Goal: Transaction & Acquisition: Purchase product/service

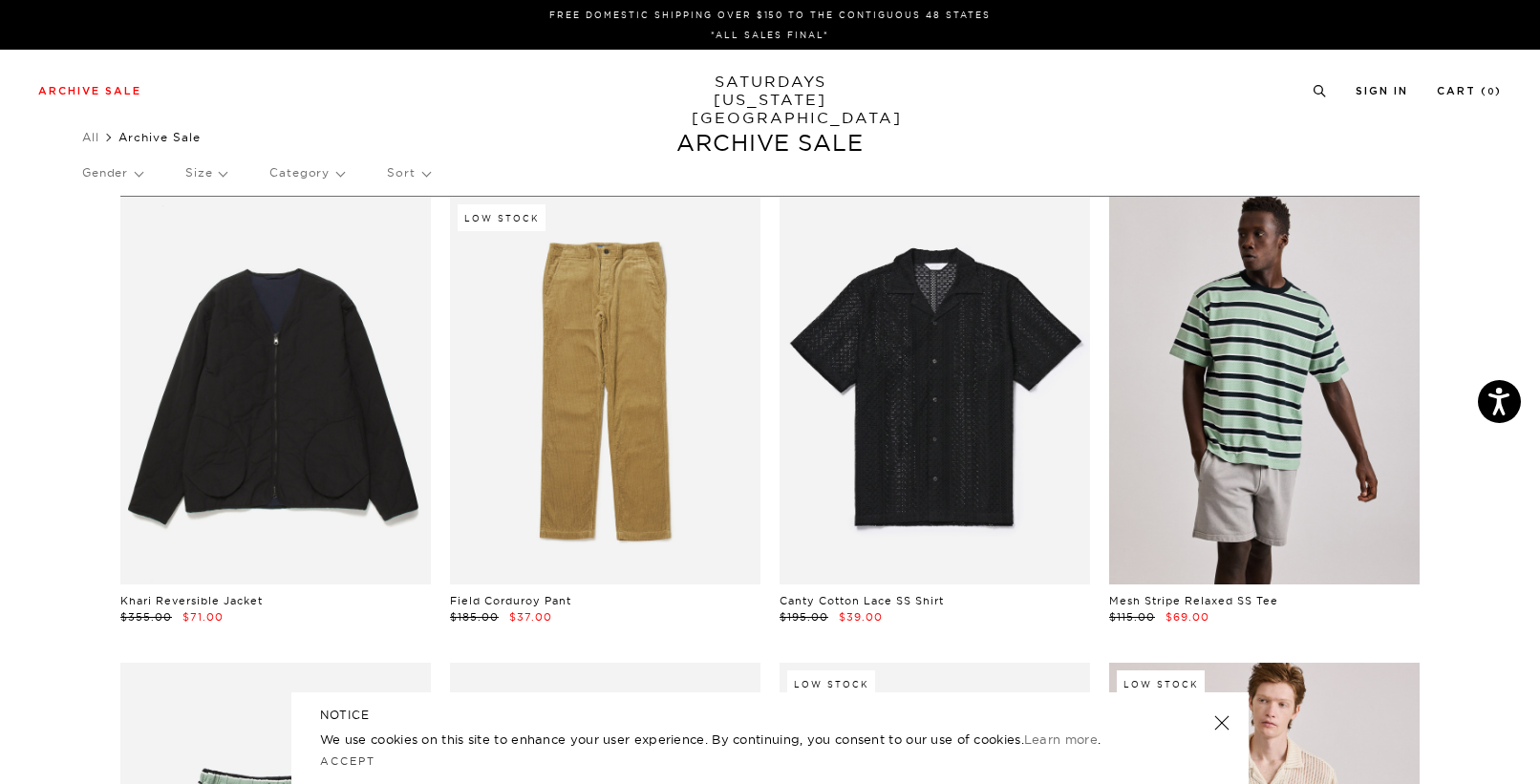
click at [1306, 480] on link at bounding box center [1264, 390] width 310 height 388
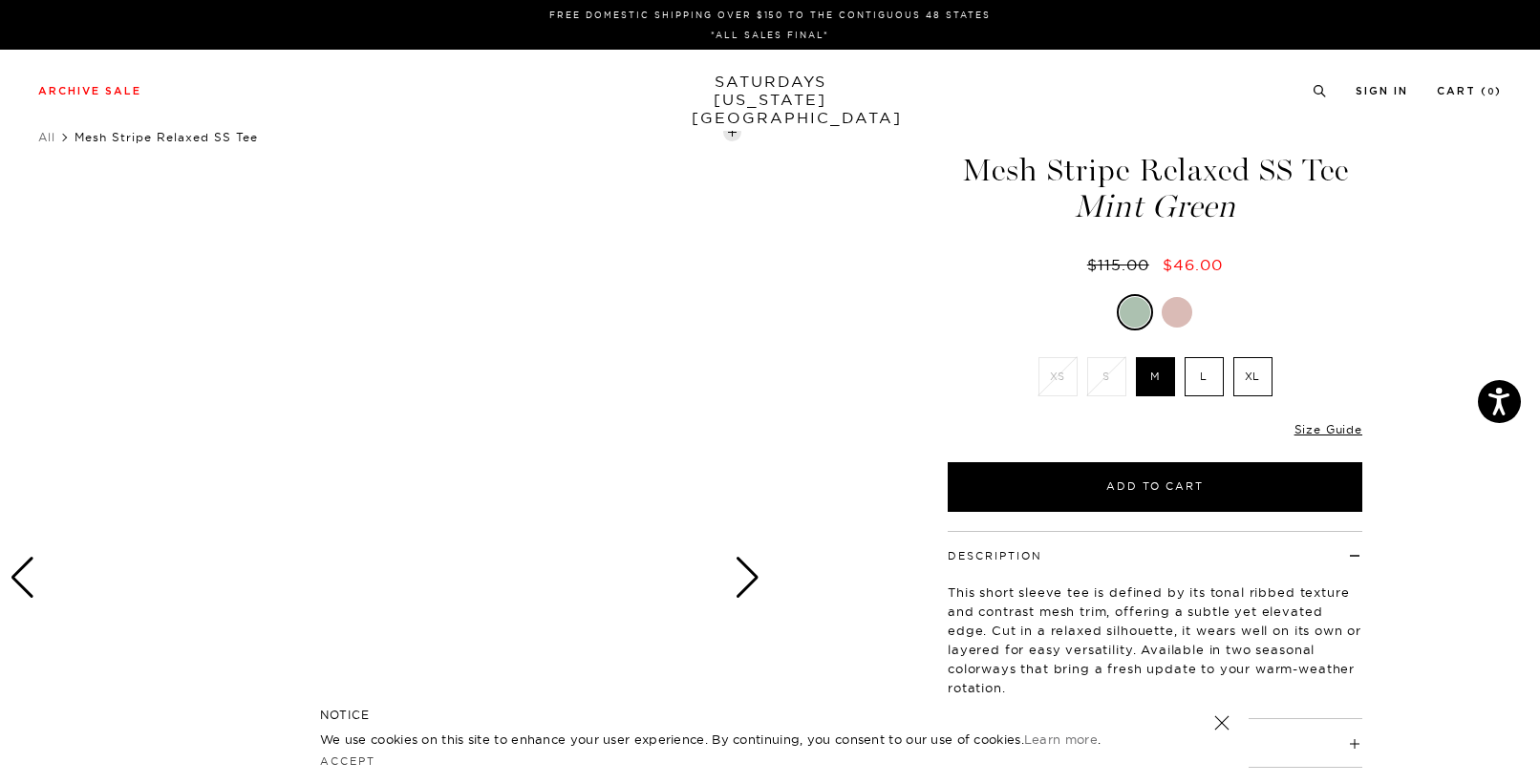
click at [1173, 312] on div at bounding box center [1176, 311] width 30 height 30
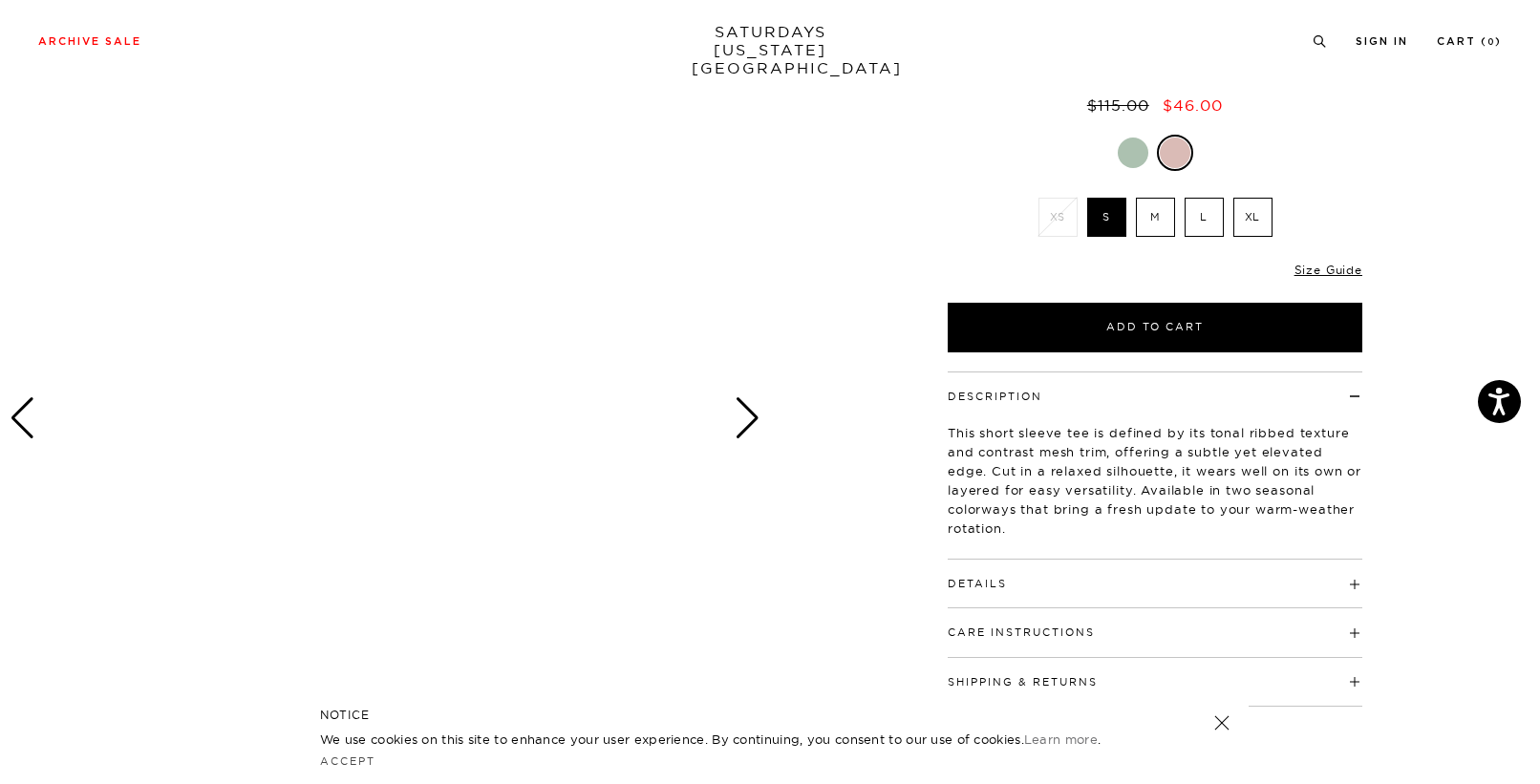
scroll to position [165, 0]
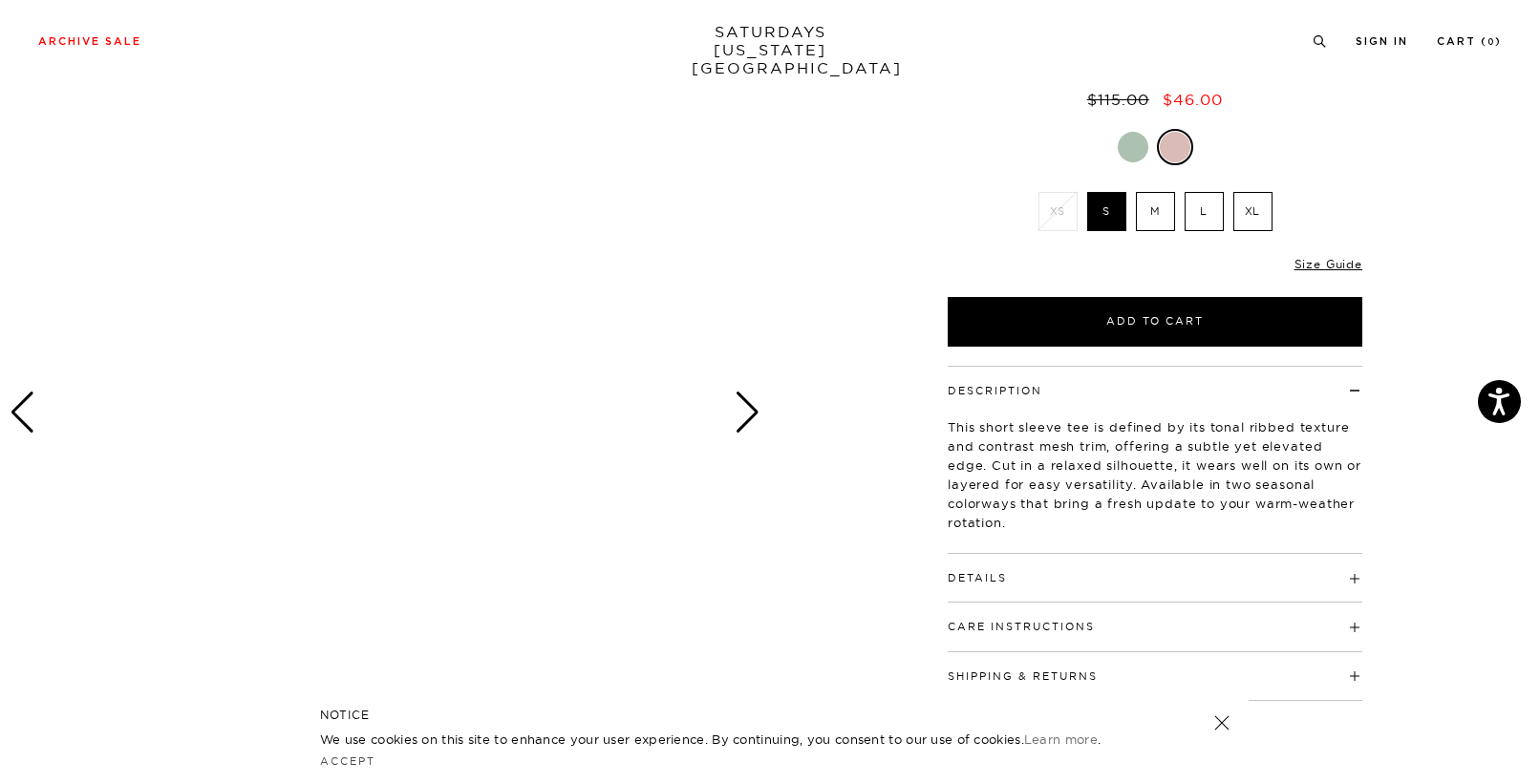
click at [741, 417] on div "Next slide" at bounding box center [747, 412] width 26 height 42
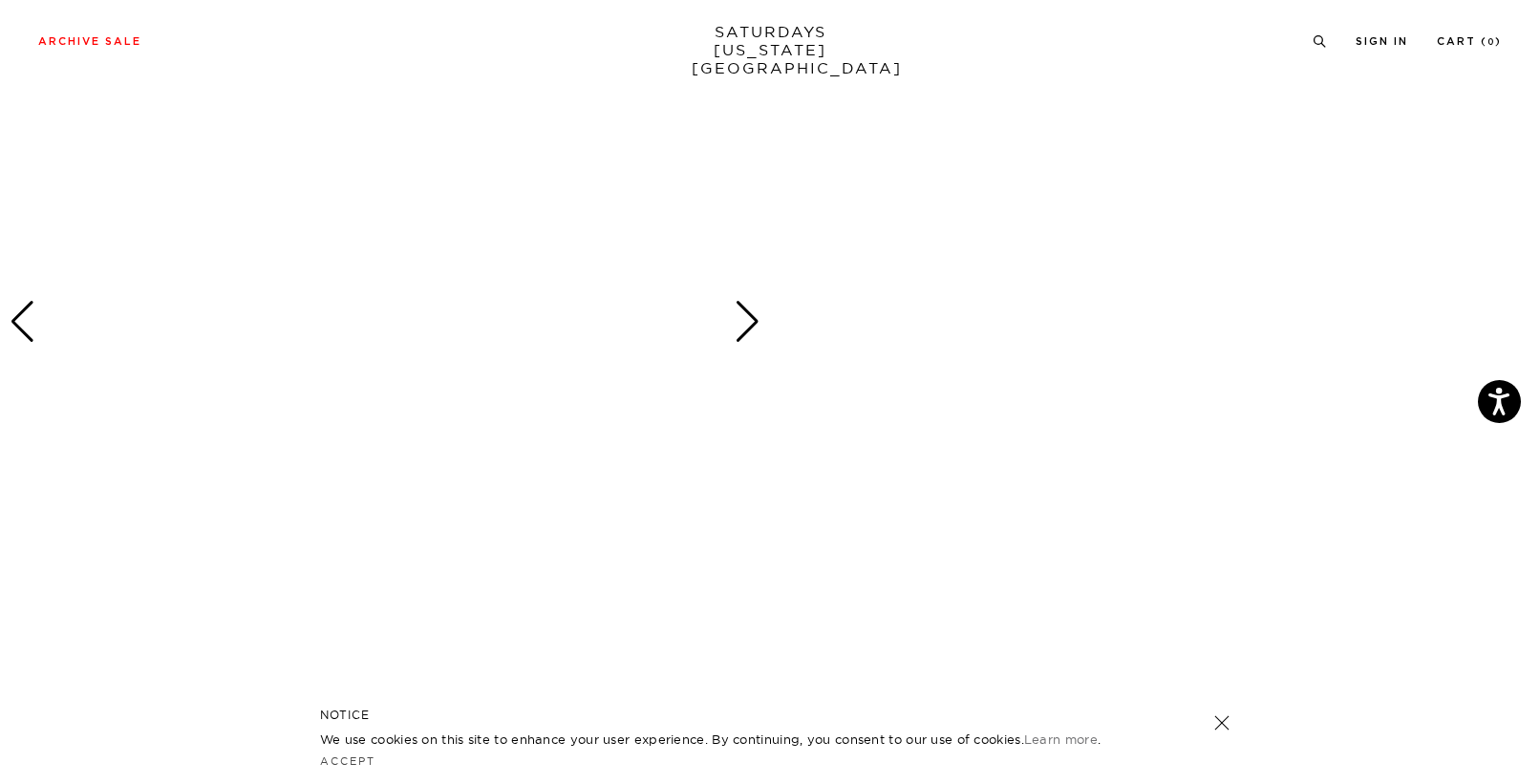
scroll to position [0, 0]
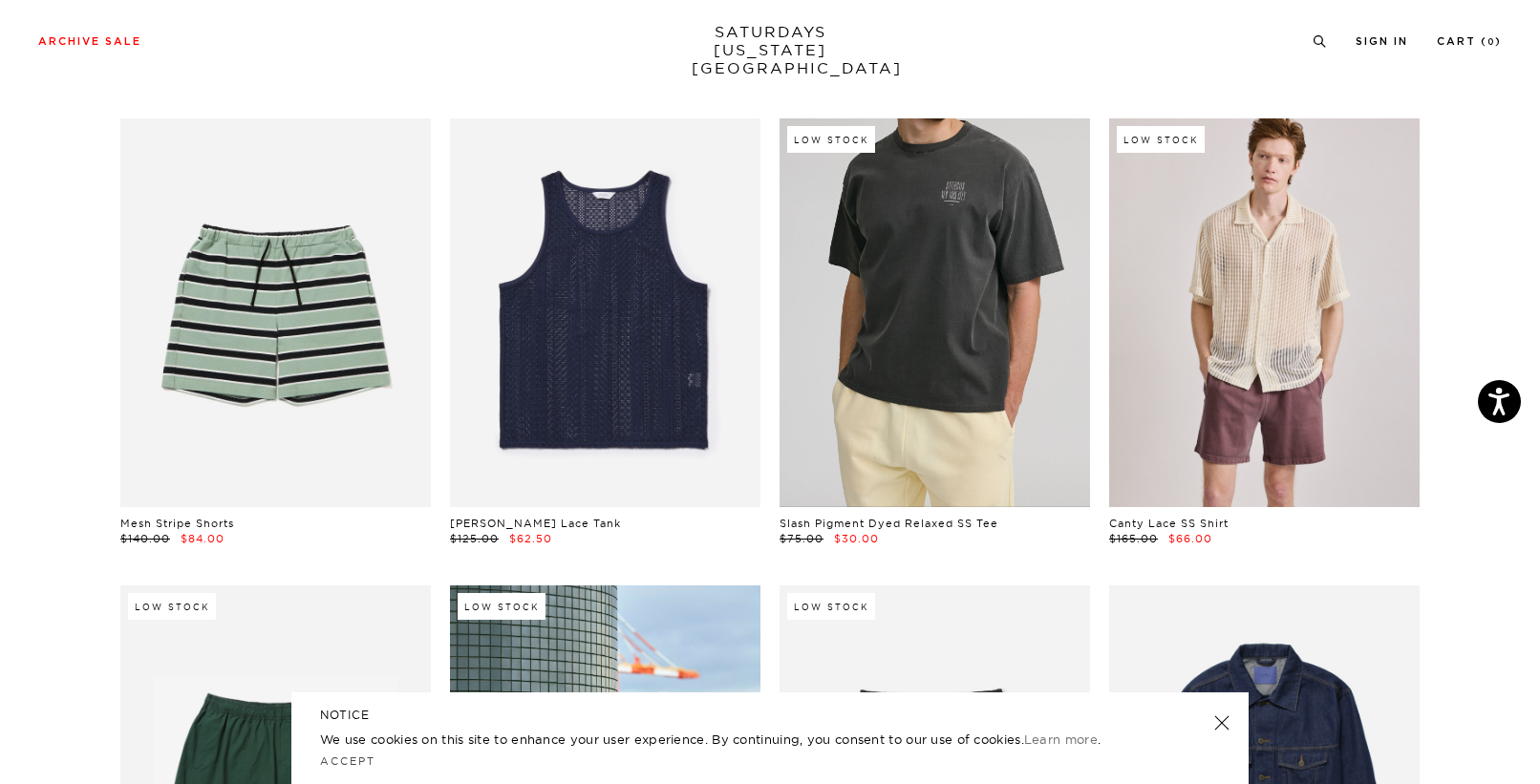
scroll to position [549, 0]
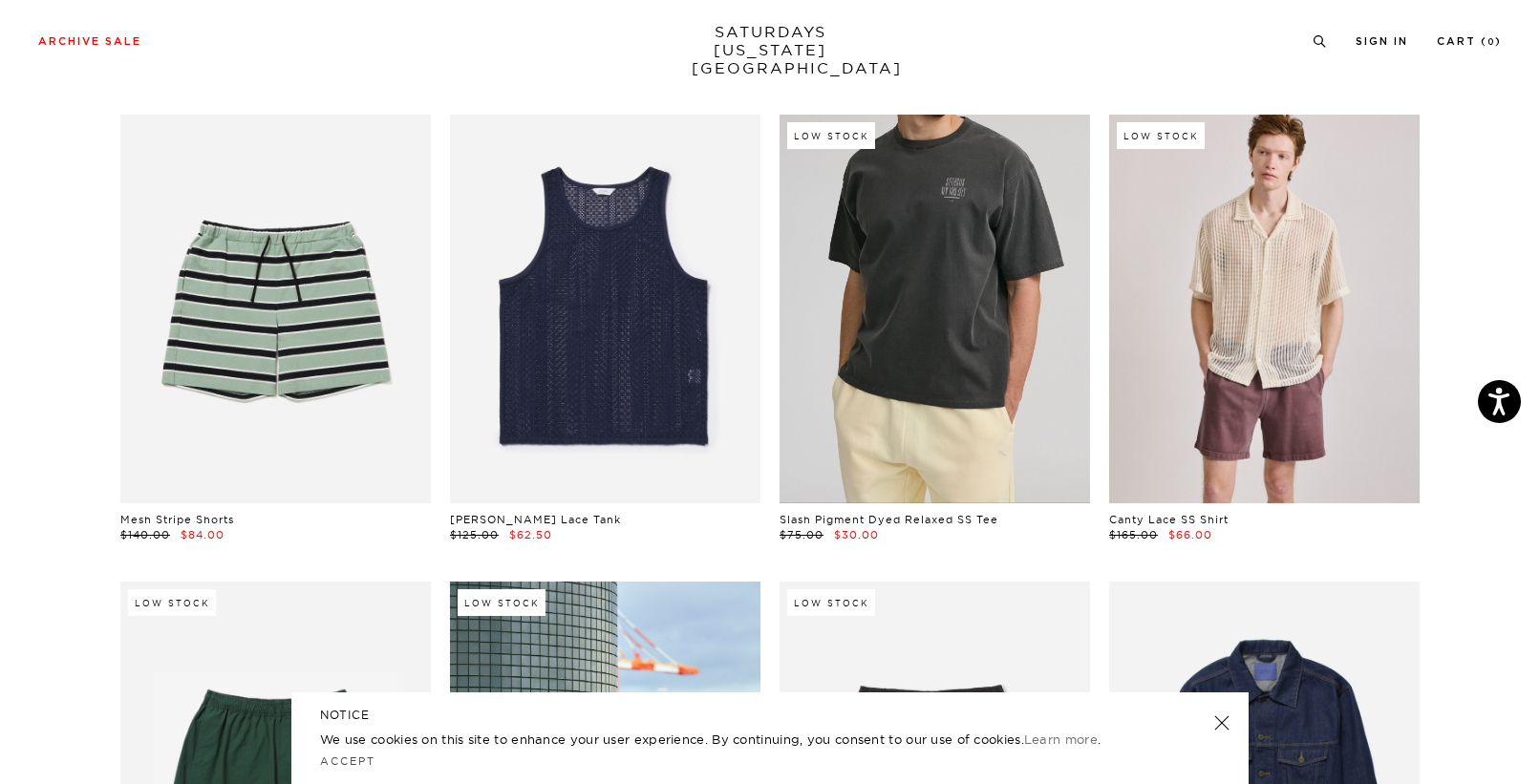
click at [889, 309] on link at bounding box center [935, 308] width 310 height 388
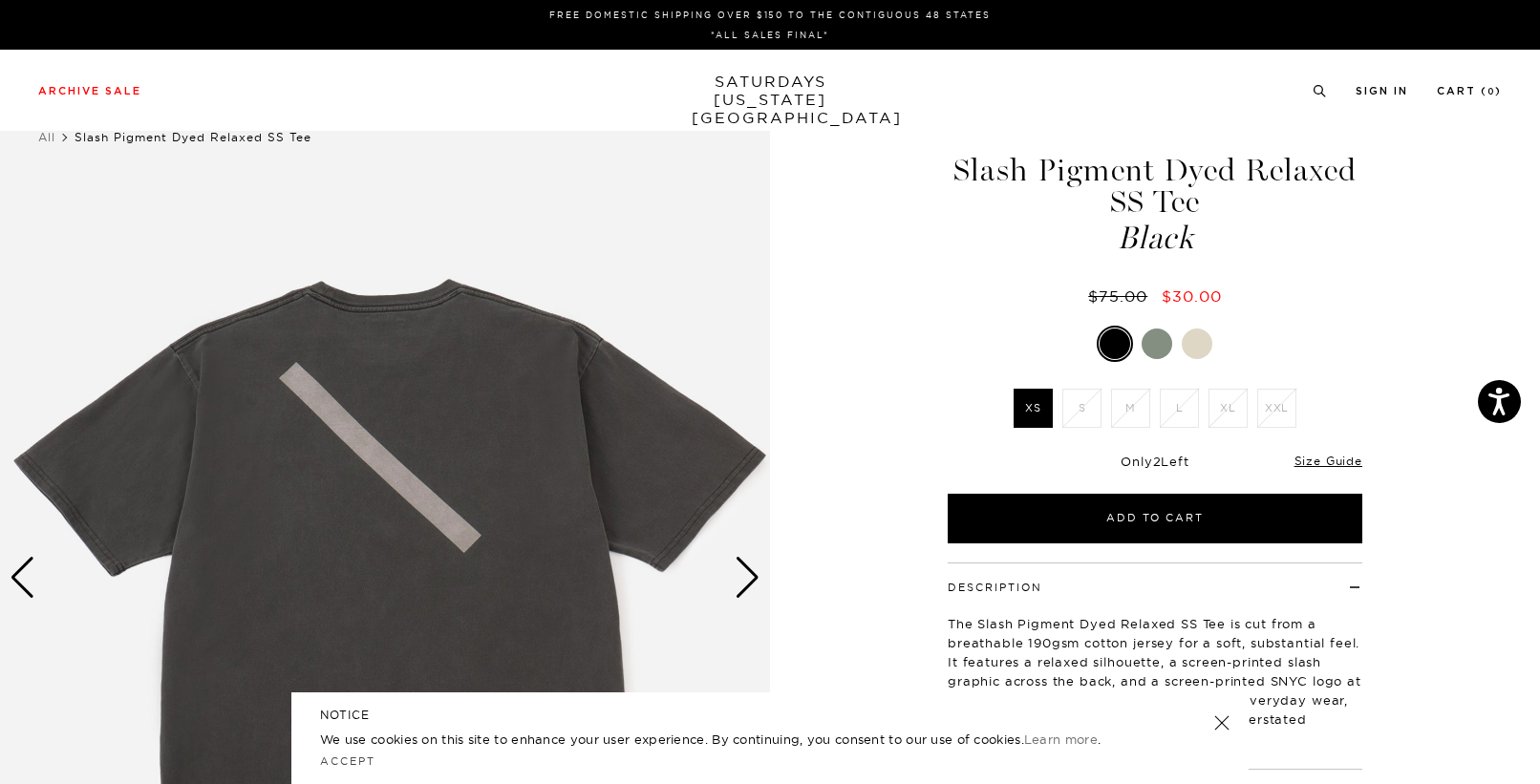
click at [1159, 341] on div at bounding box center [1157, 343] width 30 height 30
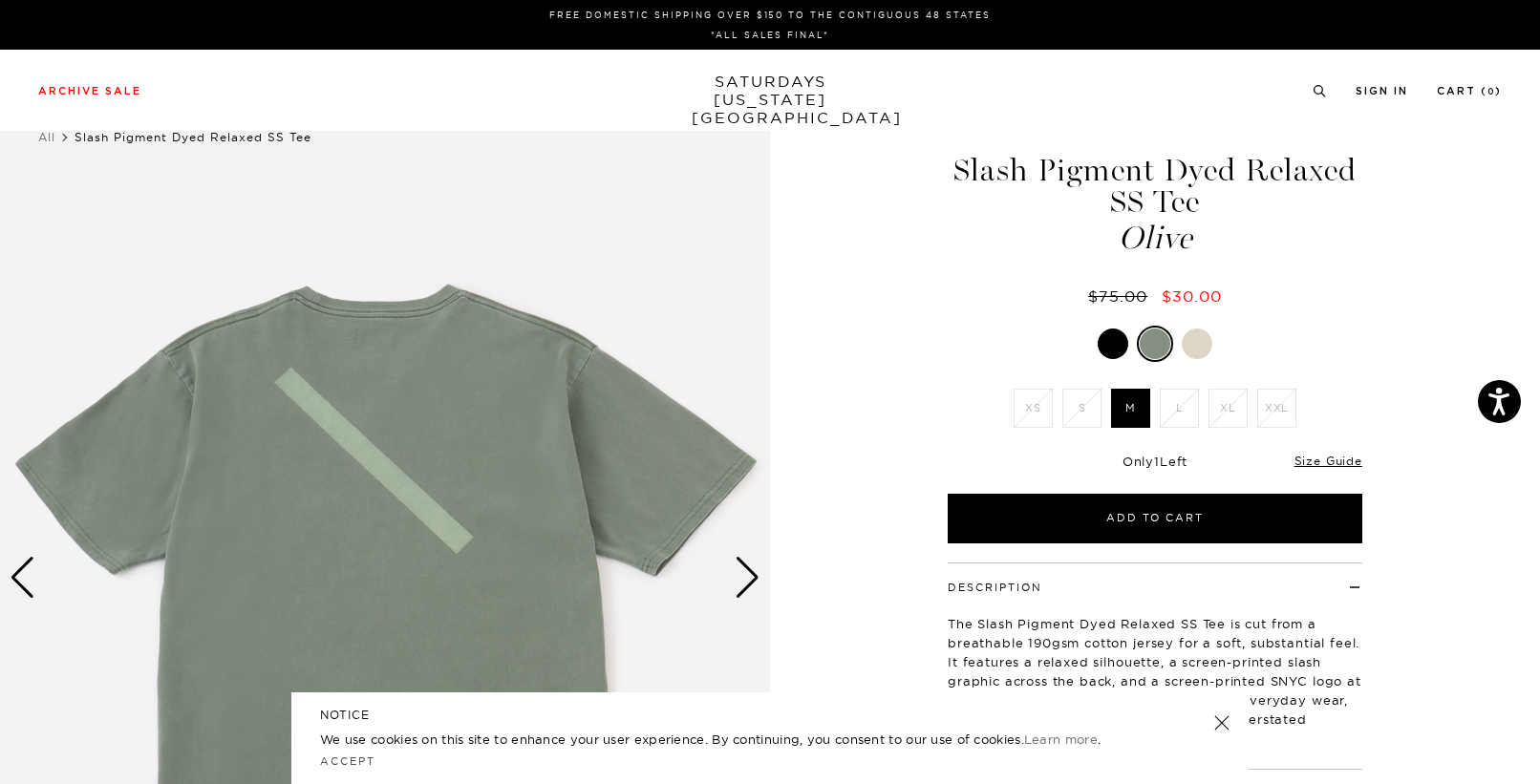
click at [1194, 343] on div at bounding box center [1197, 343] width 30 height 30
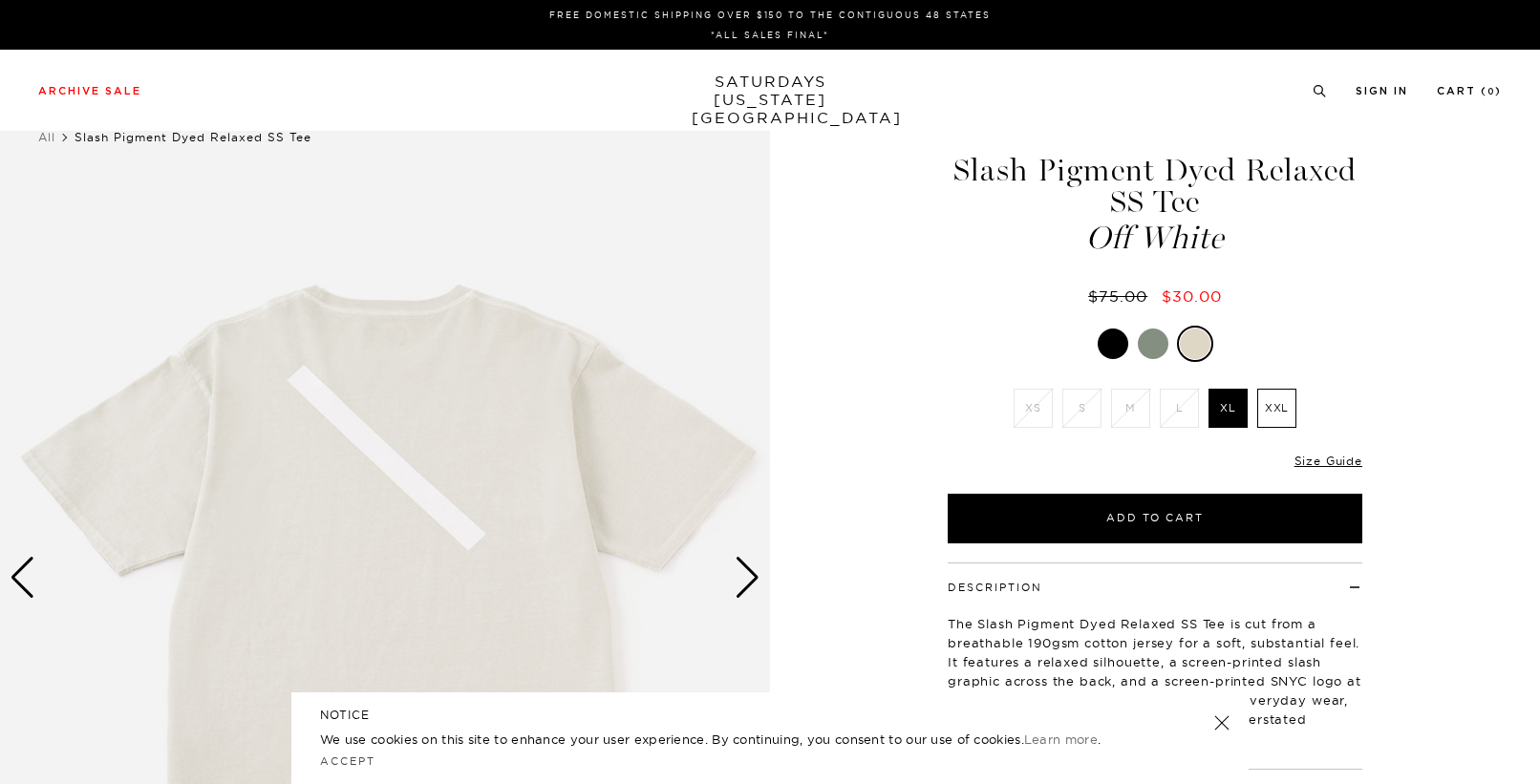
click at [1150, 351] on div at bounding box center [1153, 343] width 30 height 30
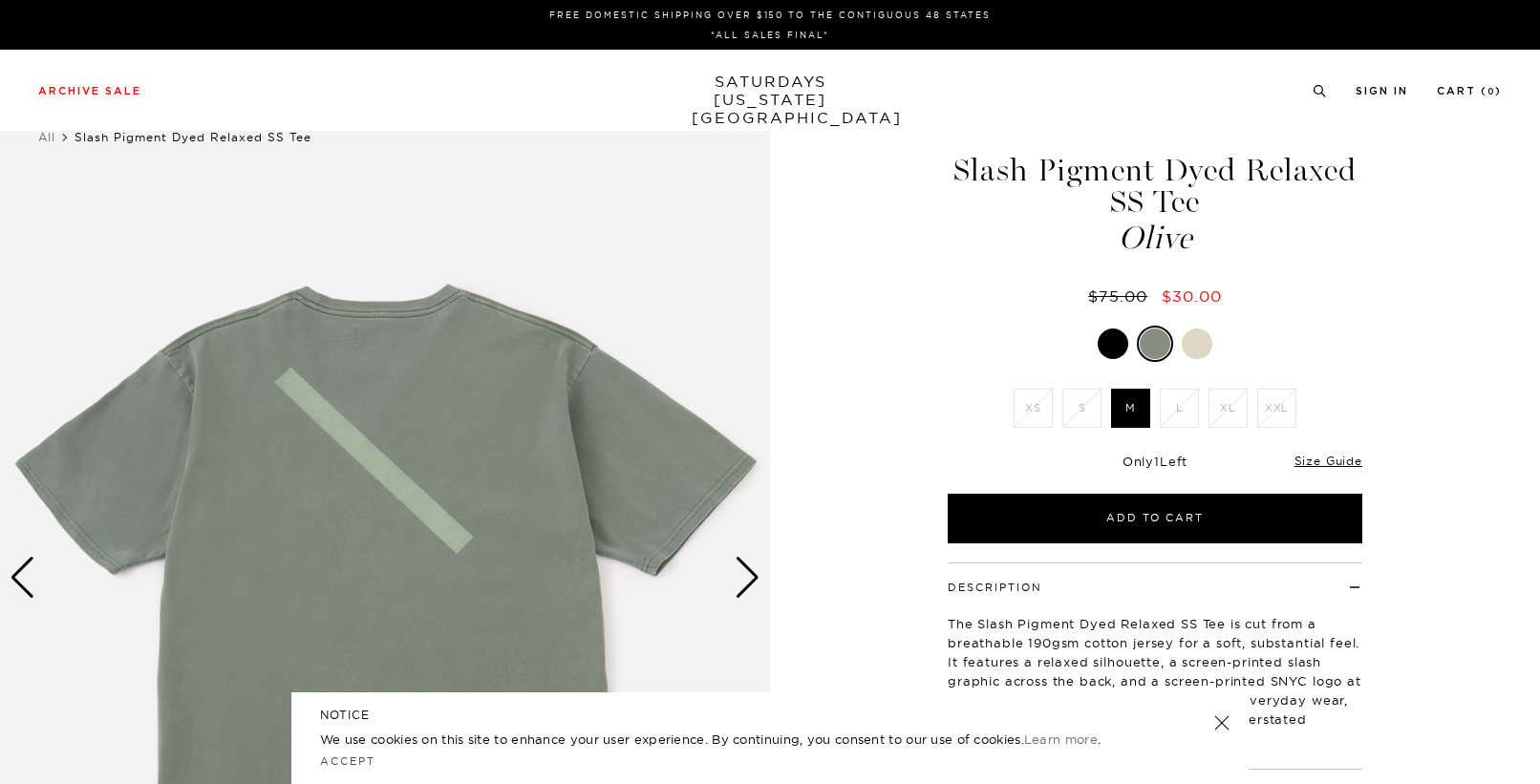
click at [1132, 397] on label "M" at bounding box center [1130, 409] width 39 height 39
click at [0, 0] on input "M" at bounding box center [0, 0] width 0 height 0
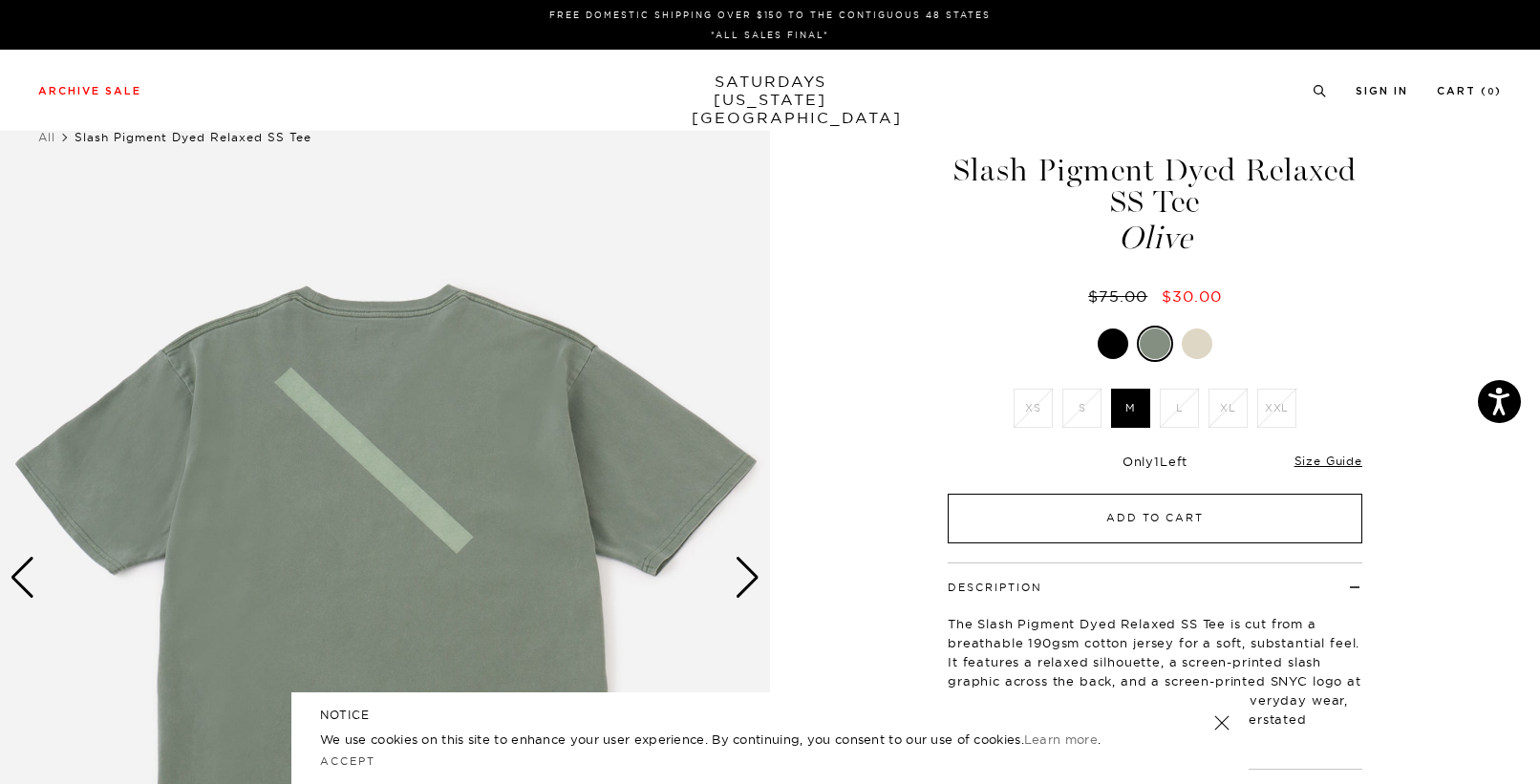
click at [1097, 517] on button "Add to Cart" at bounding box center [1155, 518] width 414 height 50
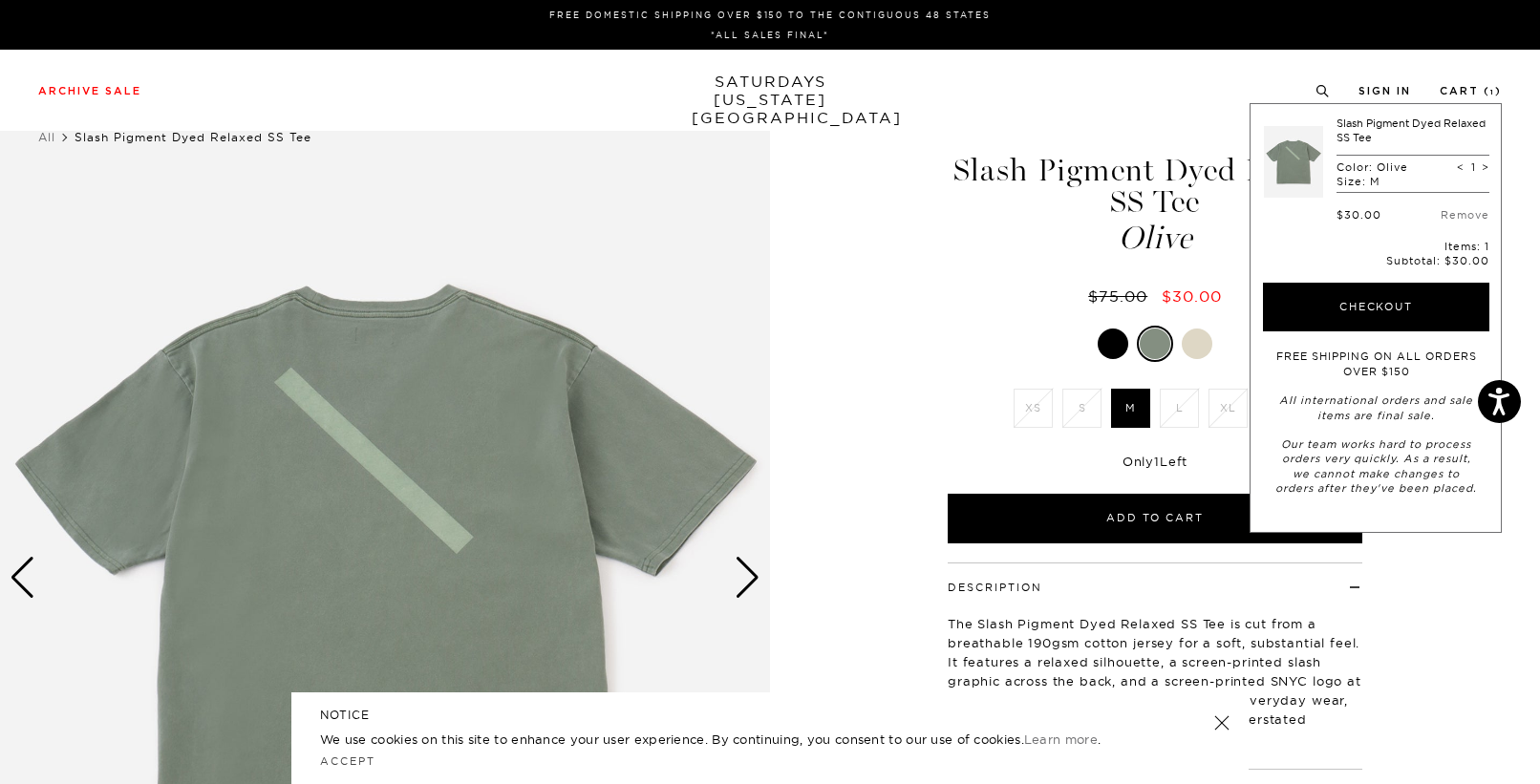
click at [872, 328] on div "1 / 4 5 / -2" at bounding box center [770, 578] width 1540 height 963
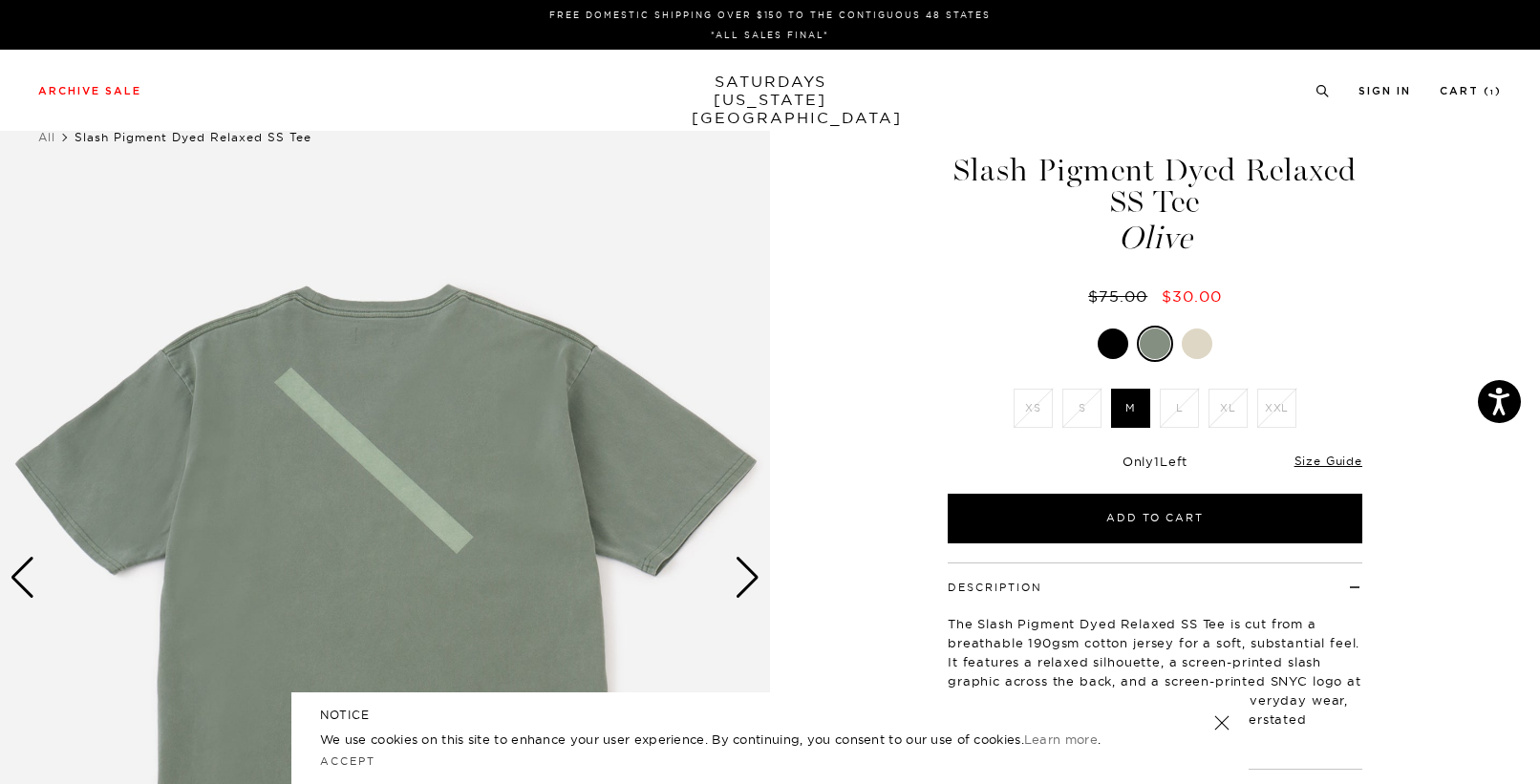
click at [734, 584] on img at bounding box center [385, 578] width 770 height 963
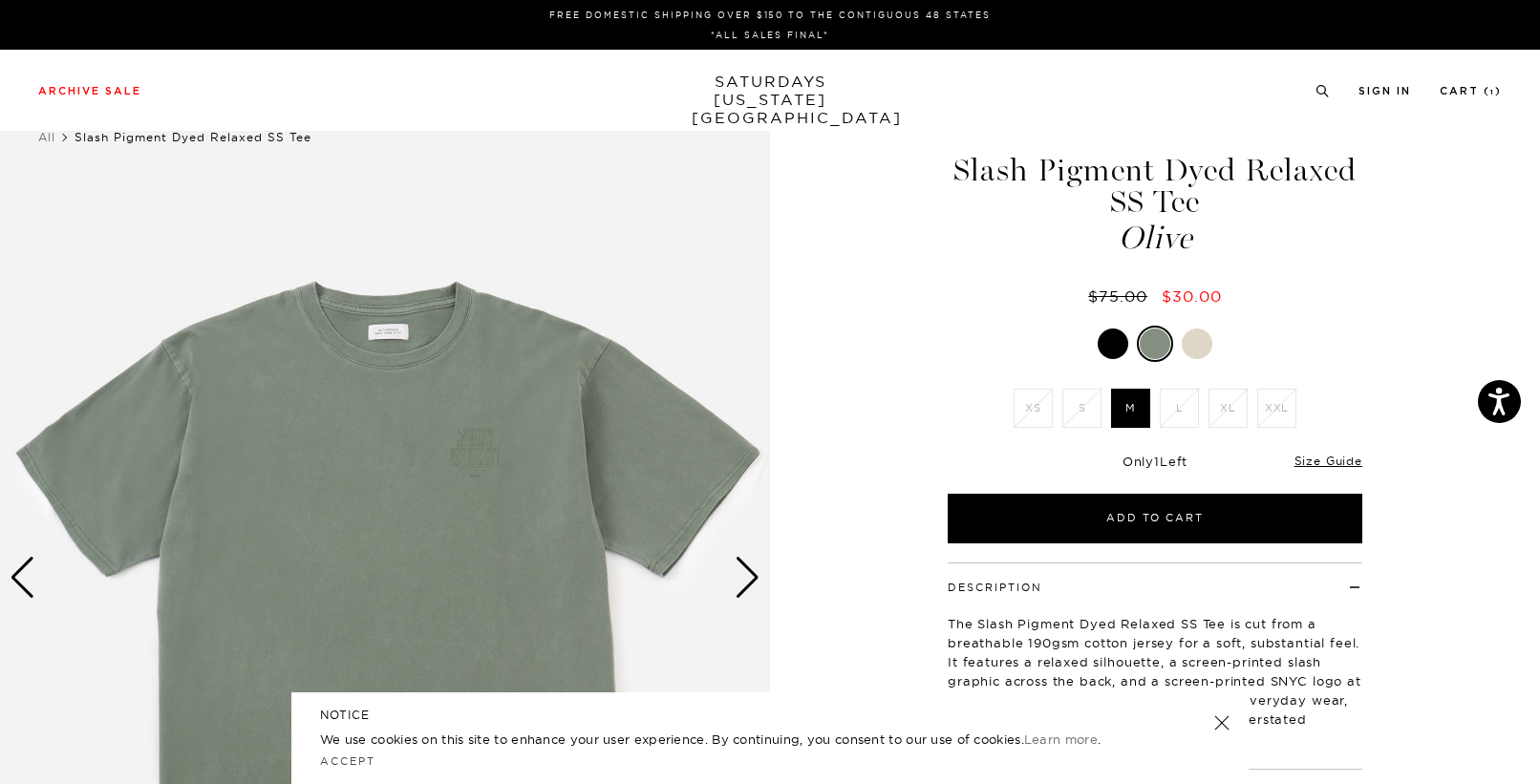
click at [734, 584] on img at bounding box center [385, 578] width 770 height 963
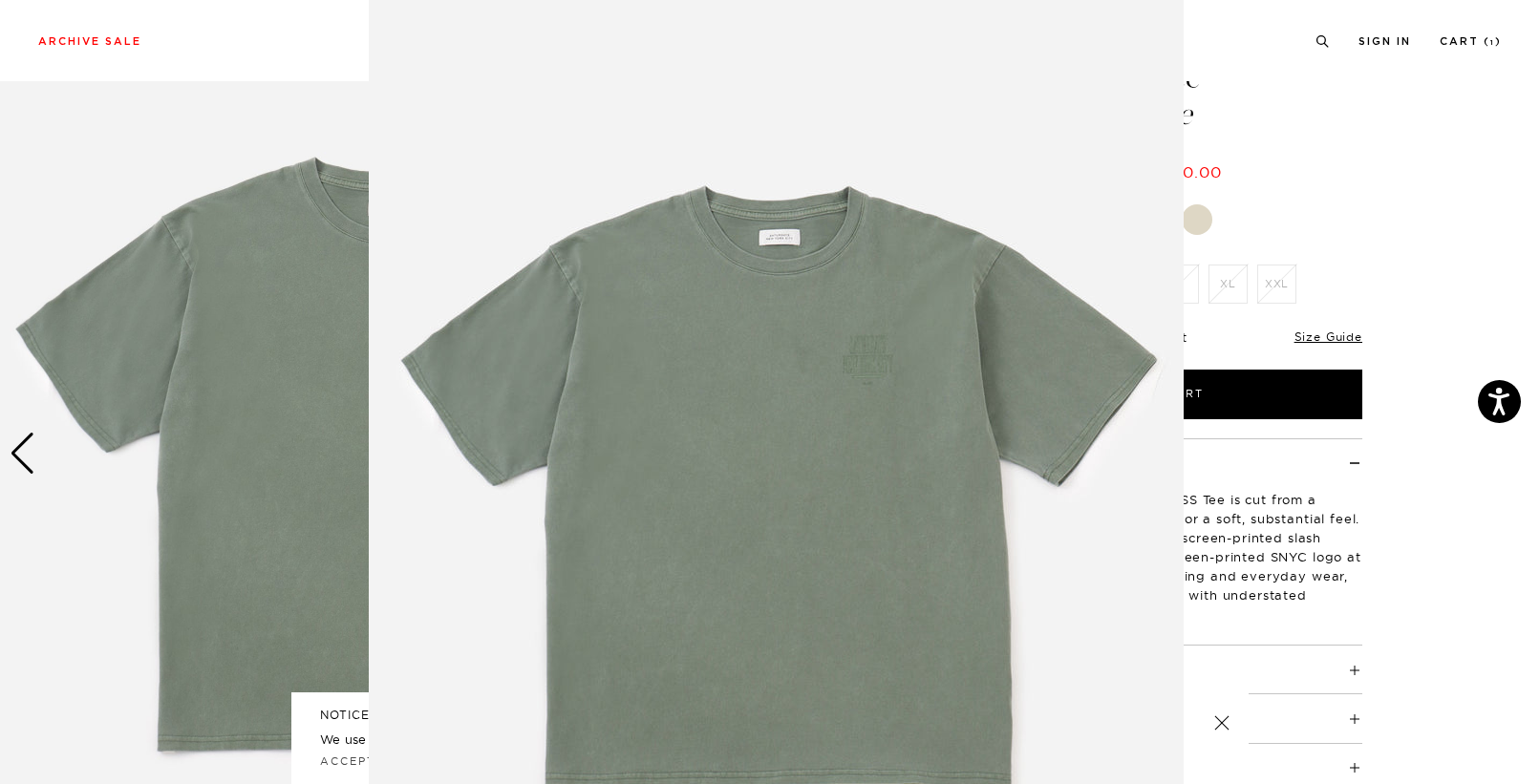
scroll to position [1, 0]
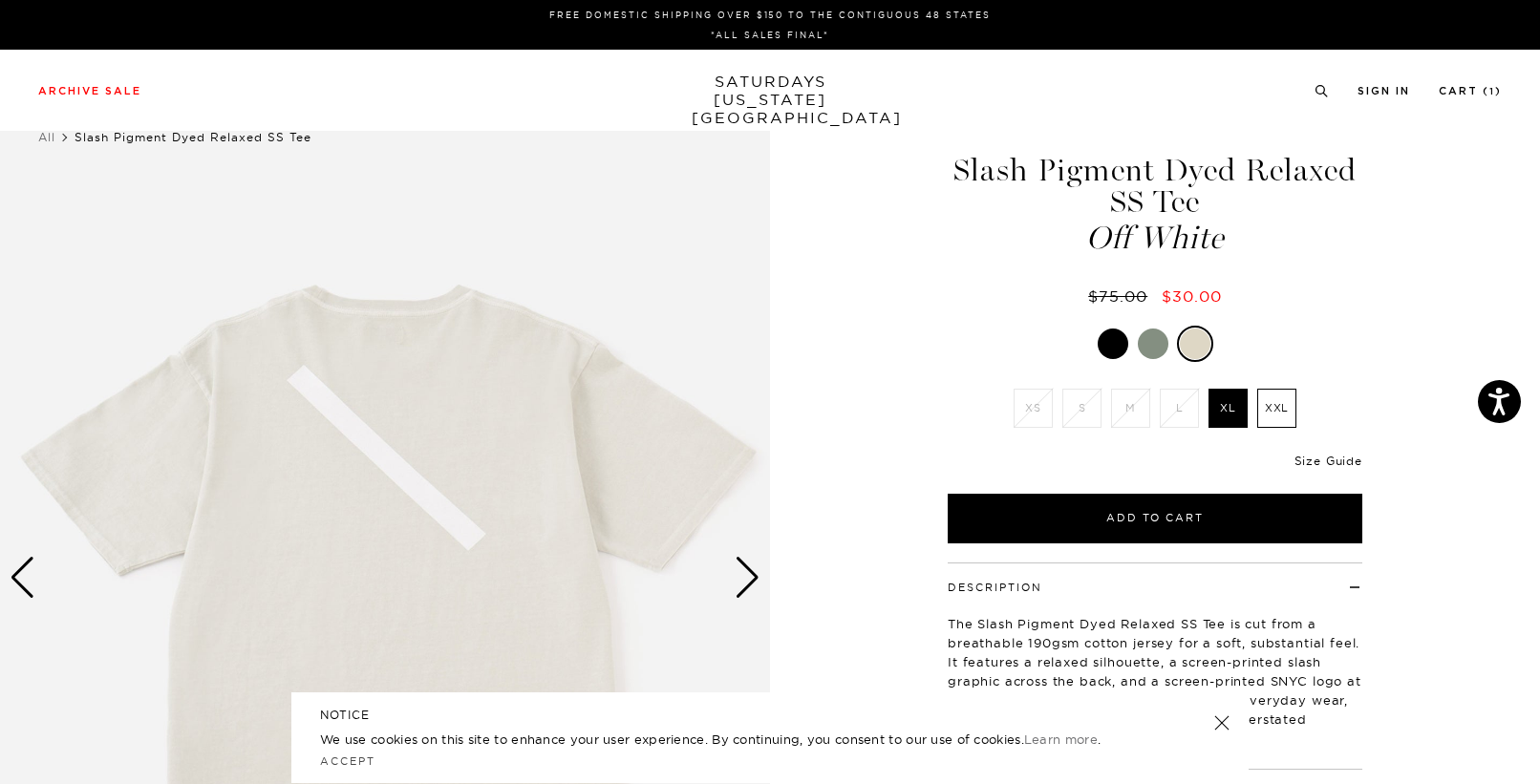
click at [1334, 465] on link "Size Guide" at bounding box center [1329, 461] width 68 height 15
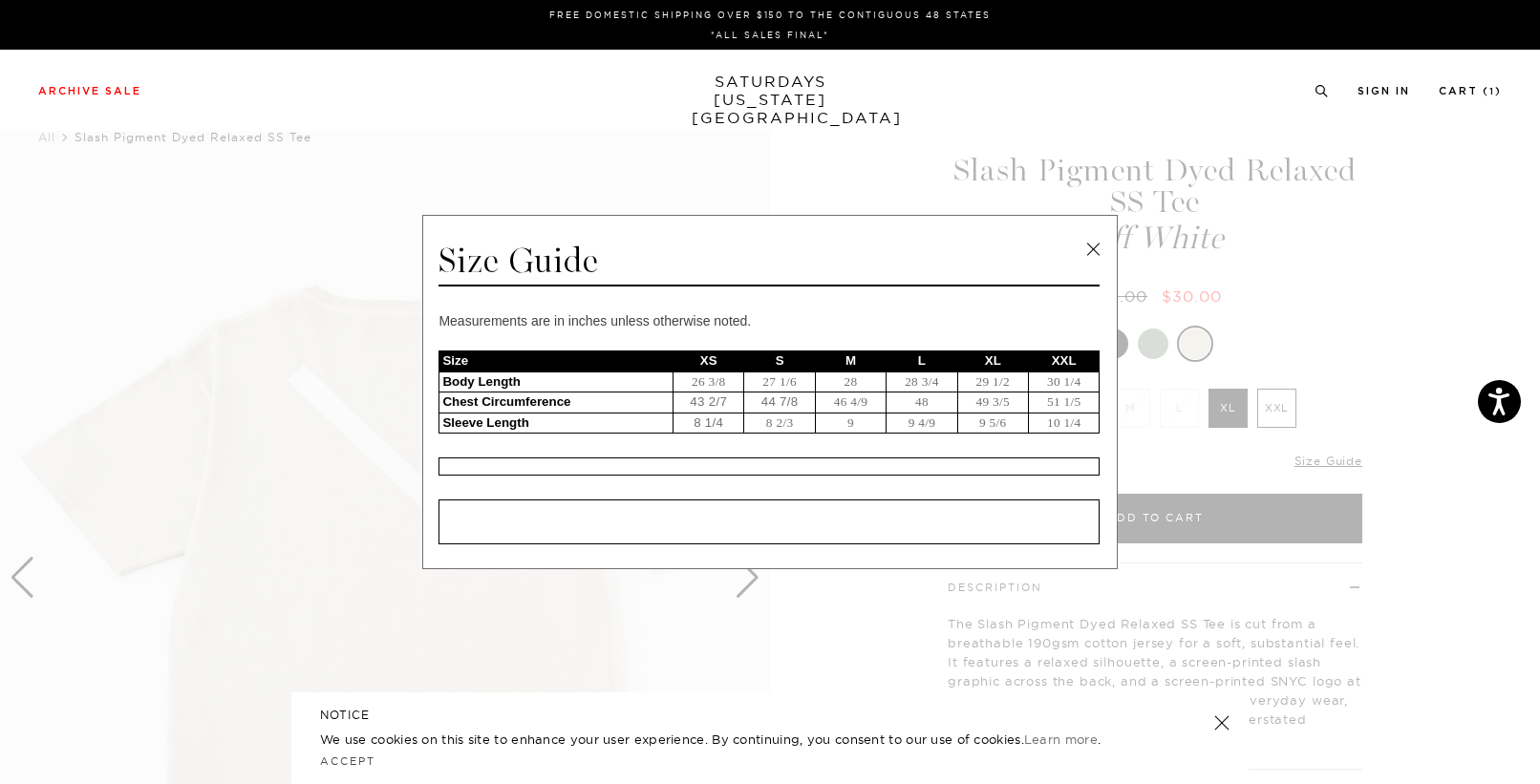
click at [1090, 250] on link at bounding box center [1092, 249] width 28 height 28
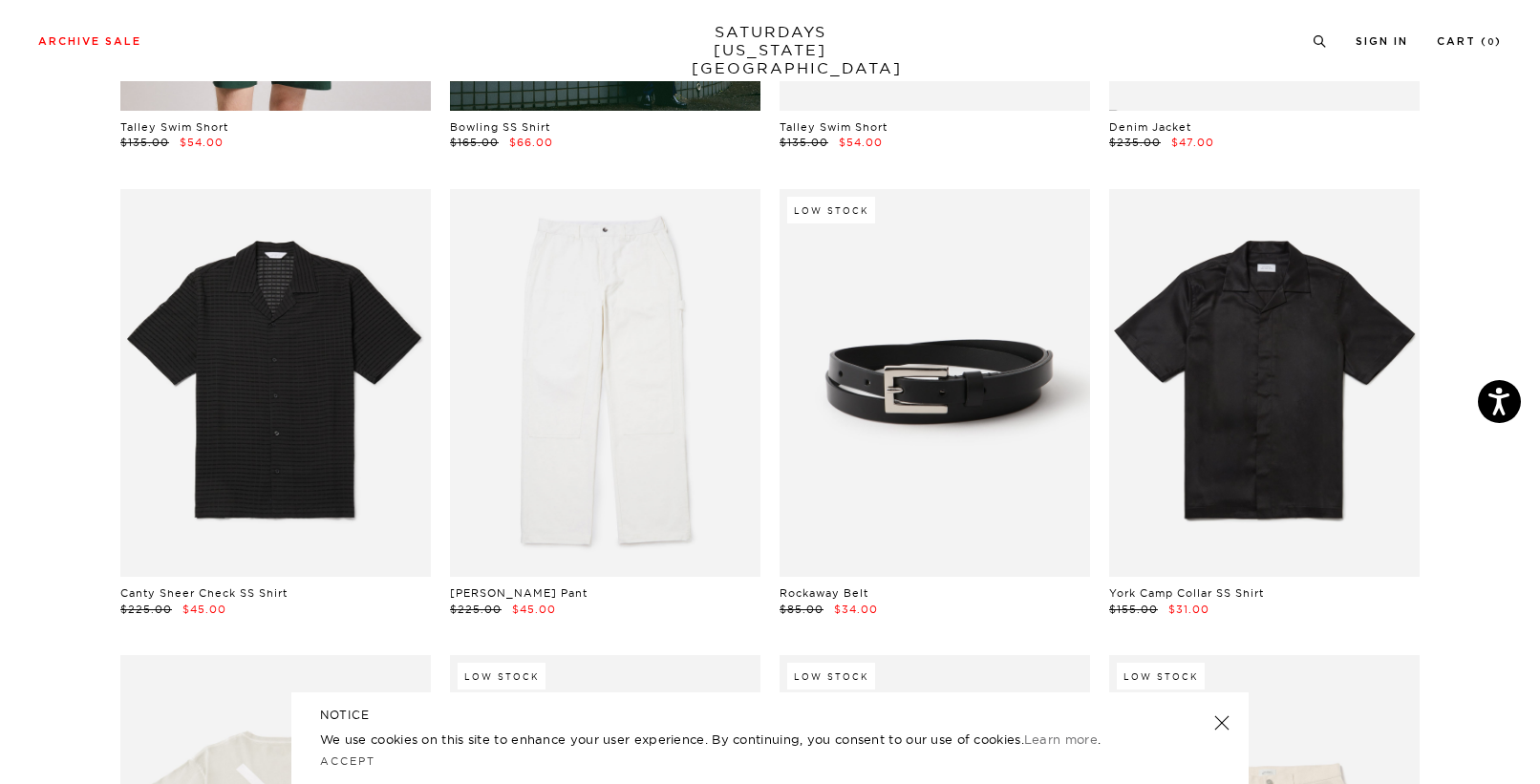
scroll to position [1421, 0]
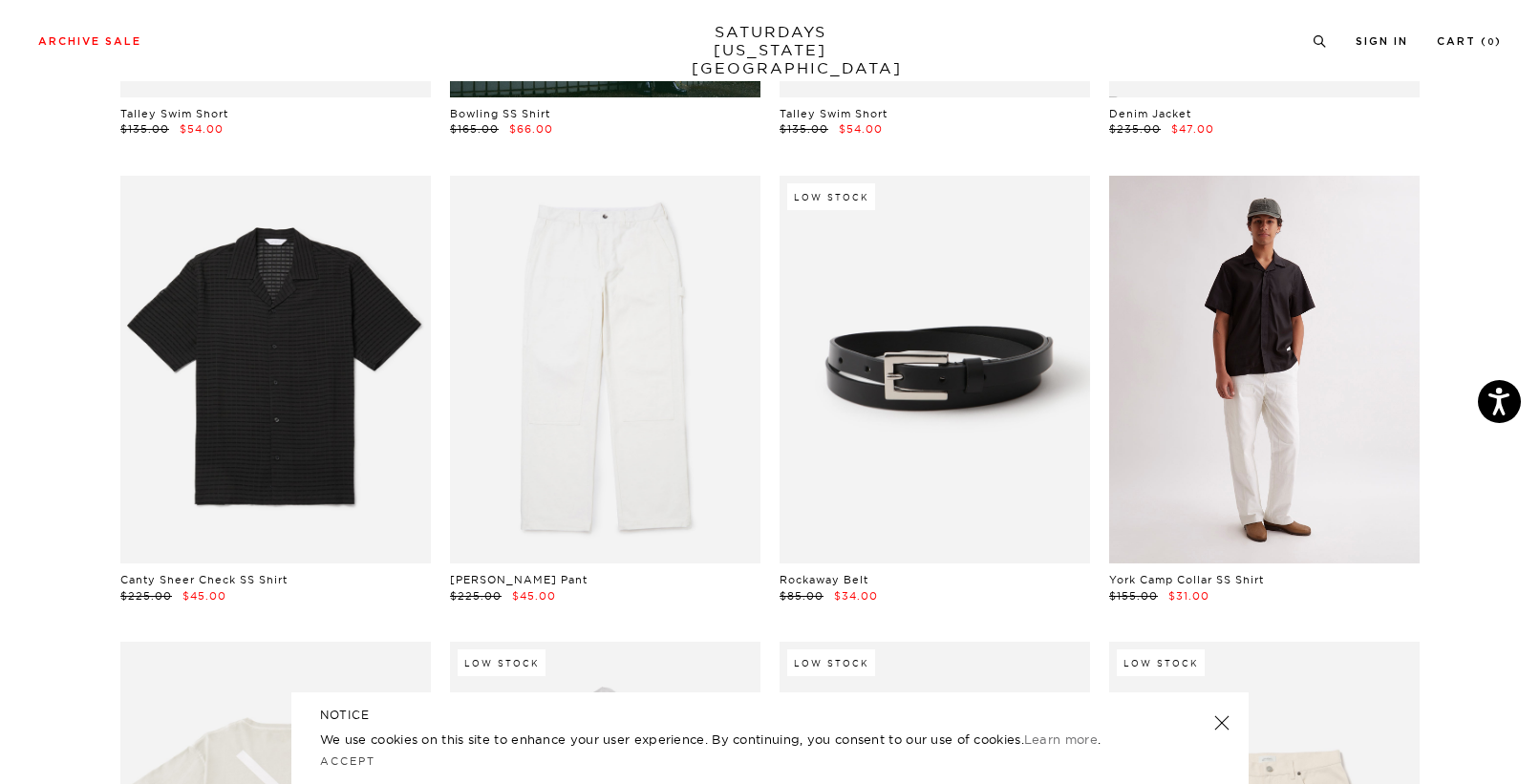
click at [1203, 390] on link at bounding box center [1264, 370] width 310 height 388
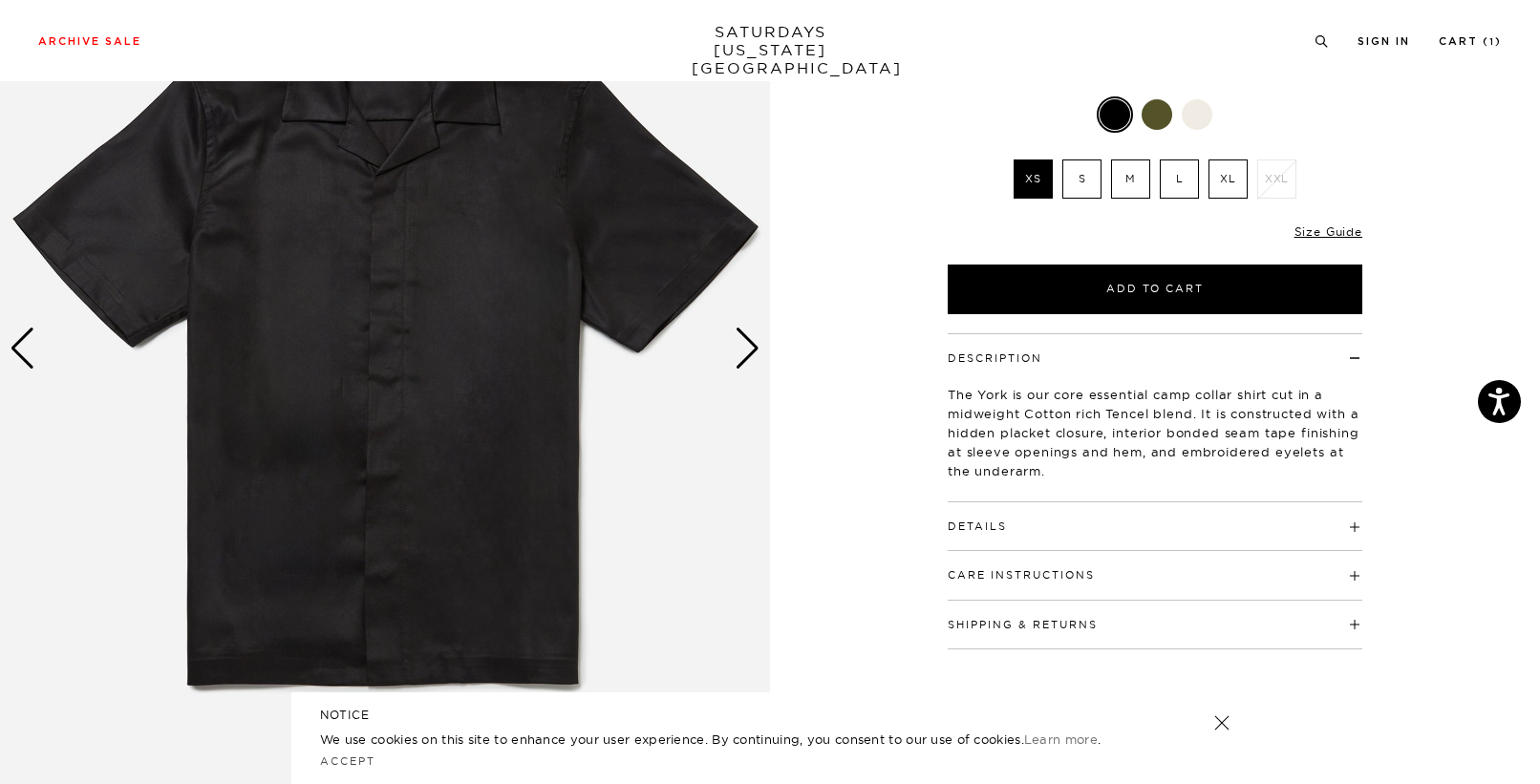
scroll to position [232, 0]
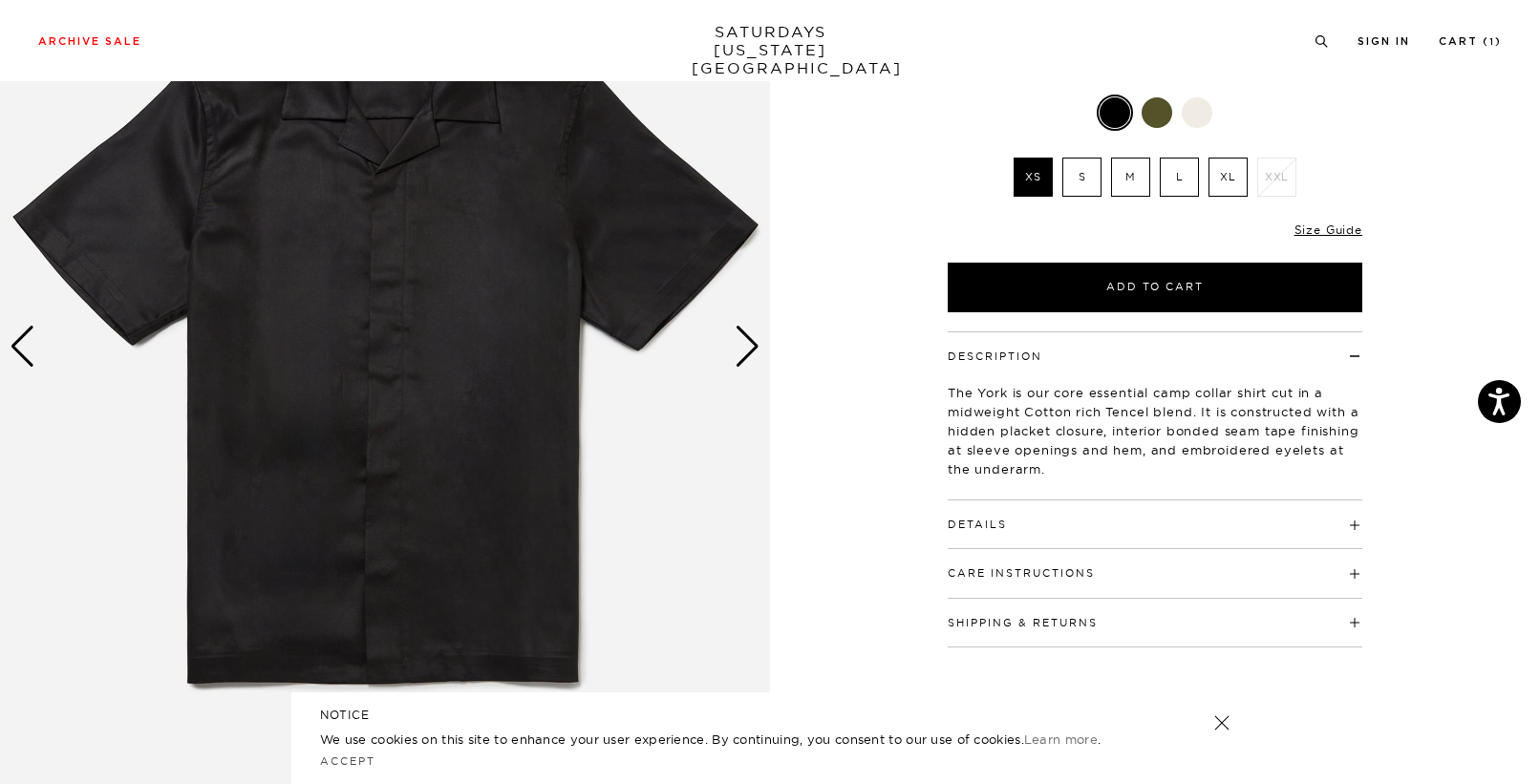
click at [749, 358] on div "Next slide" at bounding box center [747, 346] width 26 height 42
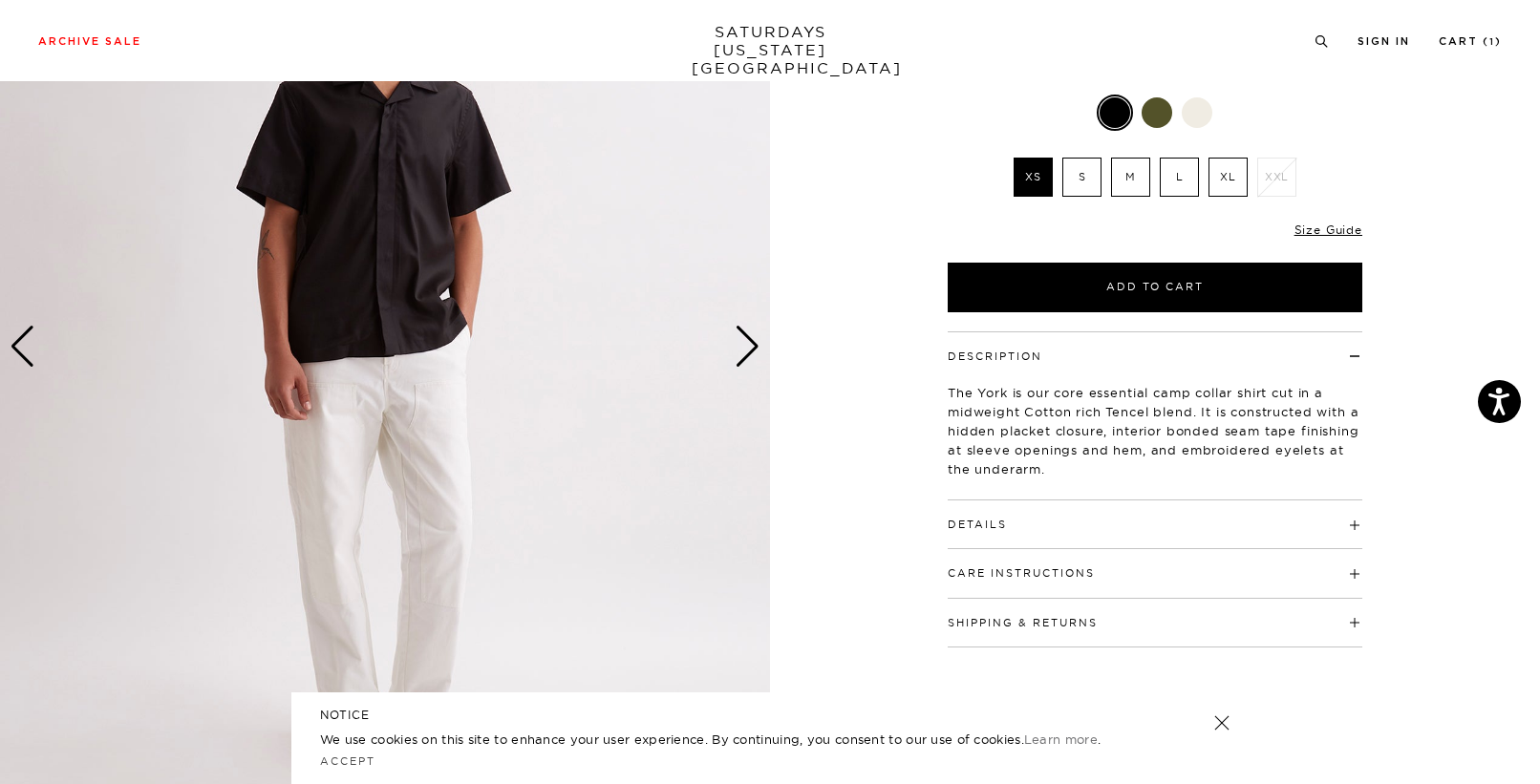
click at [749, 358] on div "Next slide" at bounding box center [747, 346] width 26 height 42
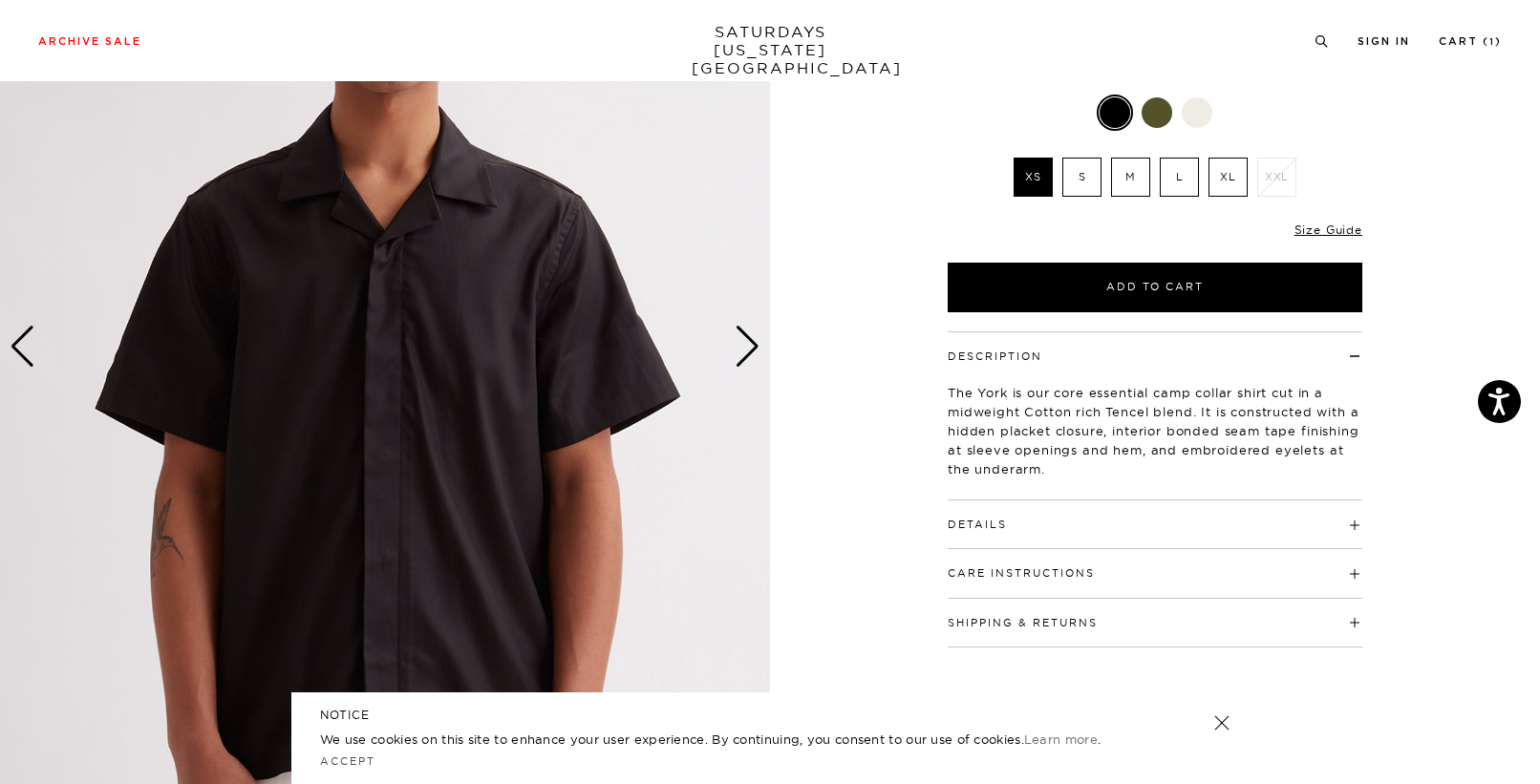
click at [749, 358] on div "Next slide" at bounding box center [747, 346] width 26 height 42
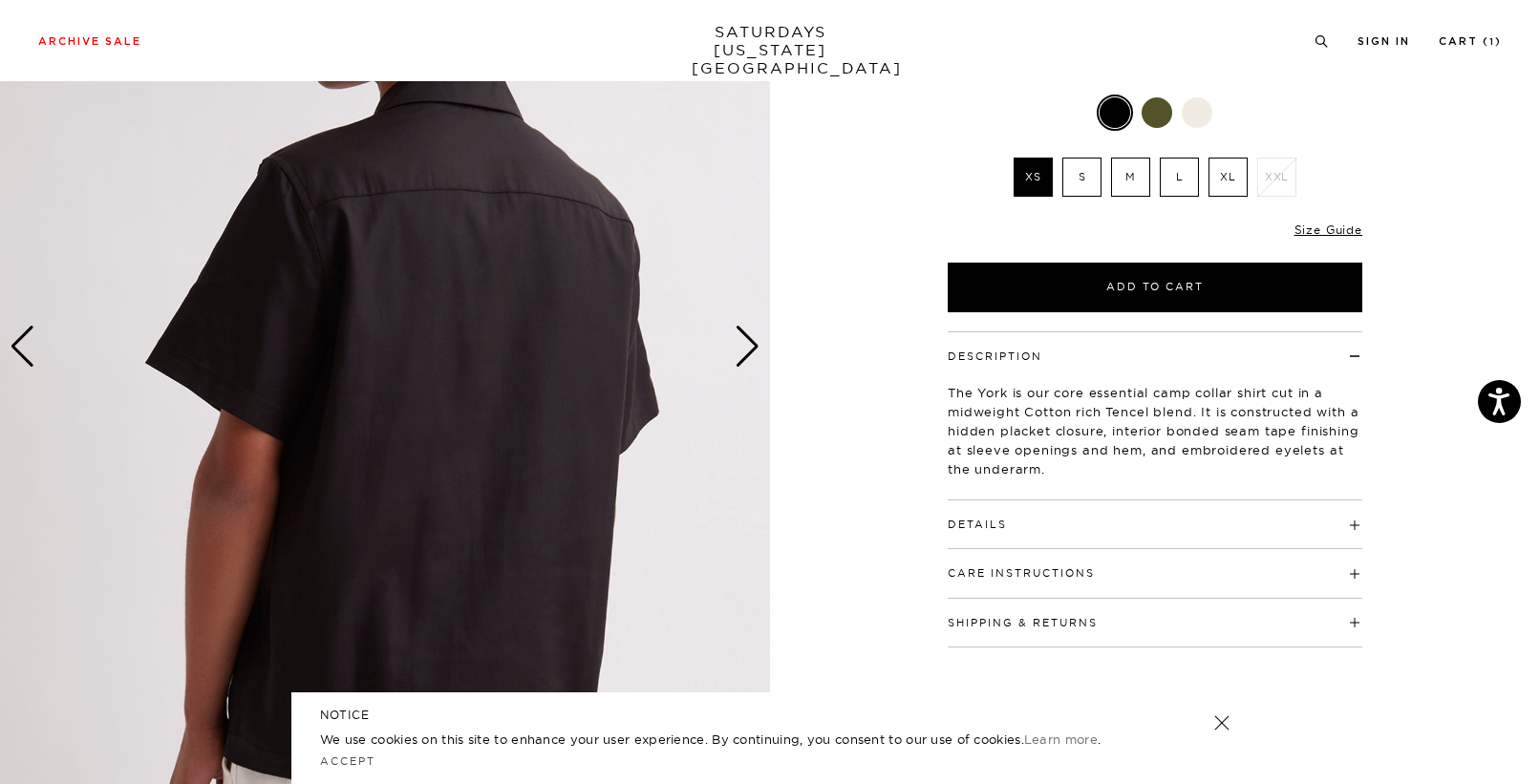
click at [749, 358] on div "Next slide" at bounding box center [747, 346] width 26 height 42
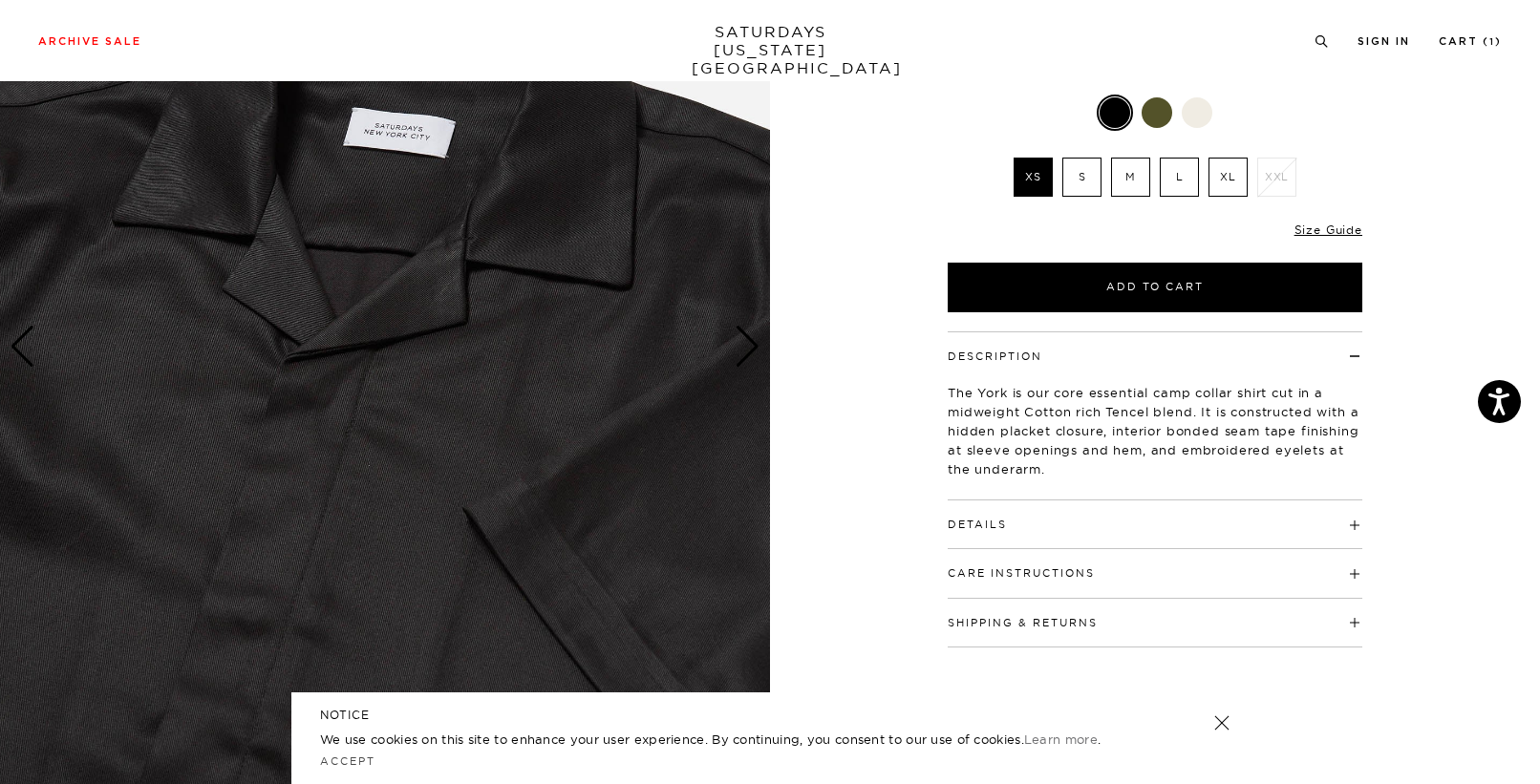
click at [749, 358] on div "Next slide" at bounding box center [747, 346] width 26 height 42
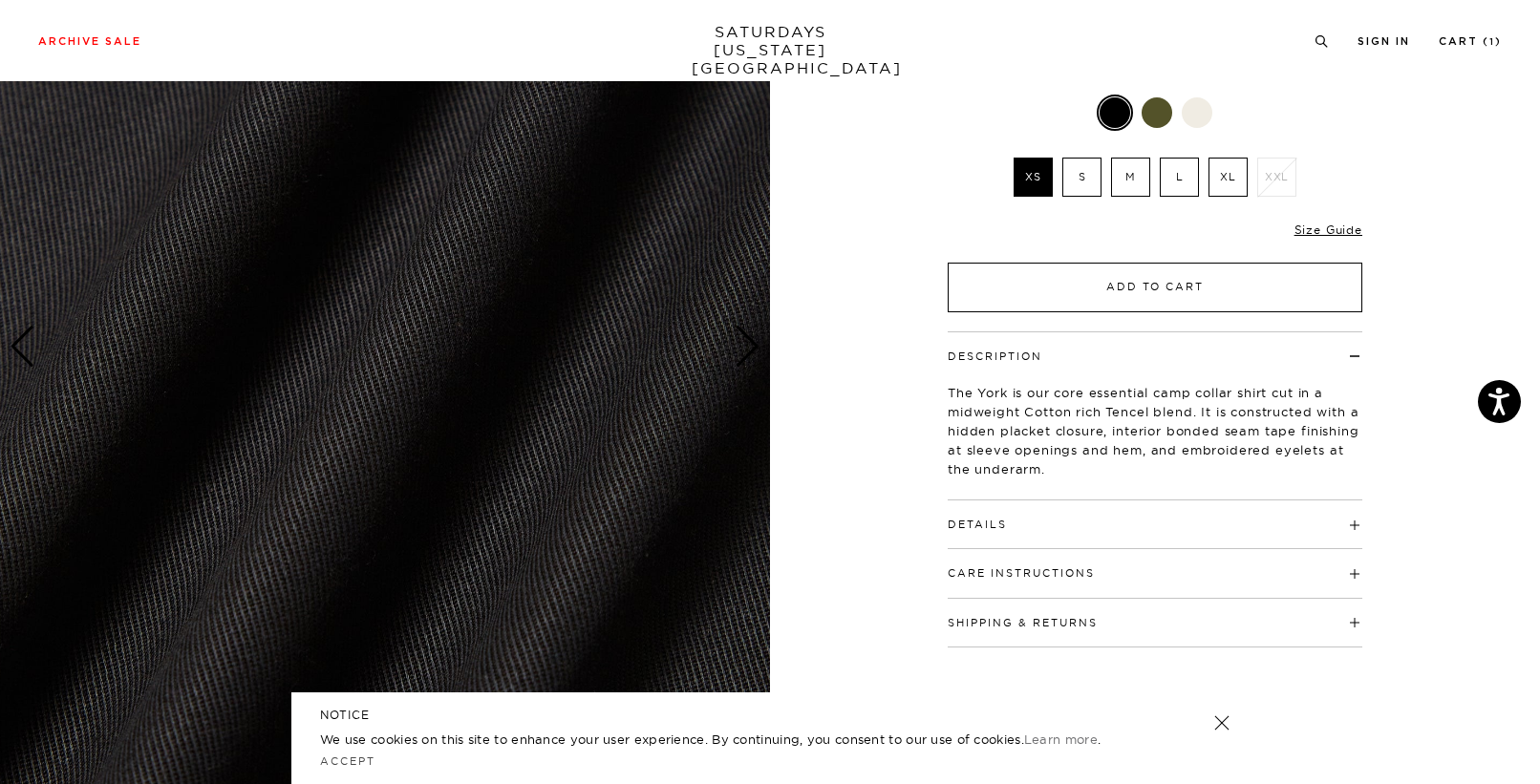
scroll to position [0, 0]
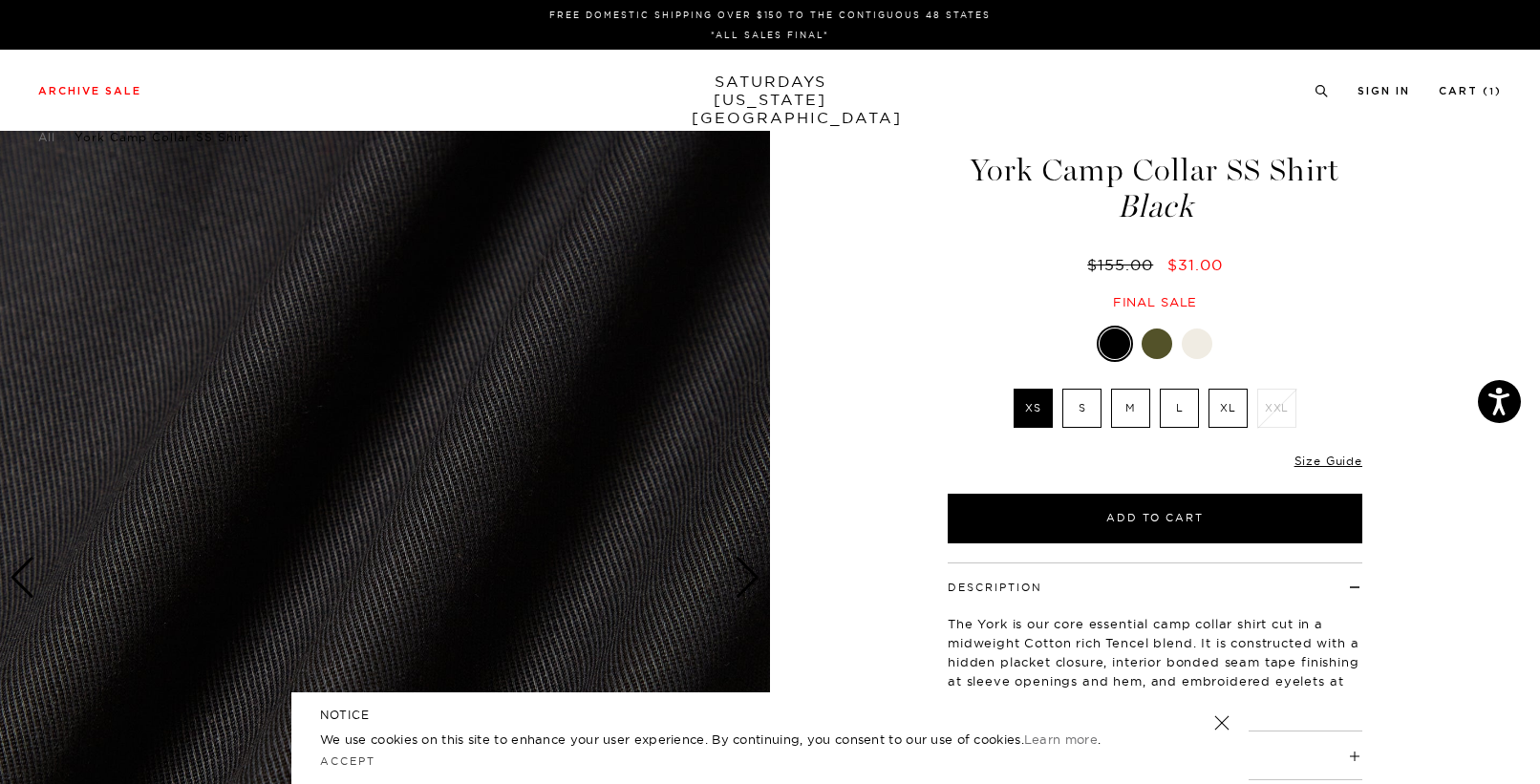
click at [1128, 407] on label "M" at bounding box center [1130, 409] width 39 height 39
click at [0, 0] on input "M" at bounding box center [0, 0] width 0 height 0
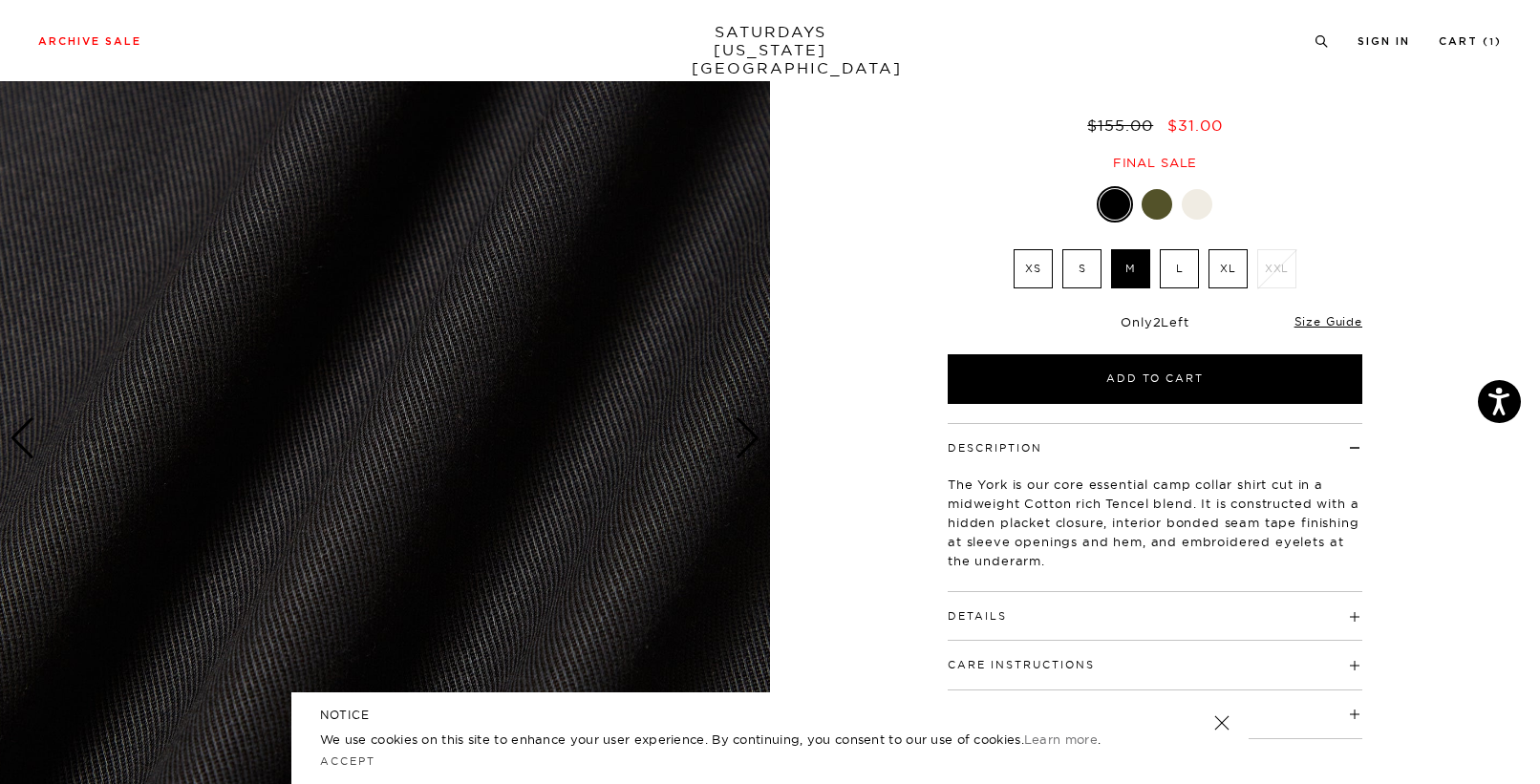
scroll to position [141, 0]
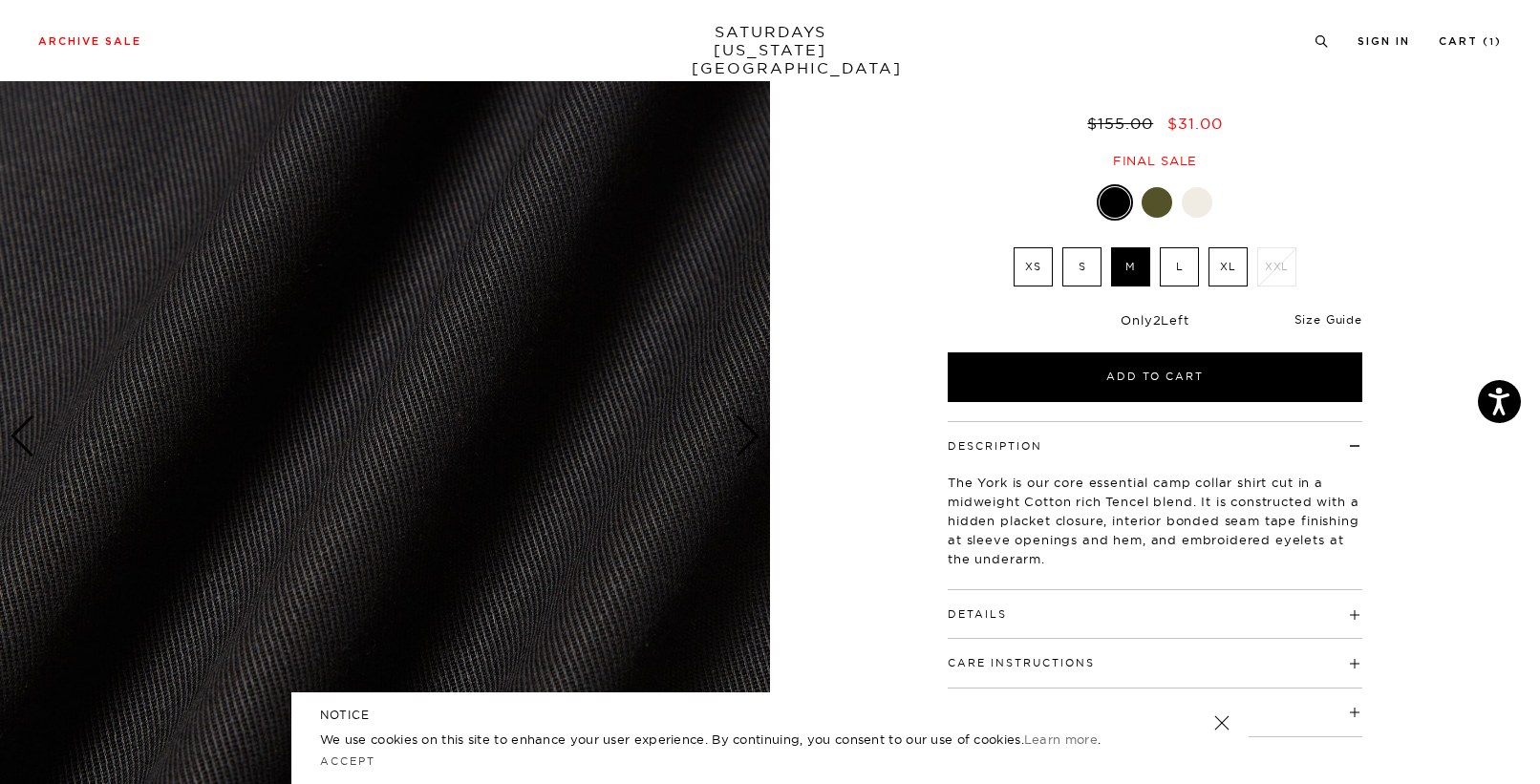
click at [1300, 317] on link "Size Guide" at bounding box center [1329, 319] width 68 height 15
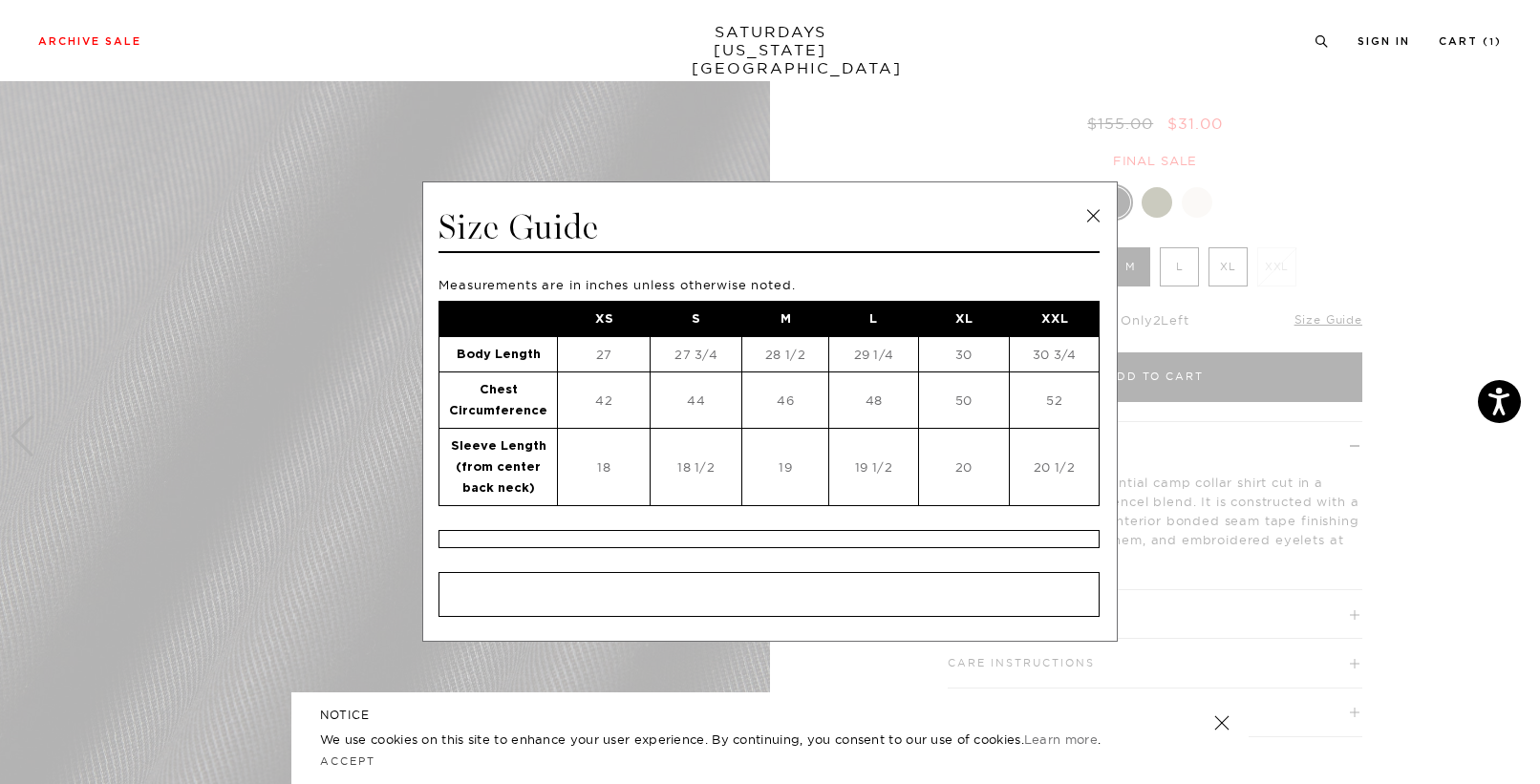
click at [1089, 220] on link at bounding box center [1092, 215] width 28 height 28
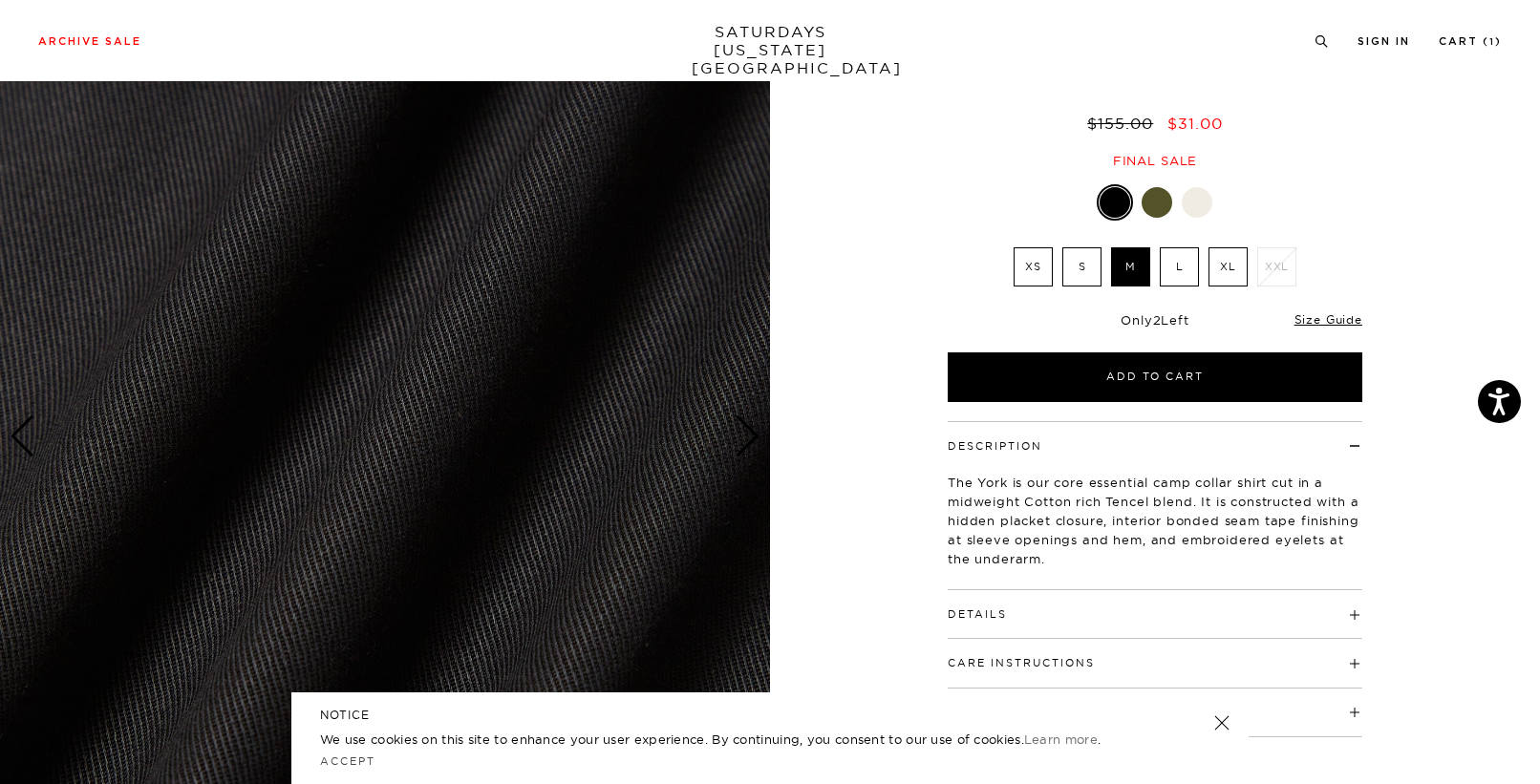
click at [1023, 621] on h4 "Details" at bounding box center [1155, 606] width 414 height 31
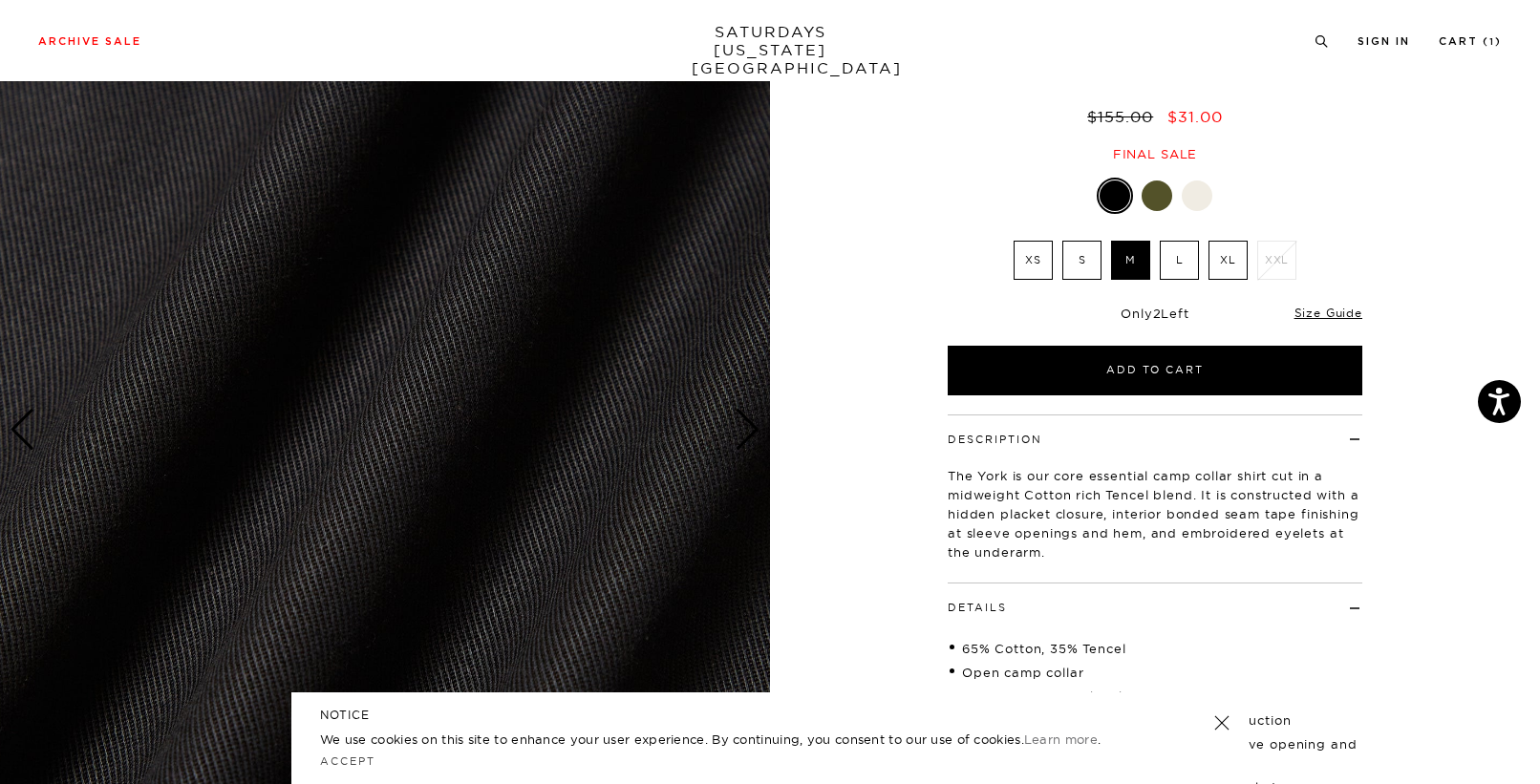
scroll to position [0, 0]
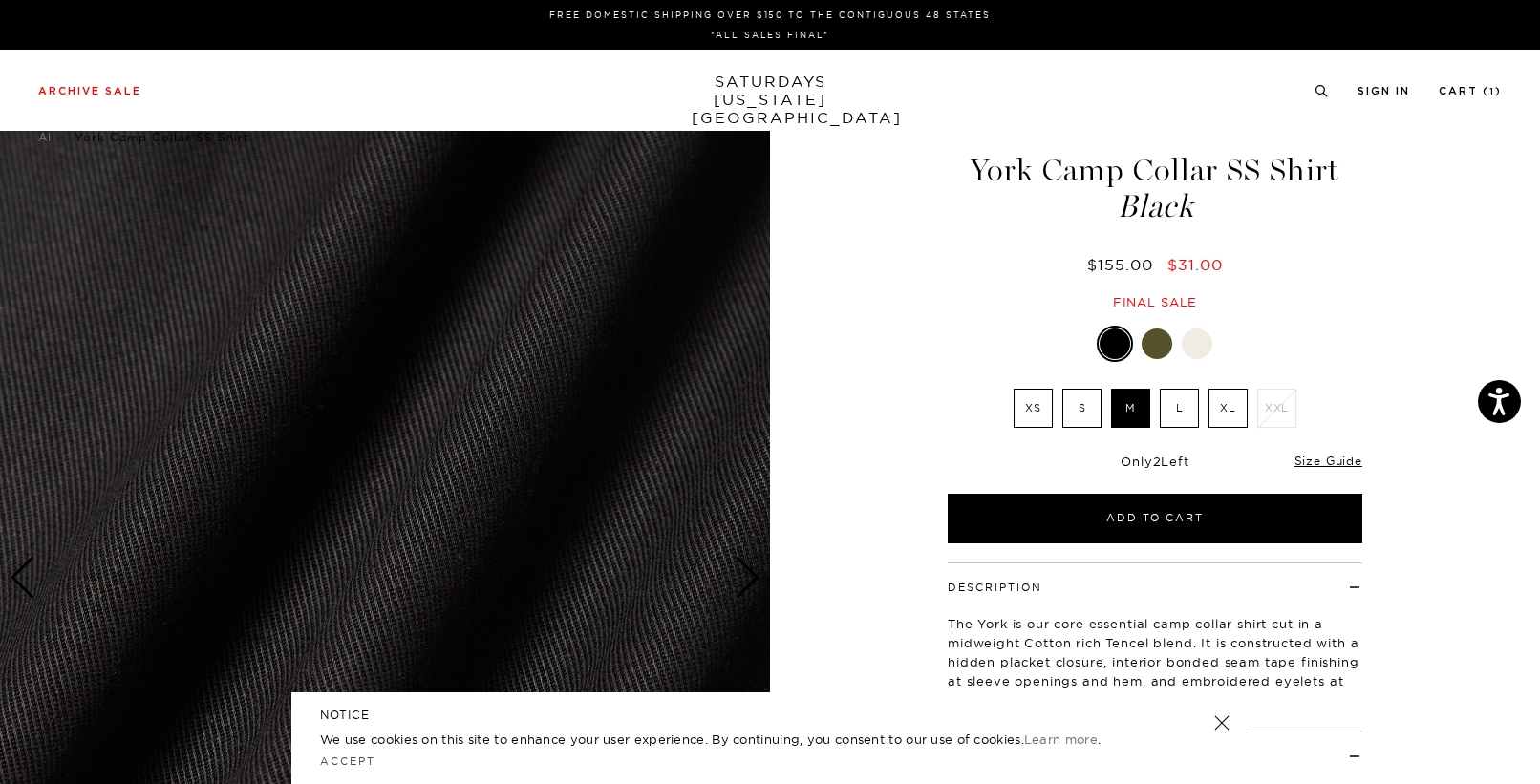
click at [669, 389] on img at bounding box center [385, 578] width 770 height 963
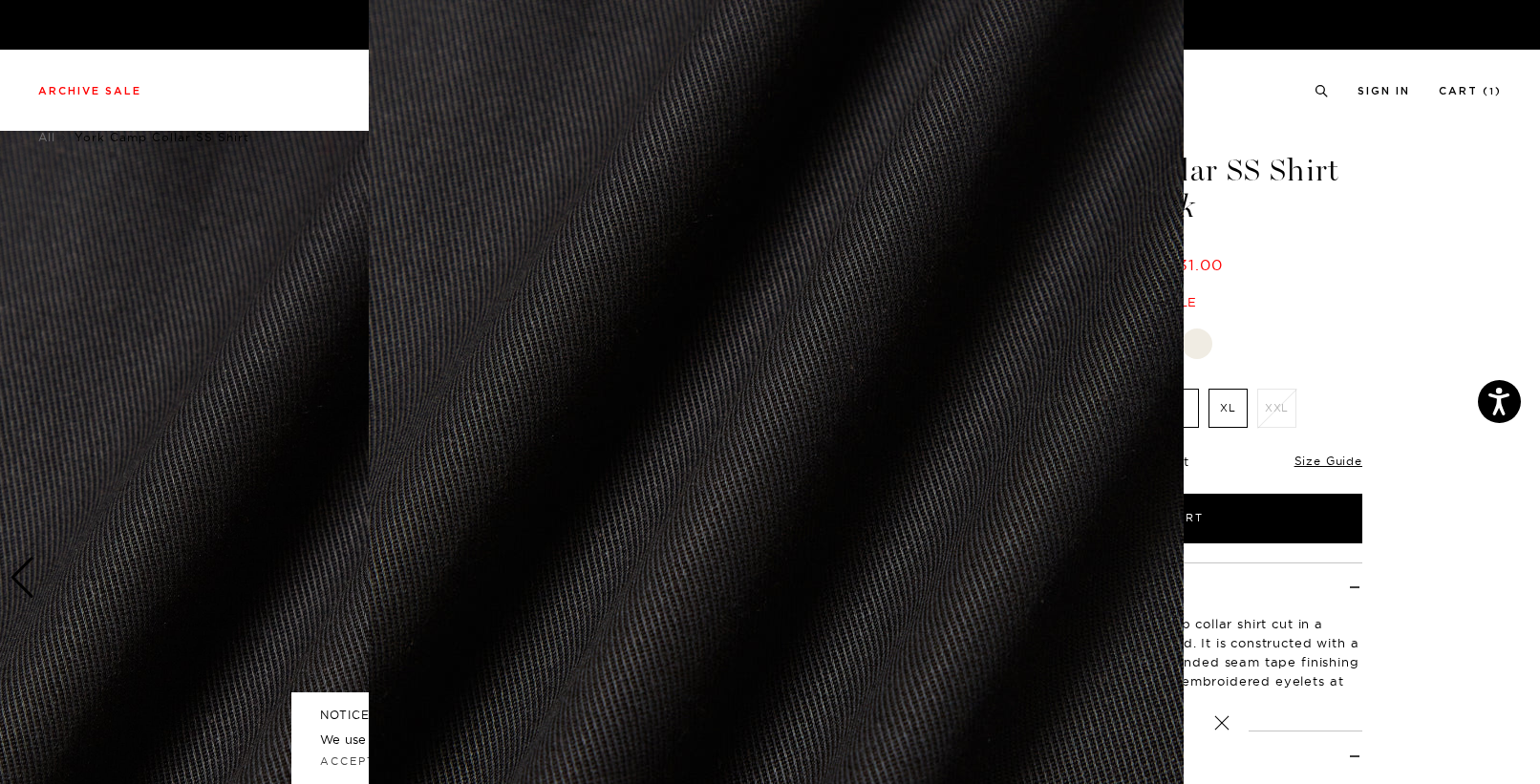
scroll to position [100, 0]
click at [706, 440] on img at bounding box center [776, 389] width 815 height 979
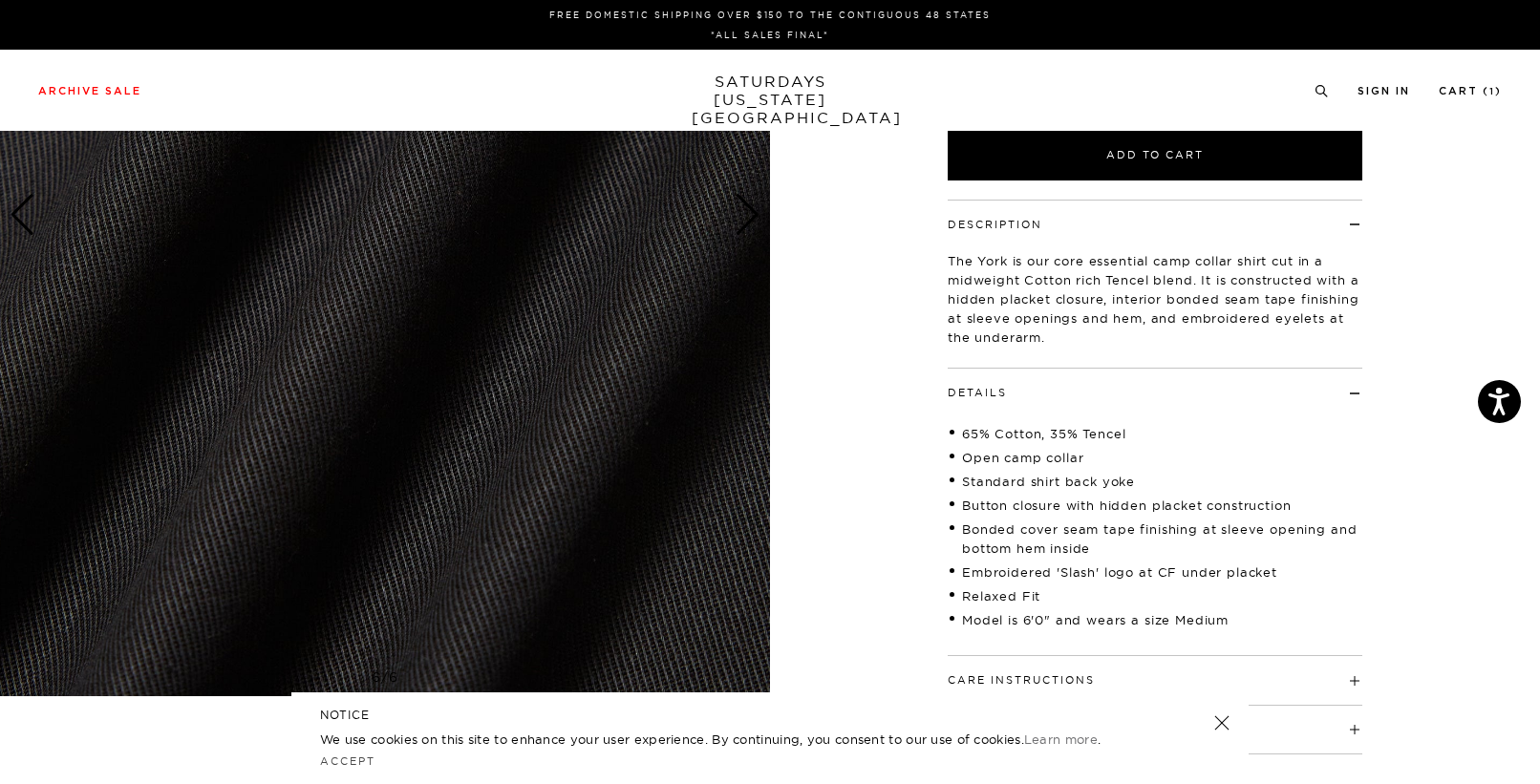
scroll to position [0, 0]
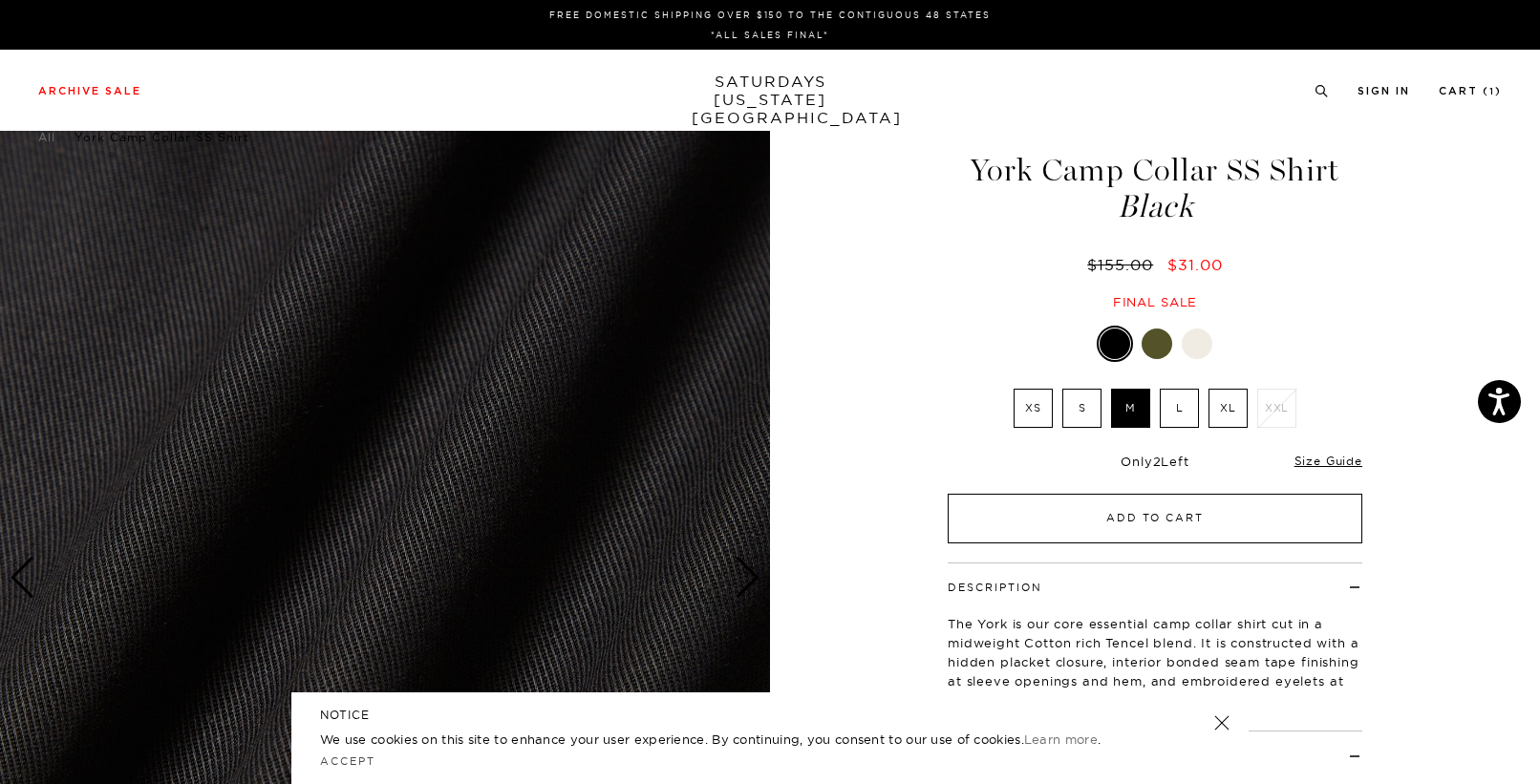
click at [1101, 513] on button "Add to Cart" at bounding box center [1155, 518] width 414 height 50
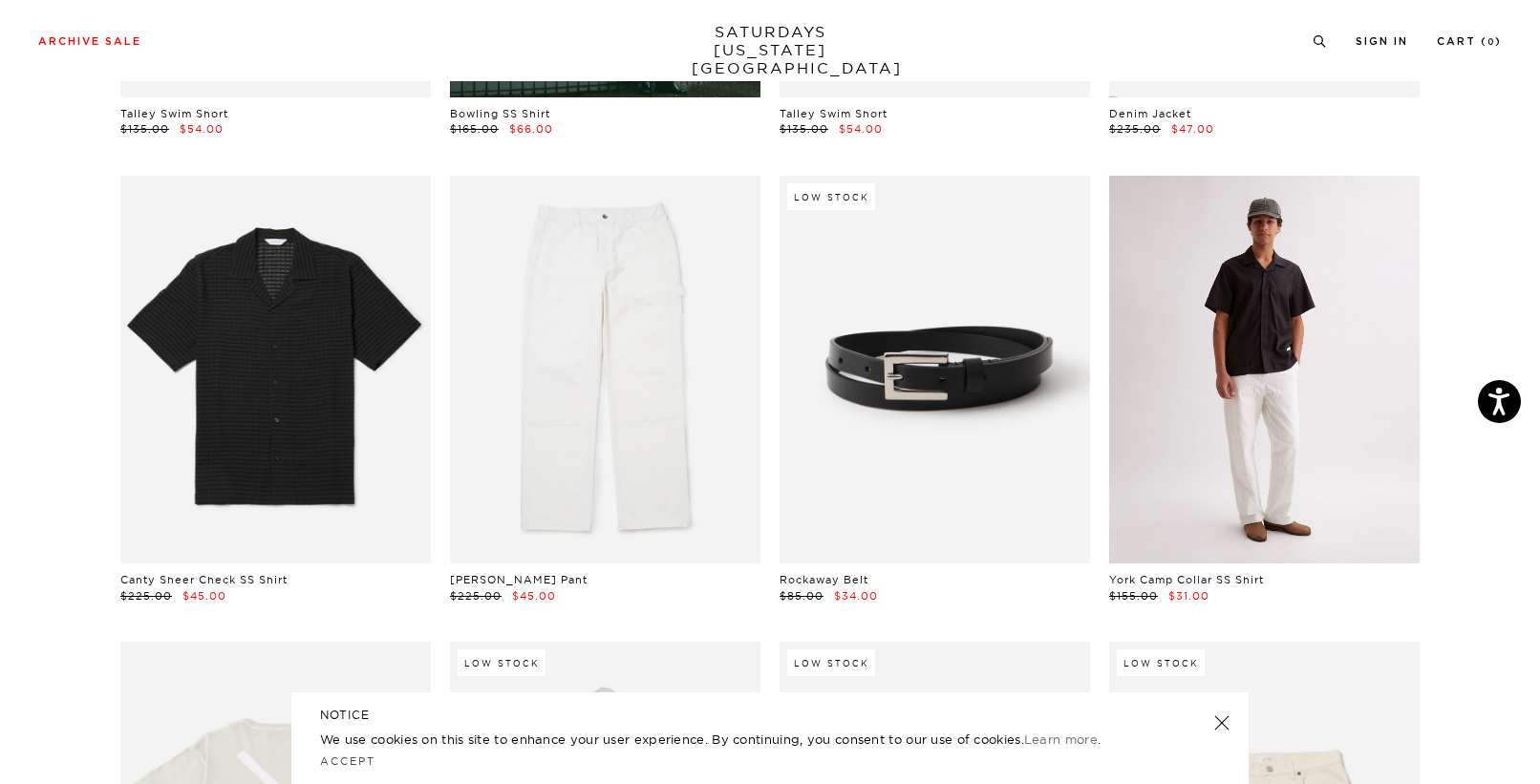
click at [1268, 401] on link at bounding box center [1264, 370] width 310 height 388
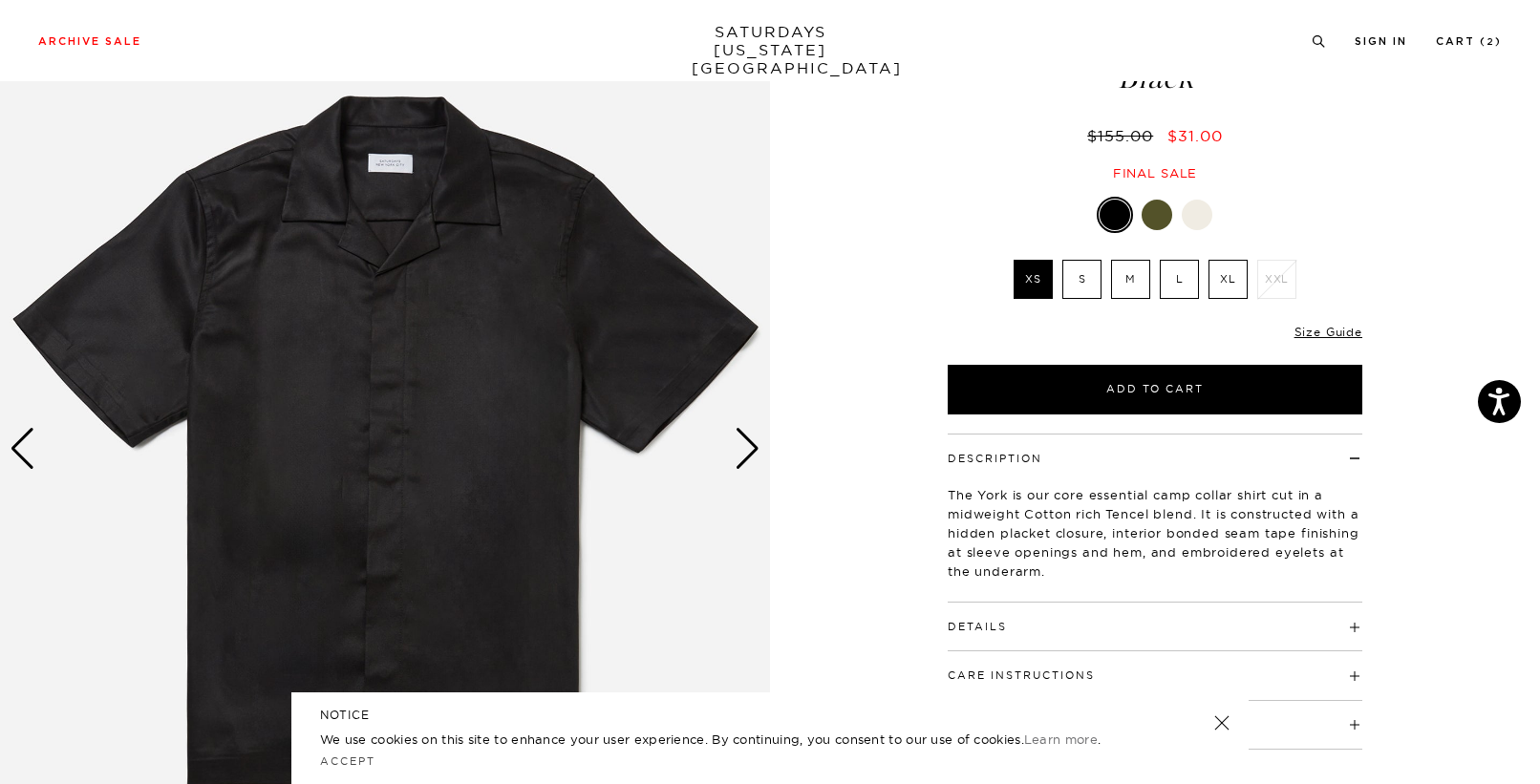
scroll to position [142, 0]
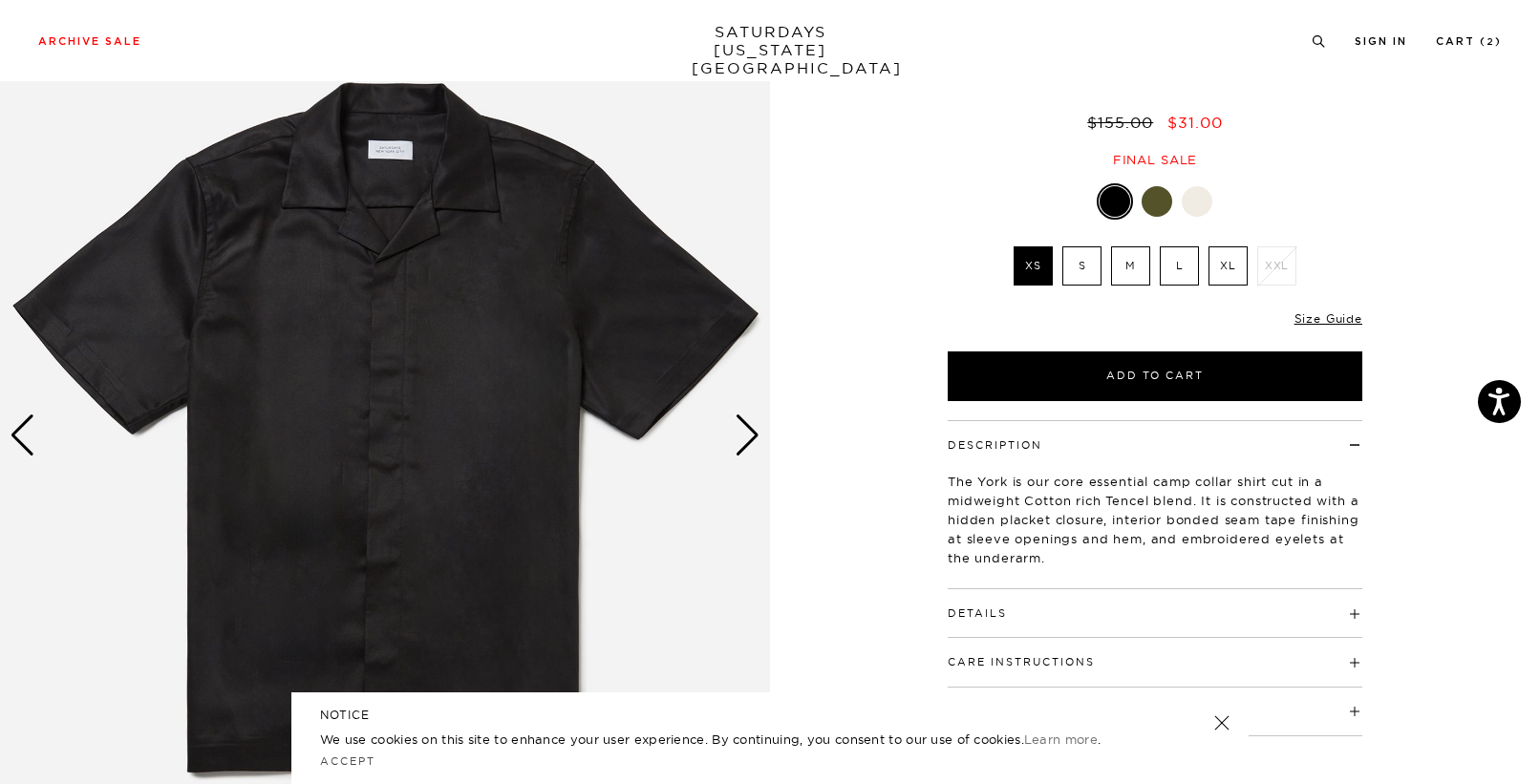
click at [750, 449] on div "Next slide" at bounding box center [747, 435] width 26 height 42
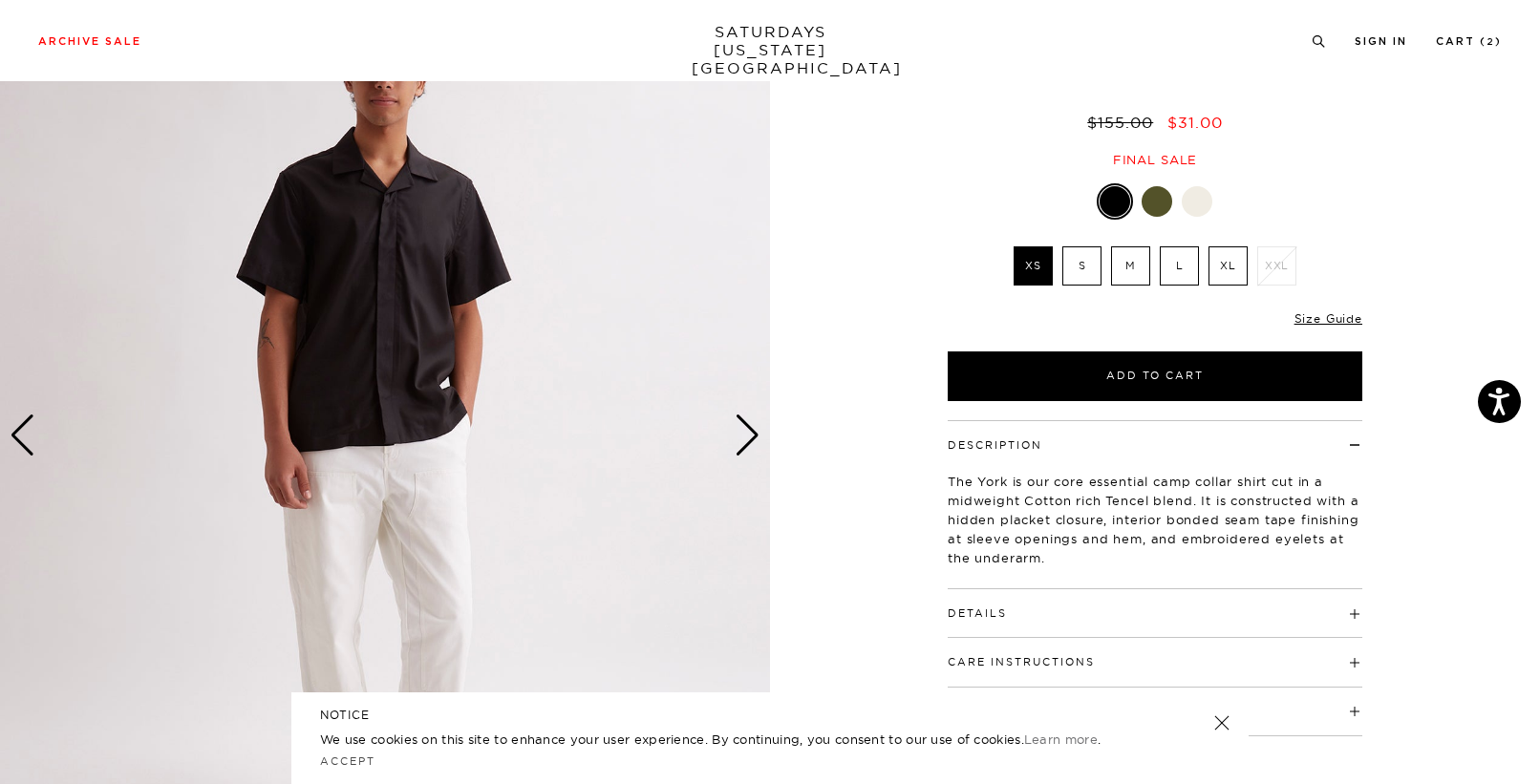
click at [750, 449] on div "Next slide" at bounding box center [747, 435] width 26 height 42
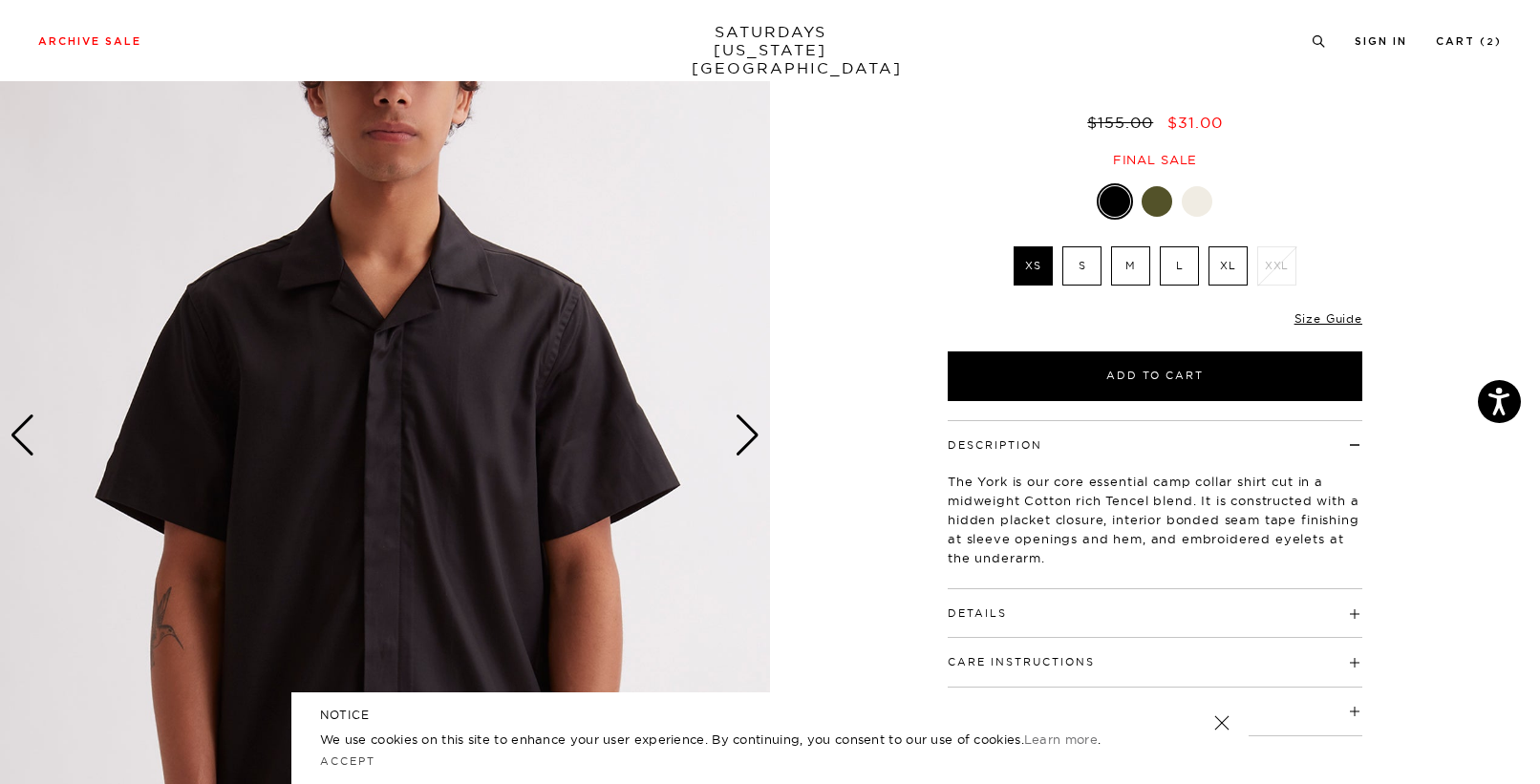
click at [750, 449] on div "Next slide" at bounding box center [747, 435] width 26 height 42
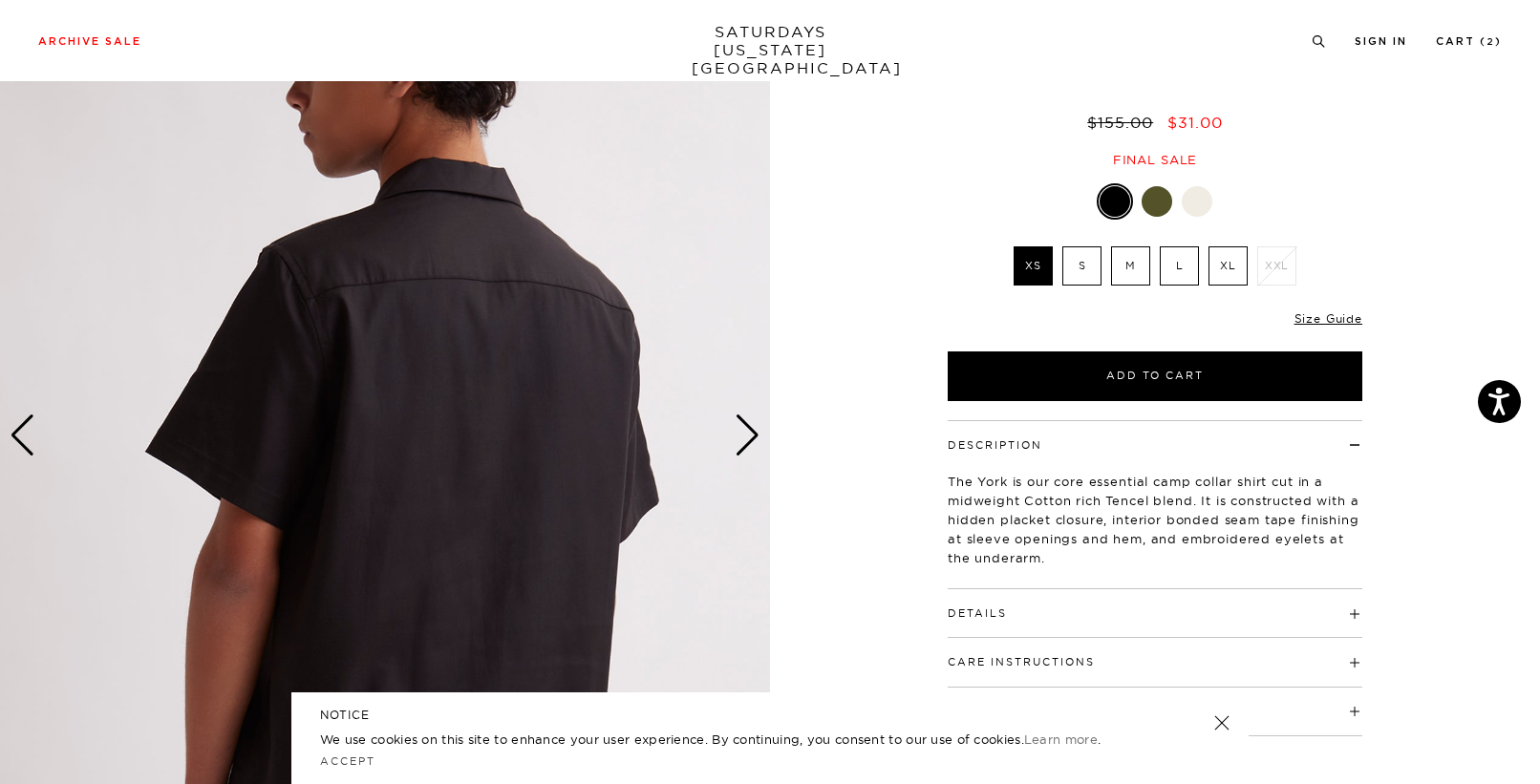
click at [750, 449] on div "Next slide" at bounding box center [747, 435] width 26 height 42
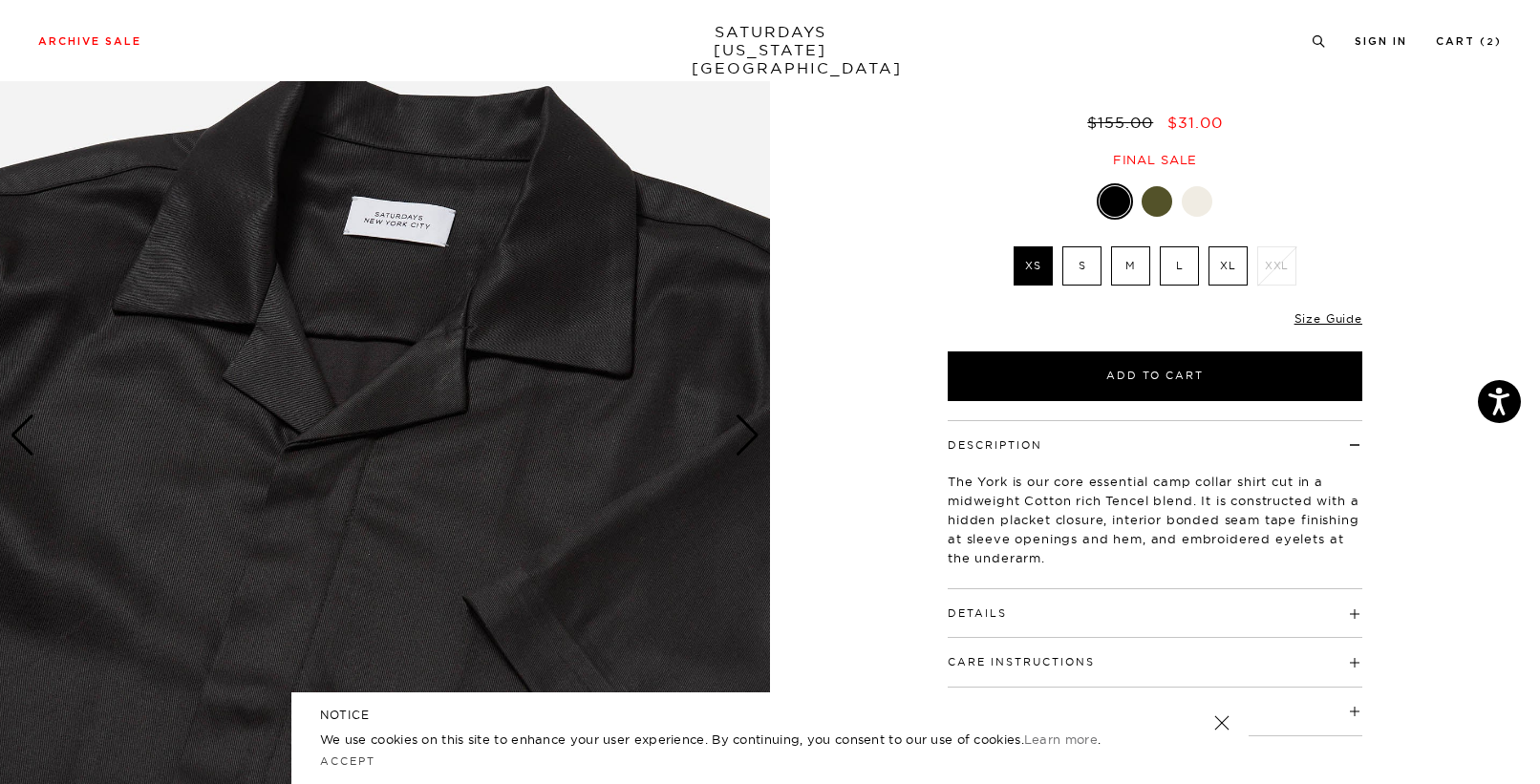
click at [750, 449] on div "Next slide" at bounding box center [747, 435] width 26 height 42
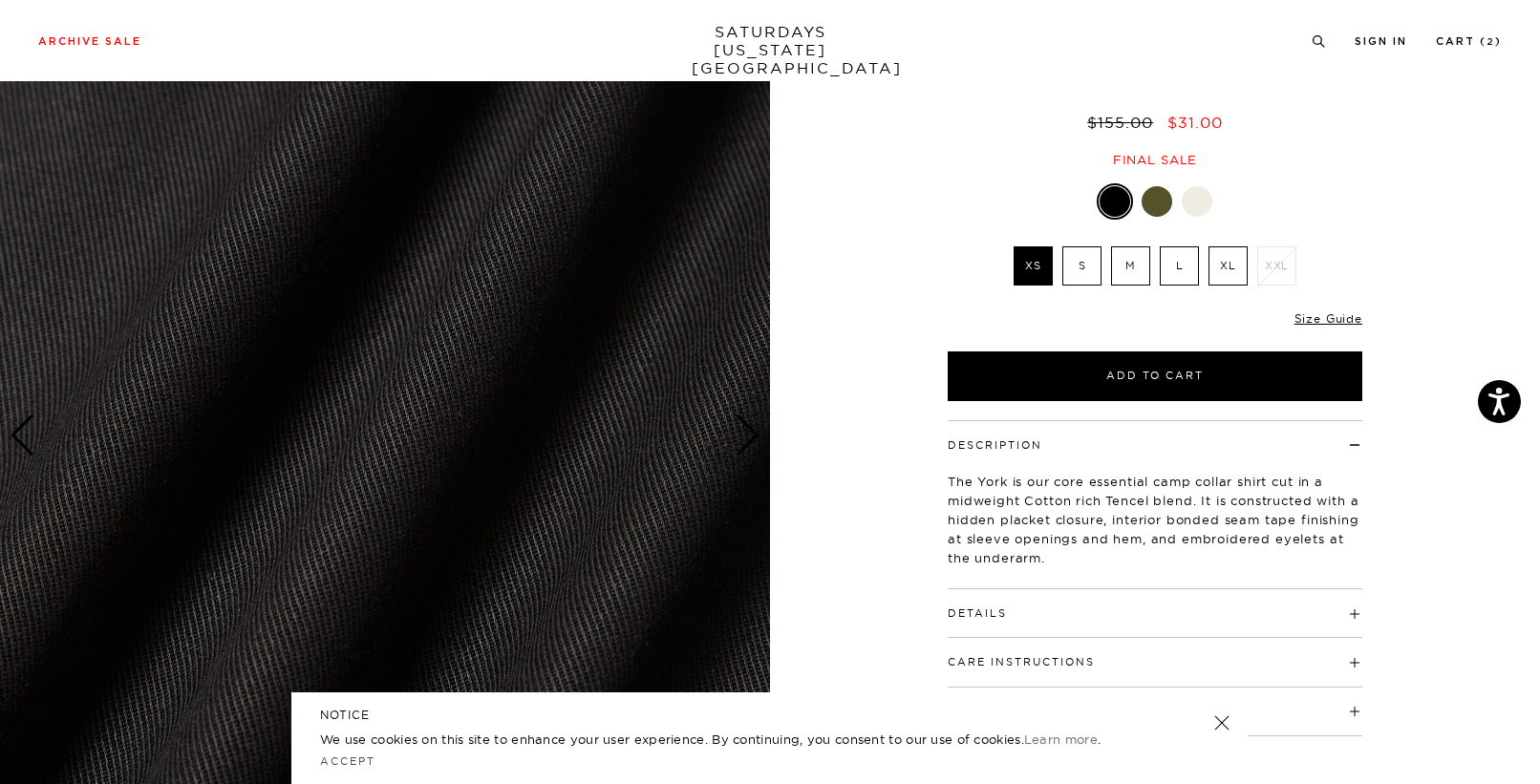
click at [750, 449] on div "Next slide" at bounding box center [747, 435] width 26 height 42
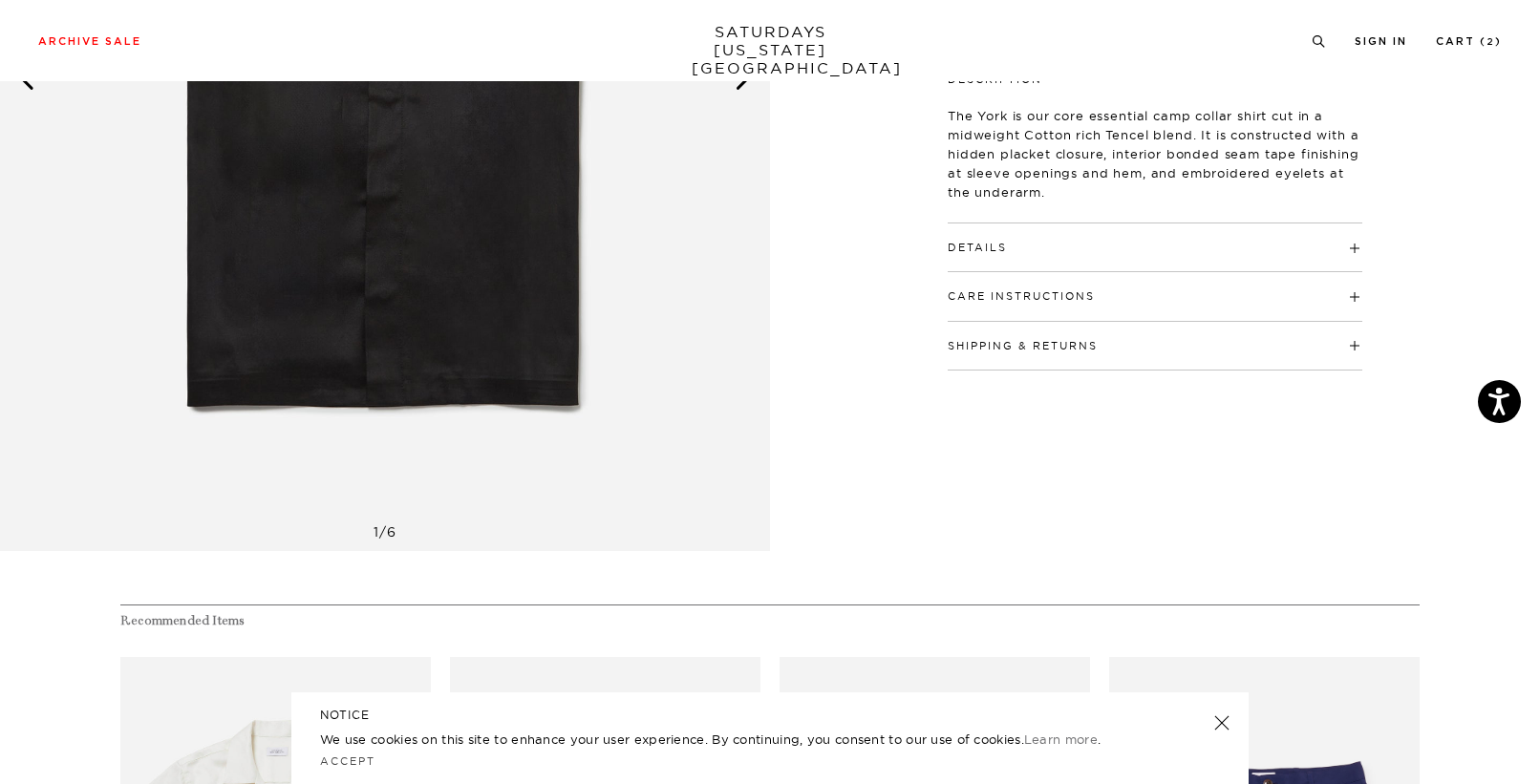
scroll to position [511, 0]
click at [1089, 310] on div "Care Instructions Machine Wash Cold Separately Do Not Bleach Do Not Tumble Dry …" at bounding box center [1155, 295] width 414 height 49
click at [1352, 305] on div "Care Instructions Machine Wash Cold Separately Do Not Bleach Do Not Tumble Dry …" at bounding box center [1155, 295] width 414 height 49
click at [1095, 296] on span at bounding box center [1095, 295] width 0 height 14
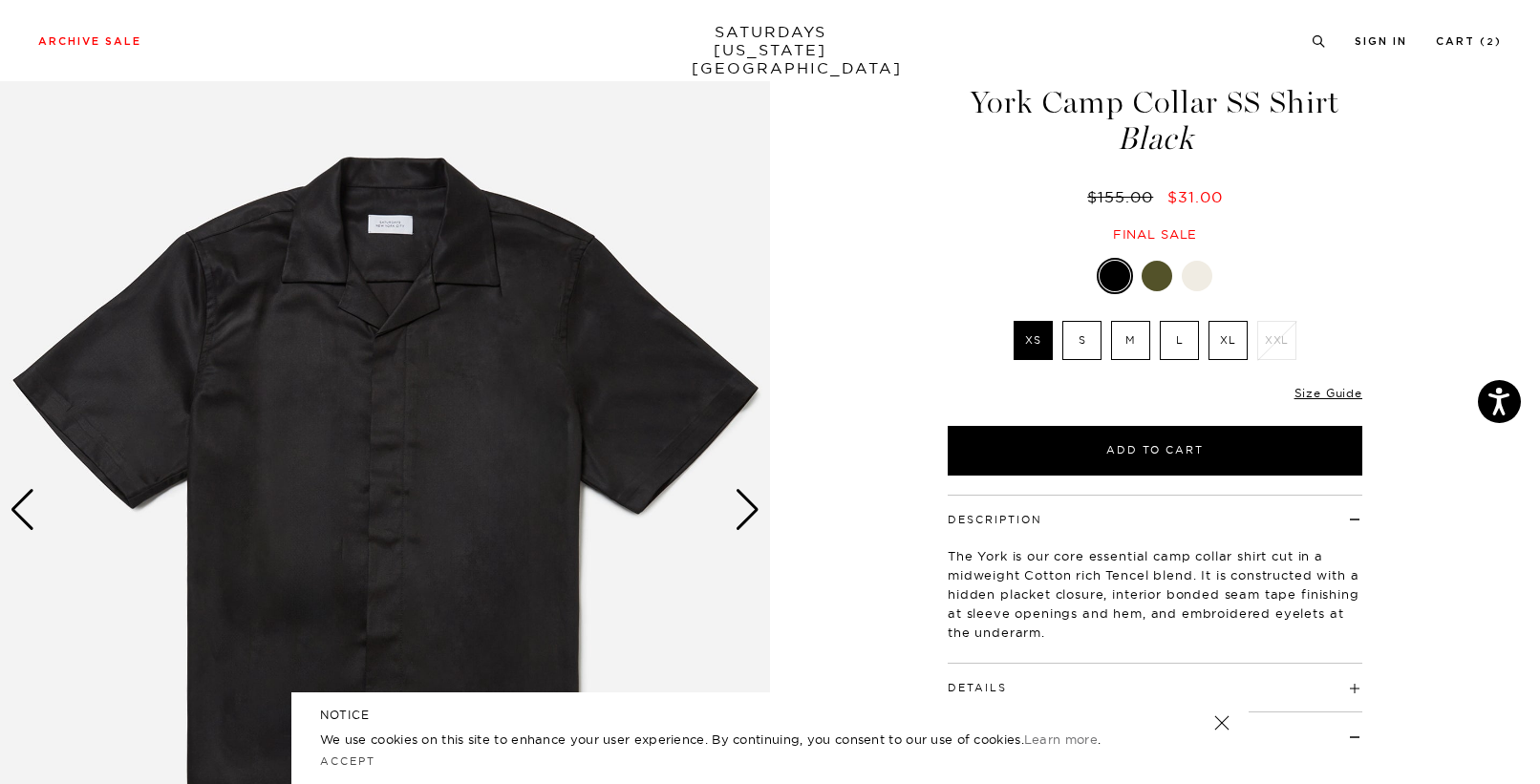
scroll to position [47, 0]
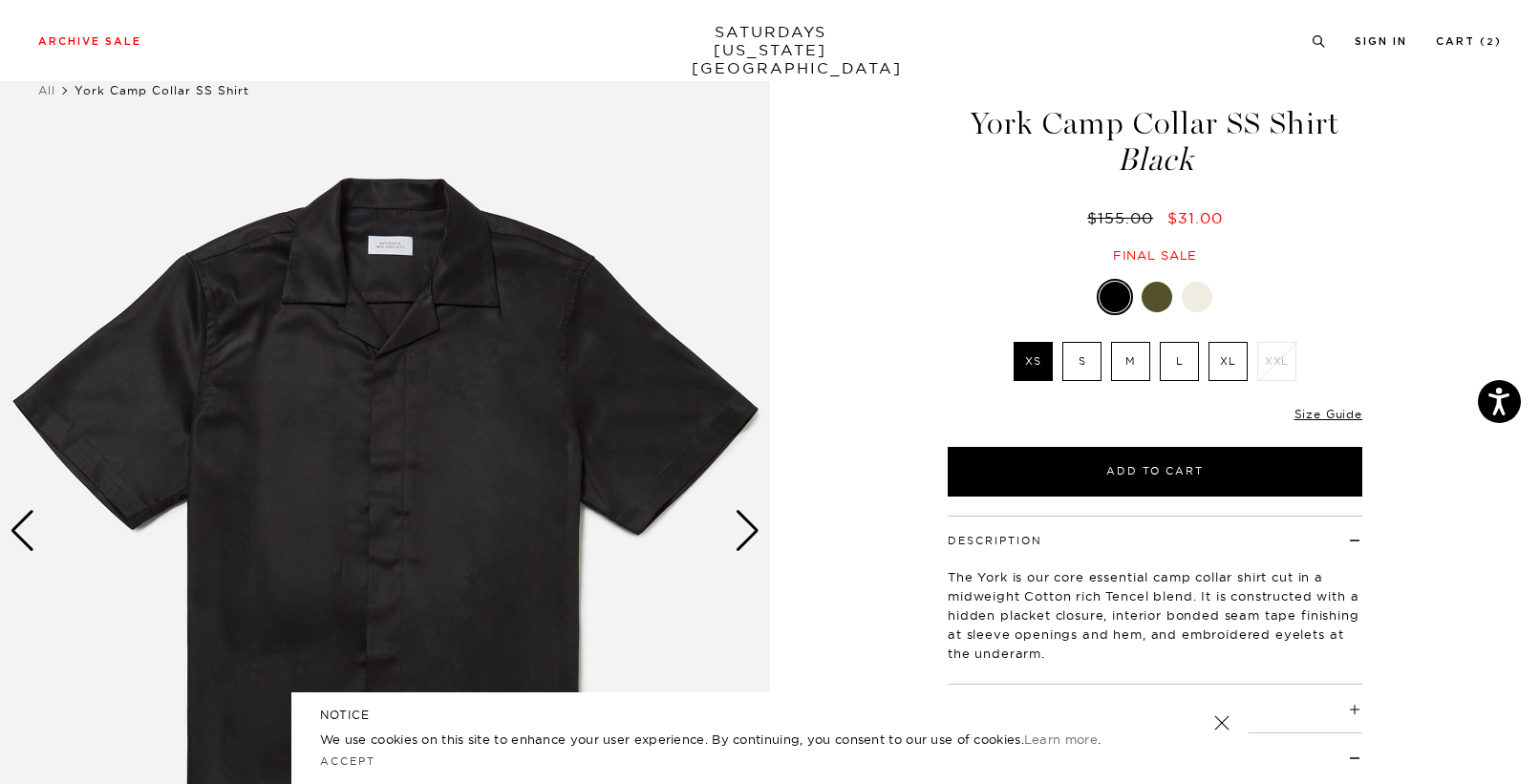
click at [747, 540] on div "Next slide" at bounding box center [747, 531] width 26 height 42
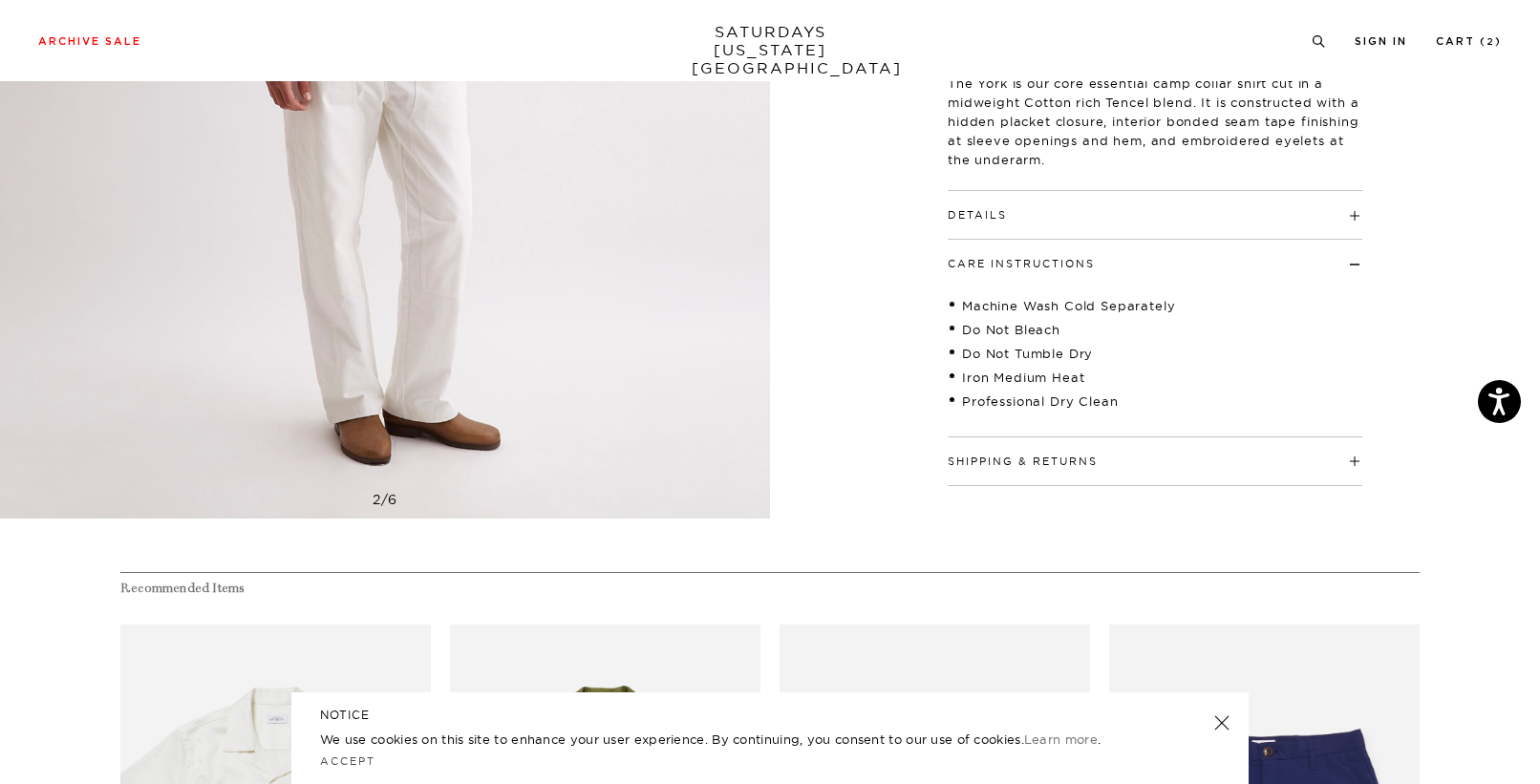
scroll to position [533, 0]
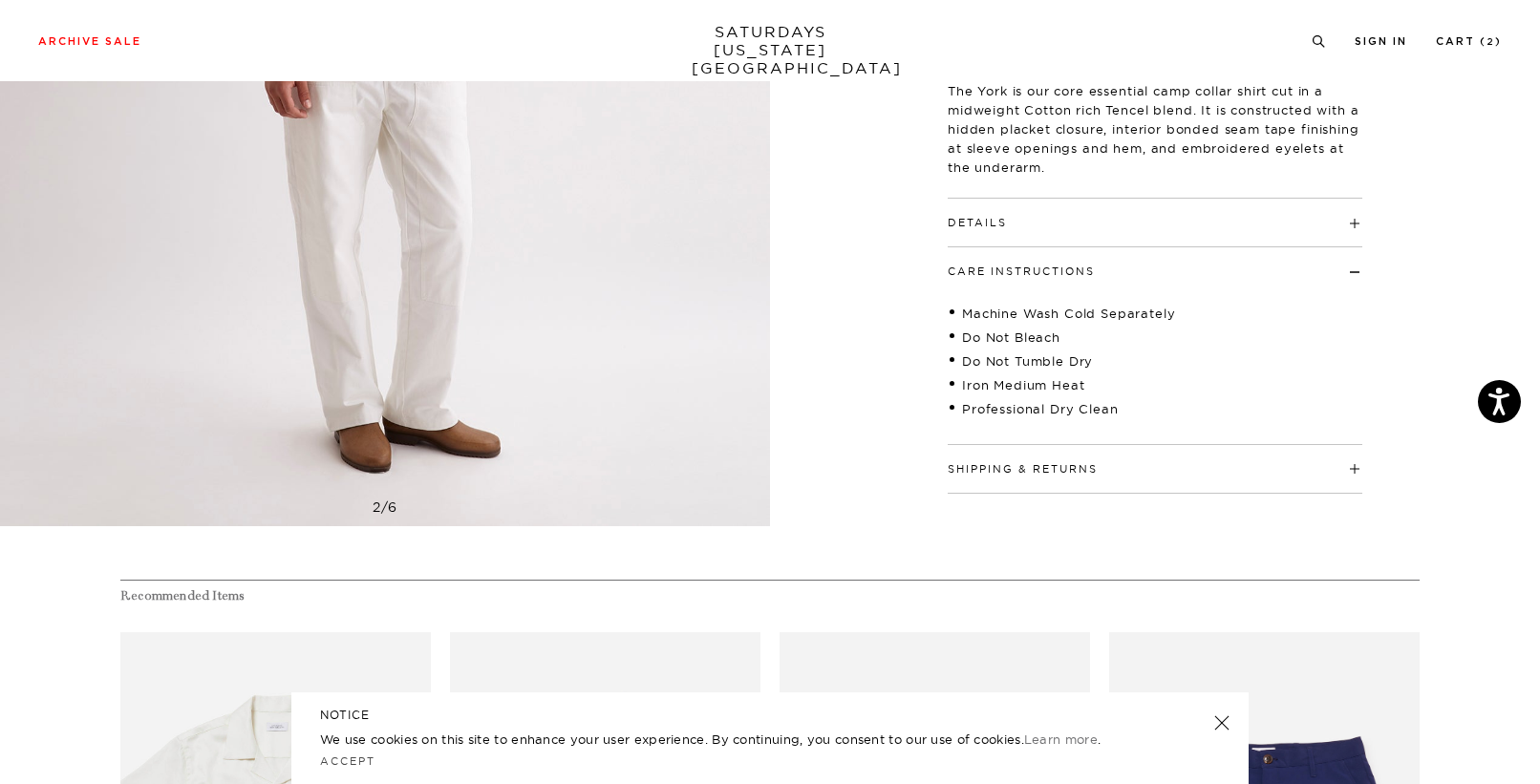
click at [1055, 227] on h4 "Details" at bounding box center [1155, 214] width 414 height 31
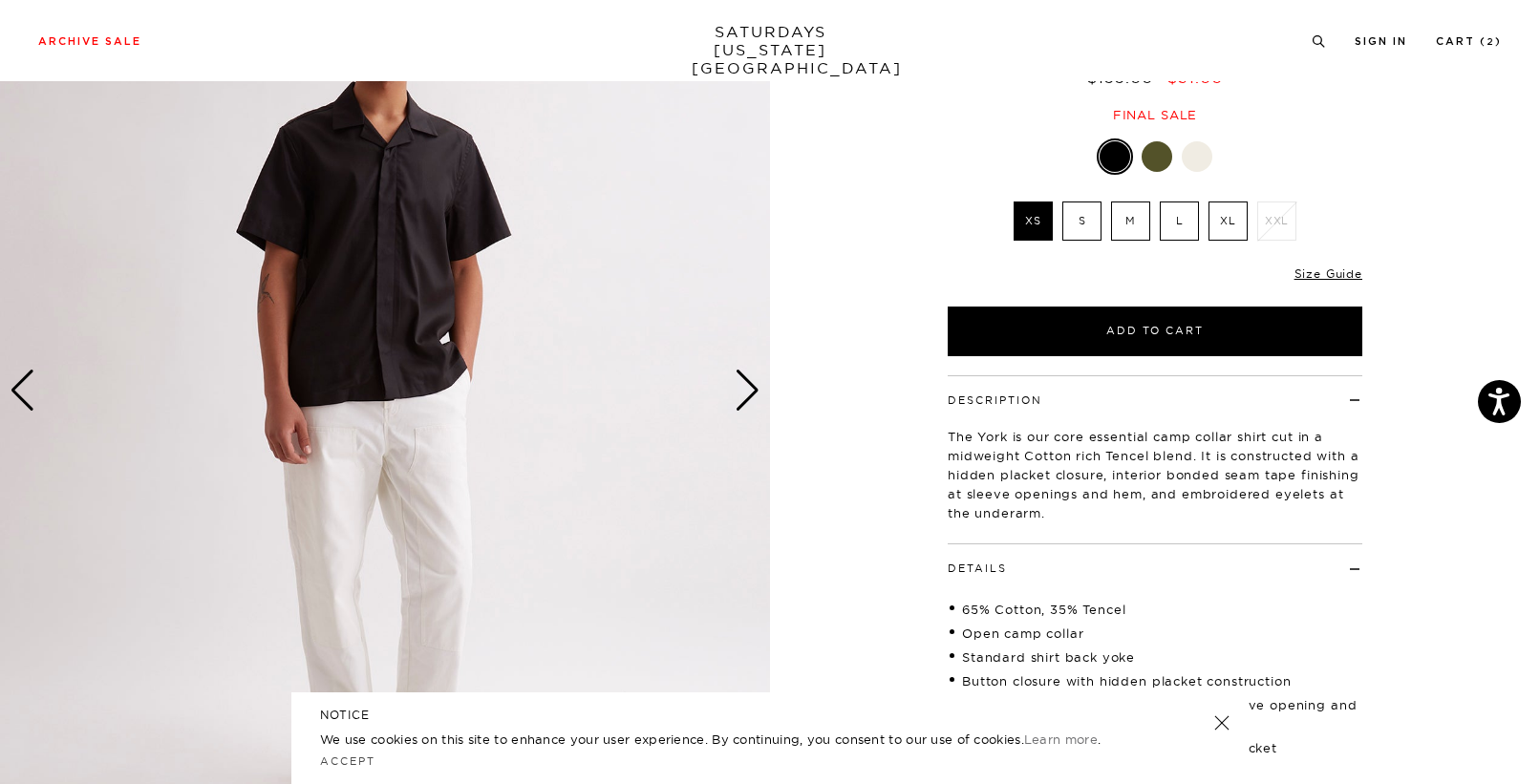
scroll to position [168, 0]
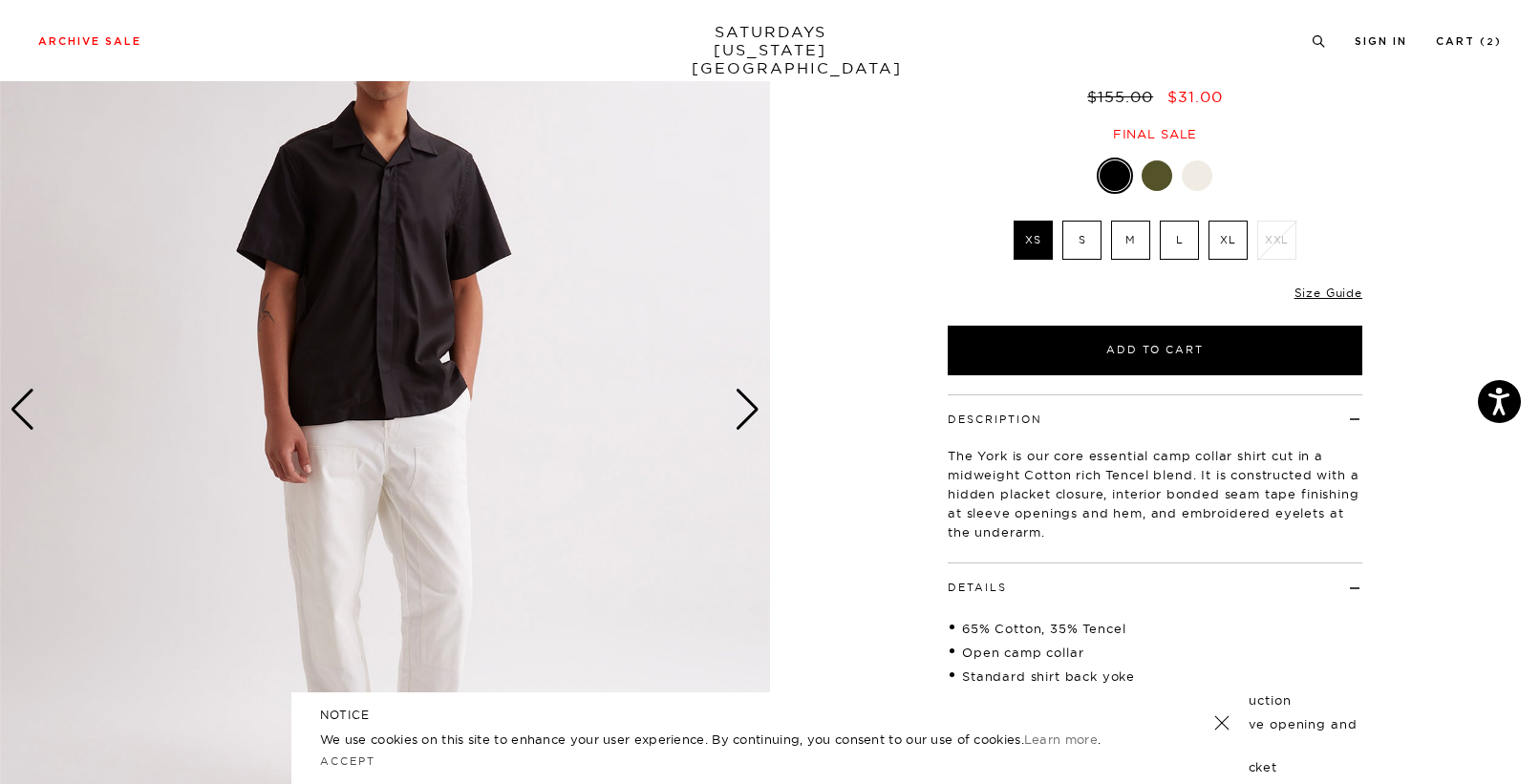
click at [430, 378] on img at bounding box center [385, 410] width 770 height 963
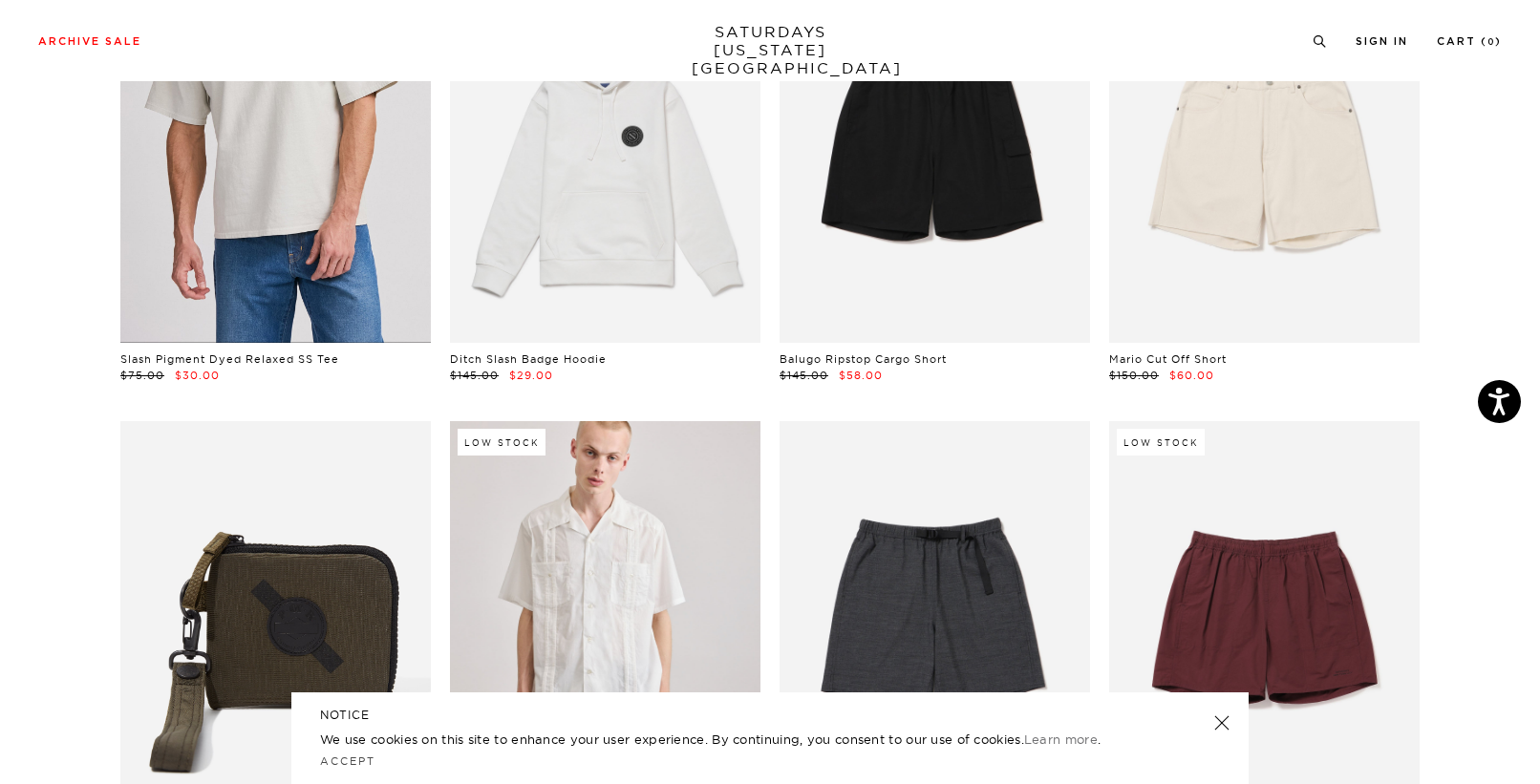
scroll to position [2096, 0]
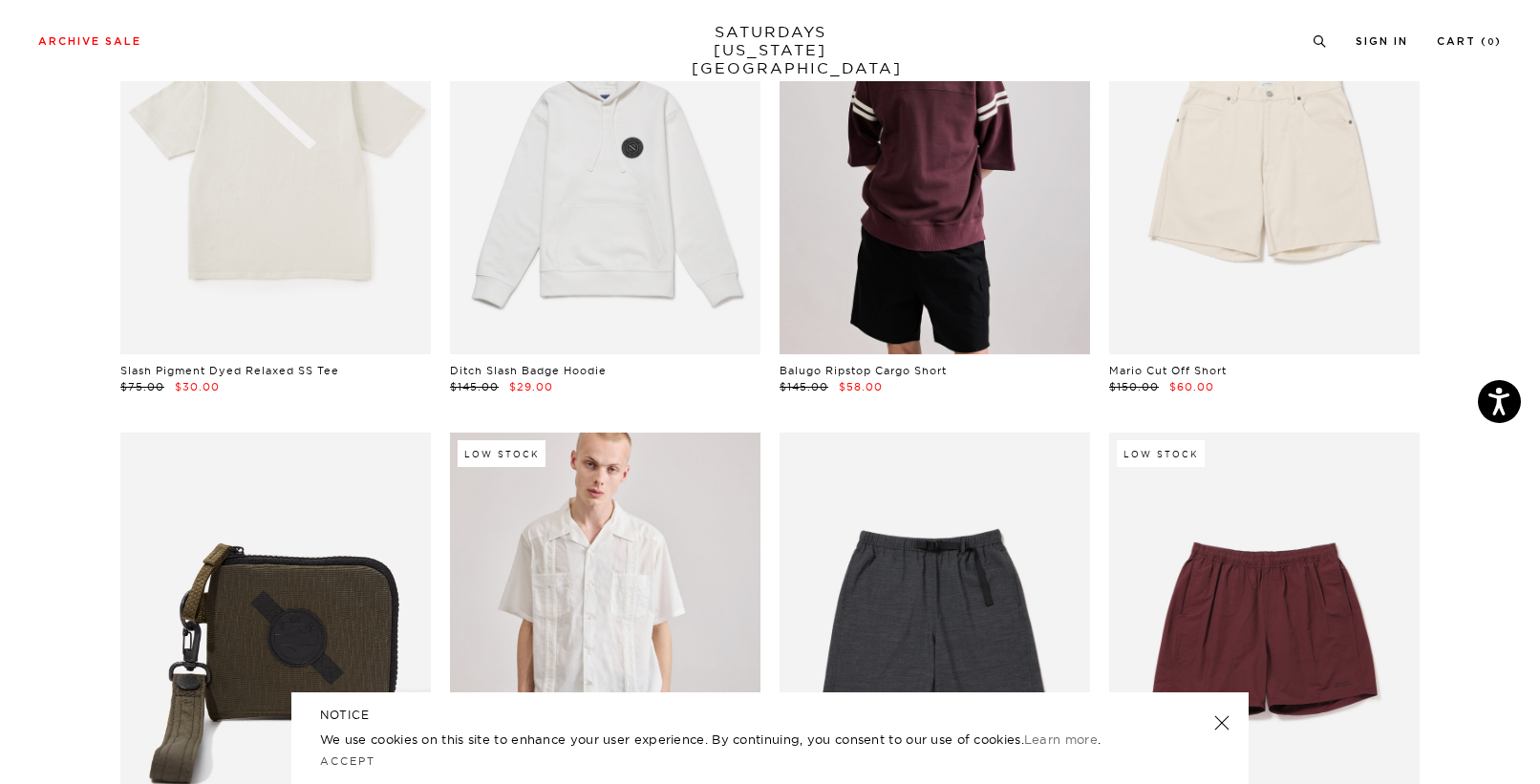
click at [949, 178] on link at bounding box center [935, 160] width 310 height 388
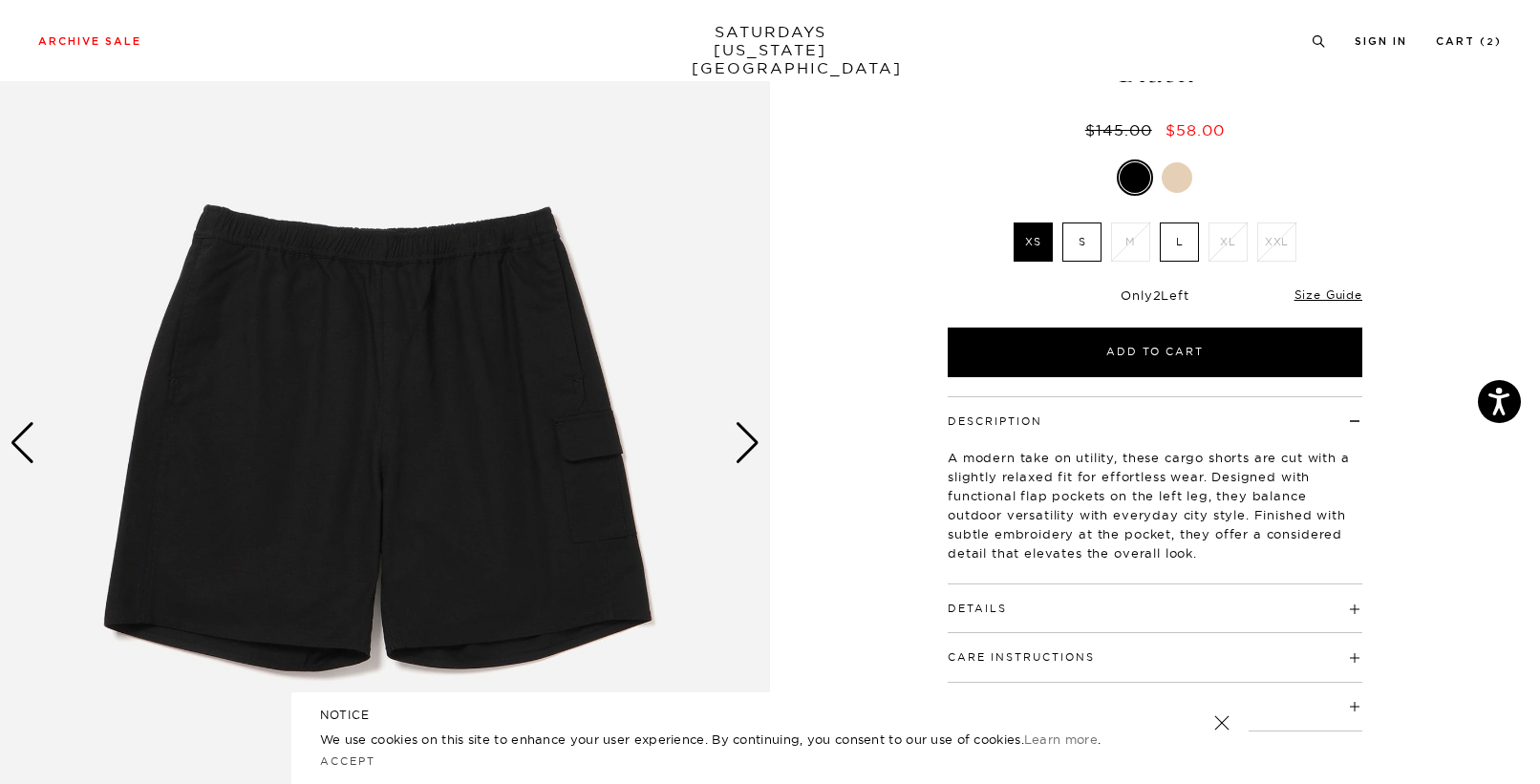
scroll to position [140, 0]
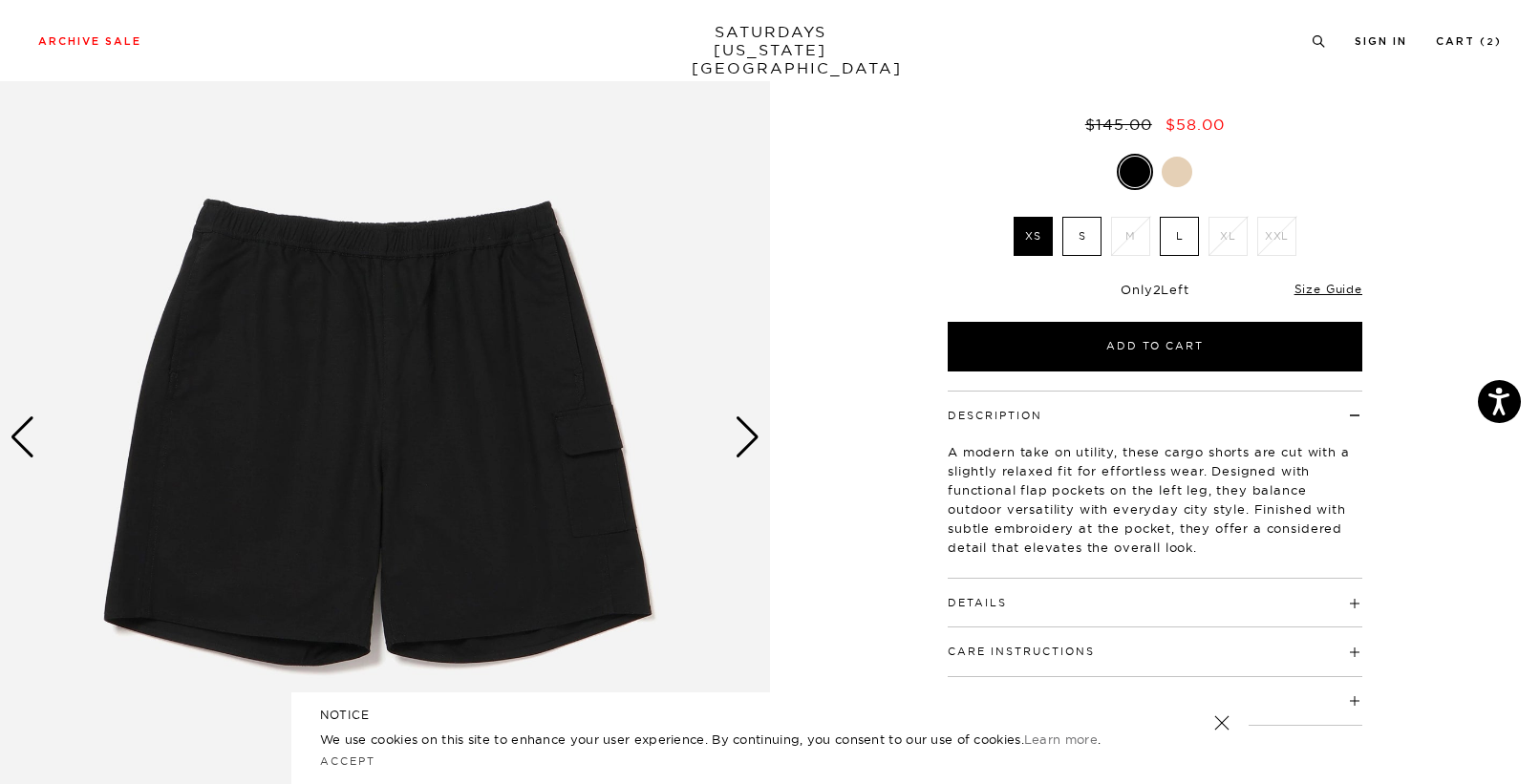
click at [747, 429] on div "Next slide" at bounding box center [747, 437] width 26 height 42
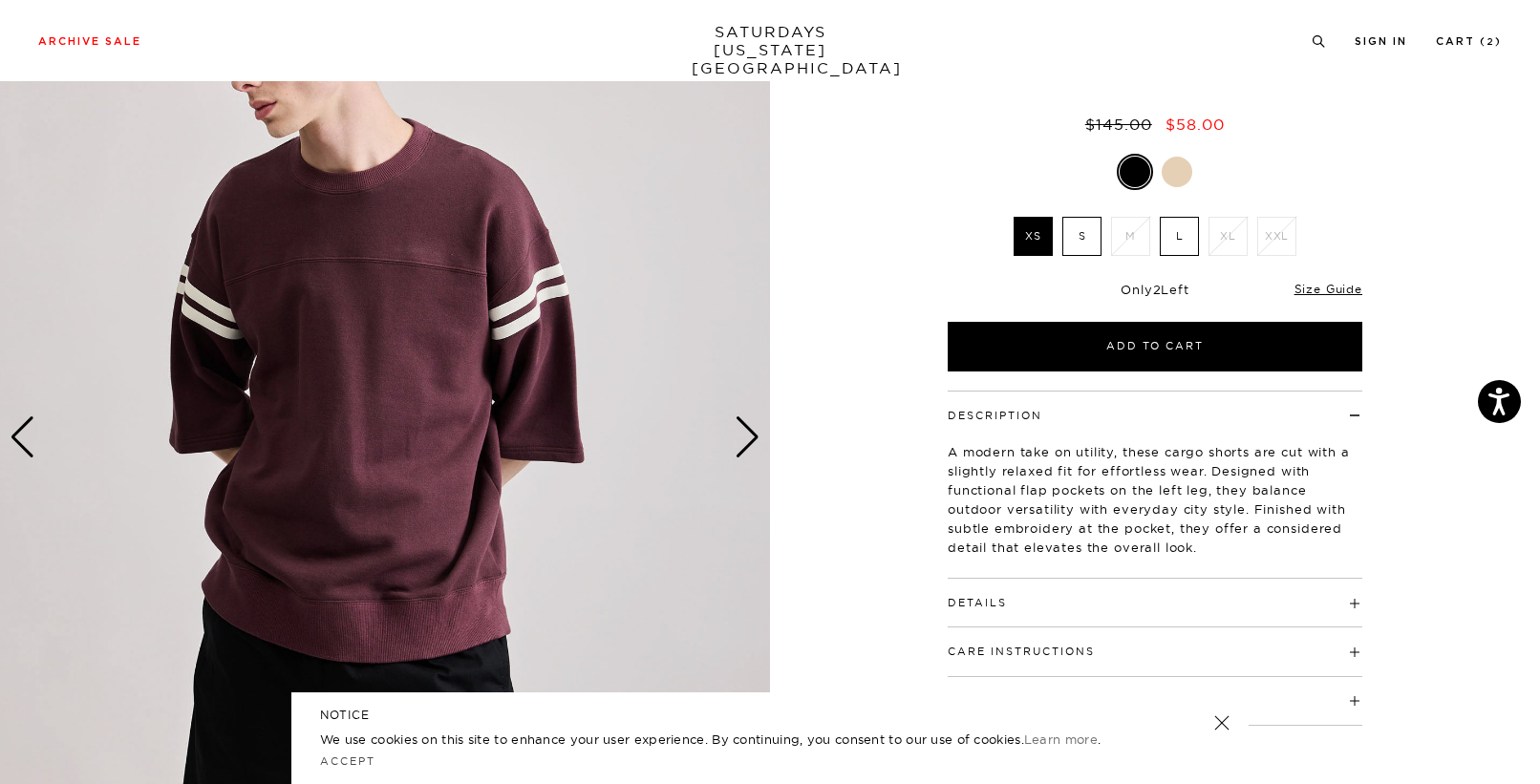
click at [747, 429] on div "Next slide" at bounding box center [747, 437] width 26 height 42
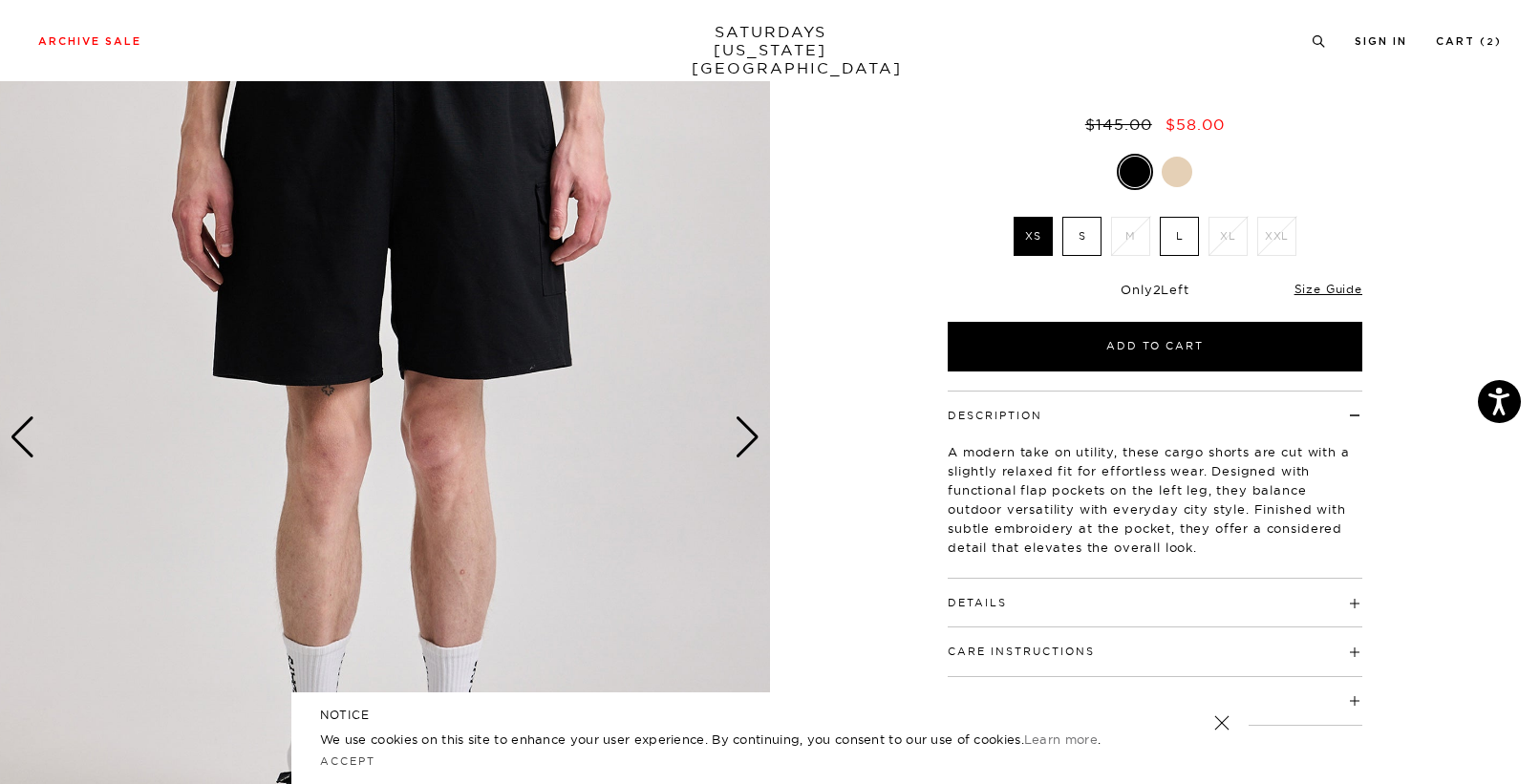
click at [1180, 168] on div at bounding box center [1176, 171] width 30 height 30
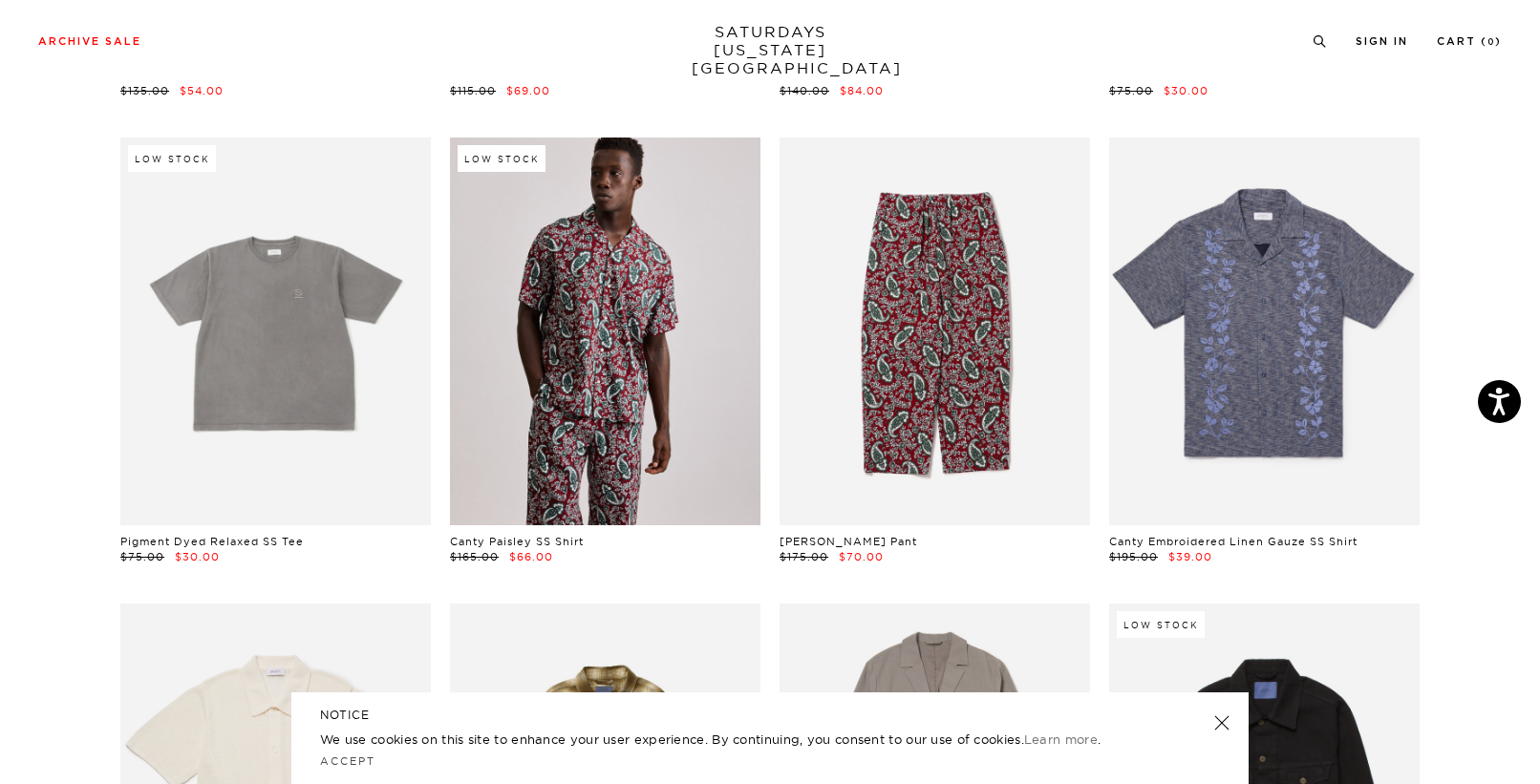
scroll to position [4726, 0]
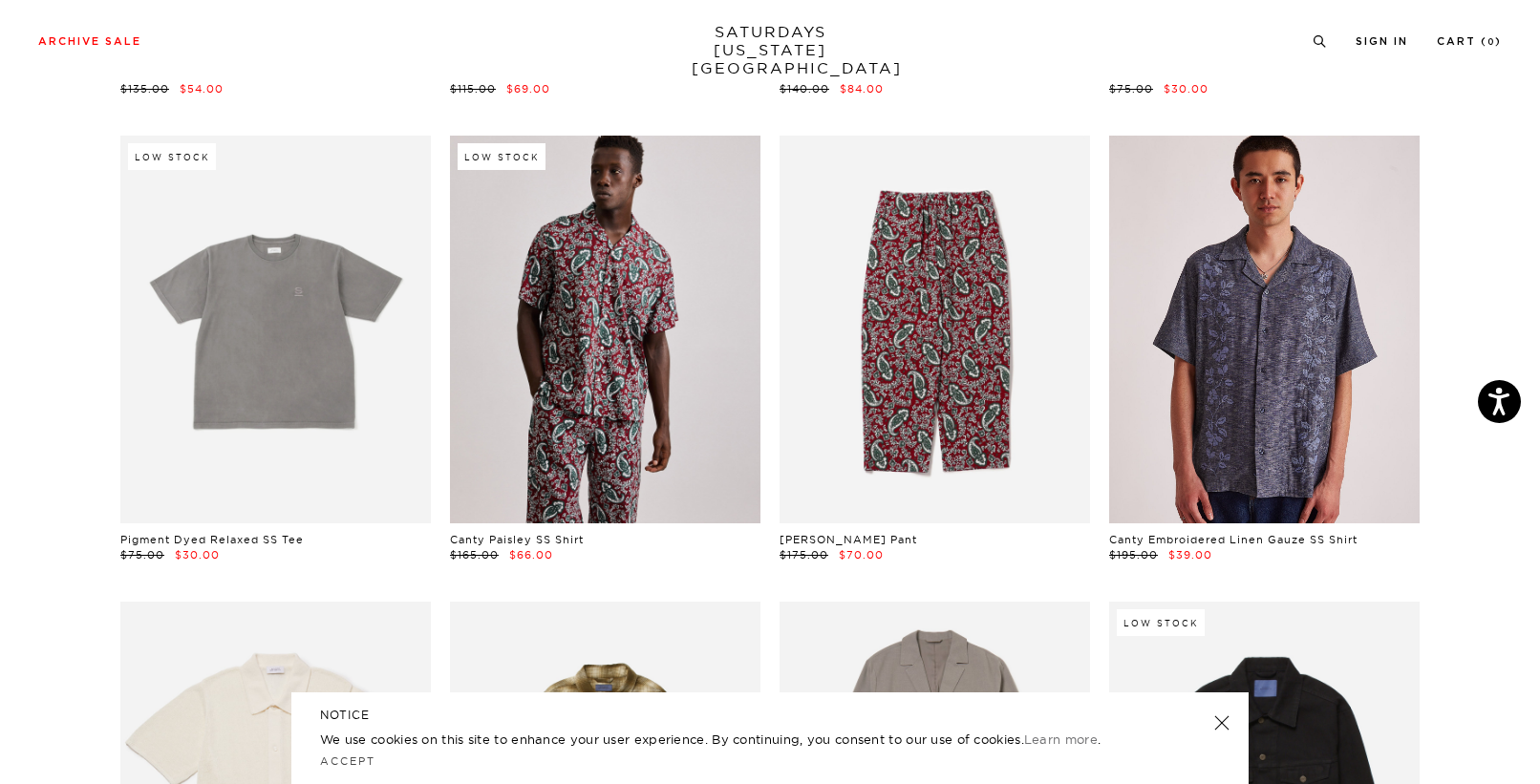
click at [1174, 401] on link at bounding box center [1264, 329] width 310 height 388
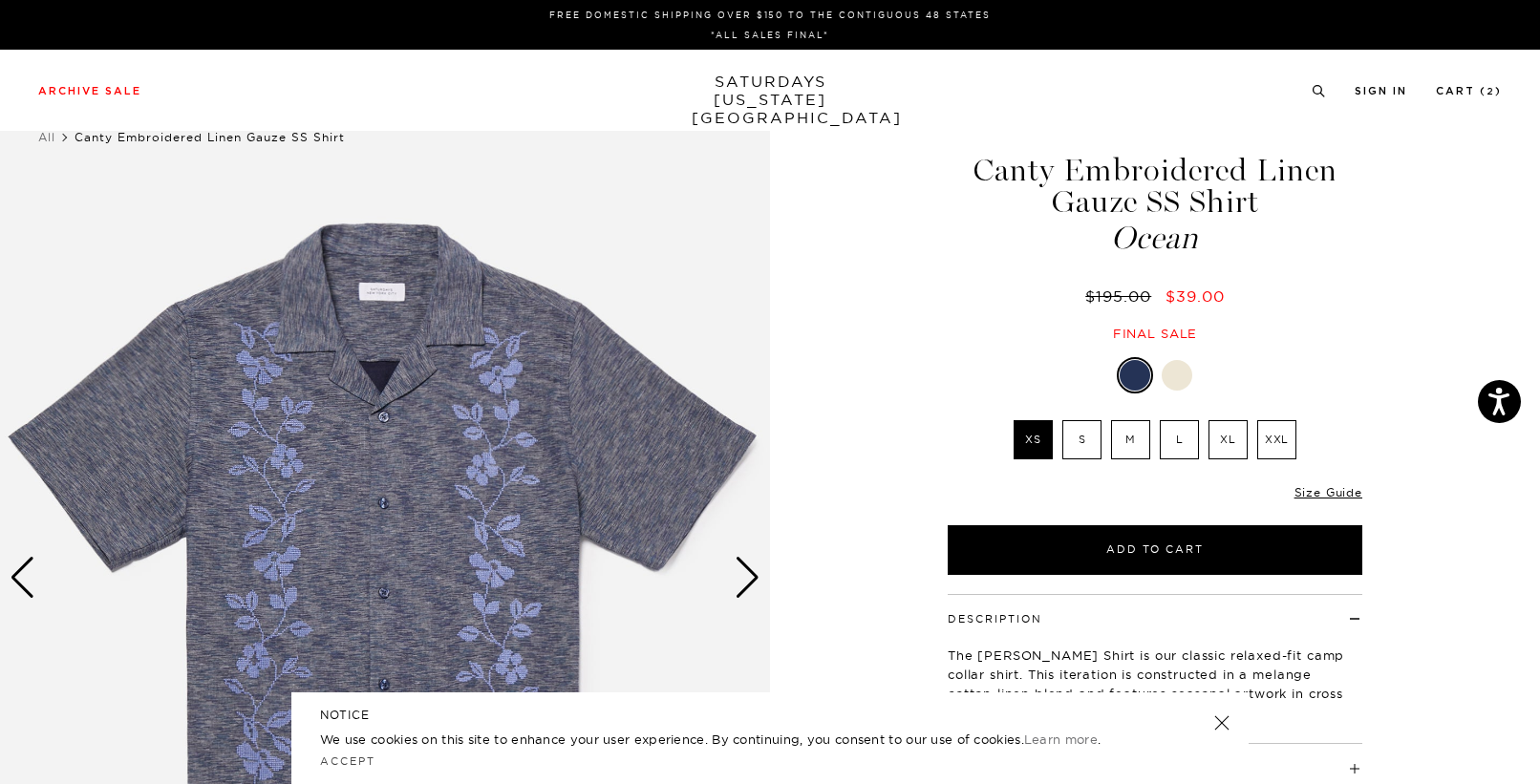
click at [1181, 382] on div at bounding box center [1176, 374] width 30 height 30
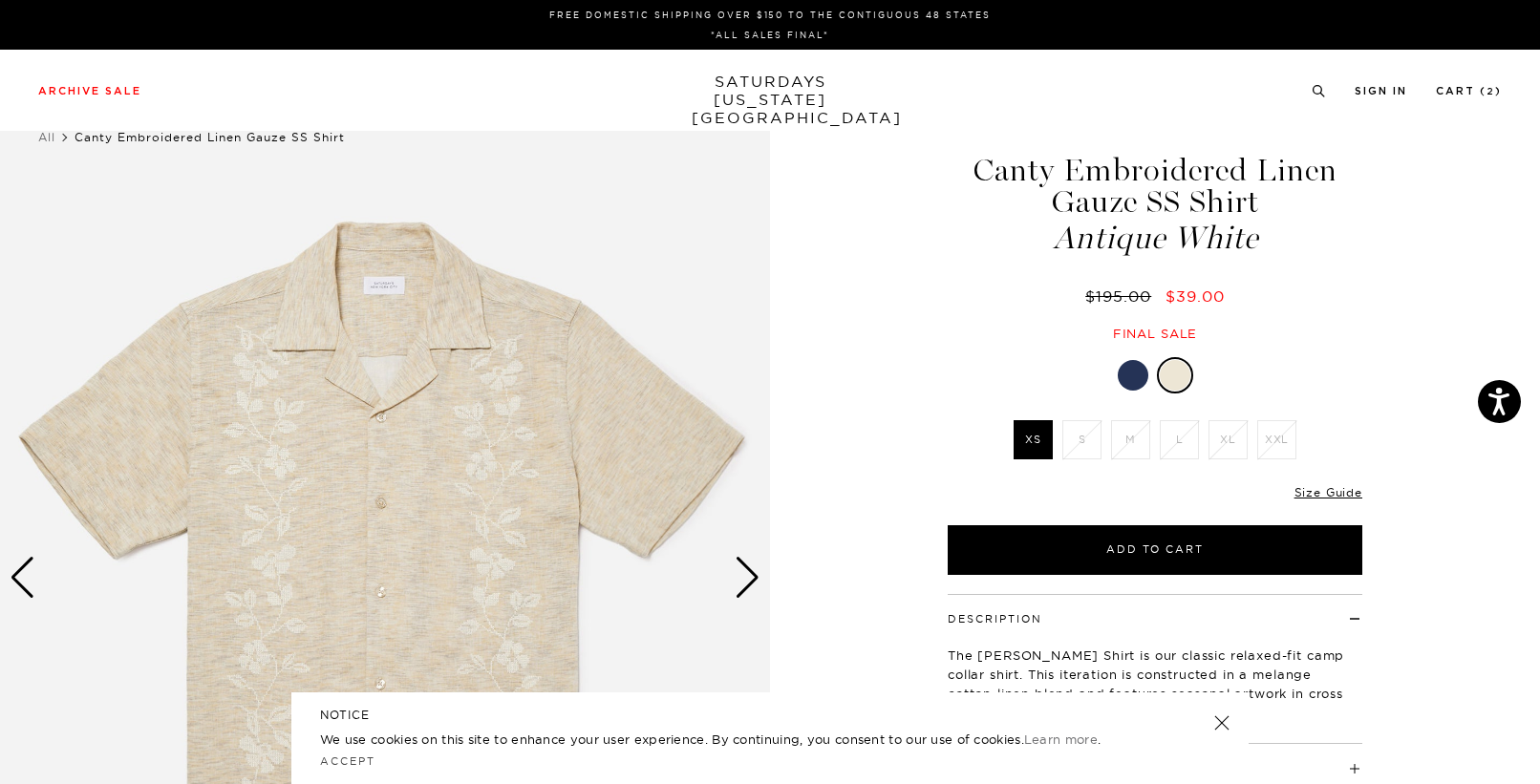
click at [1139, 366] on div at bounding box center [1132, 374] width 30 height 30
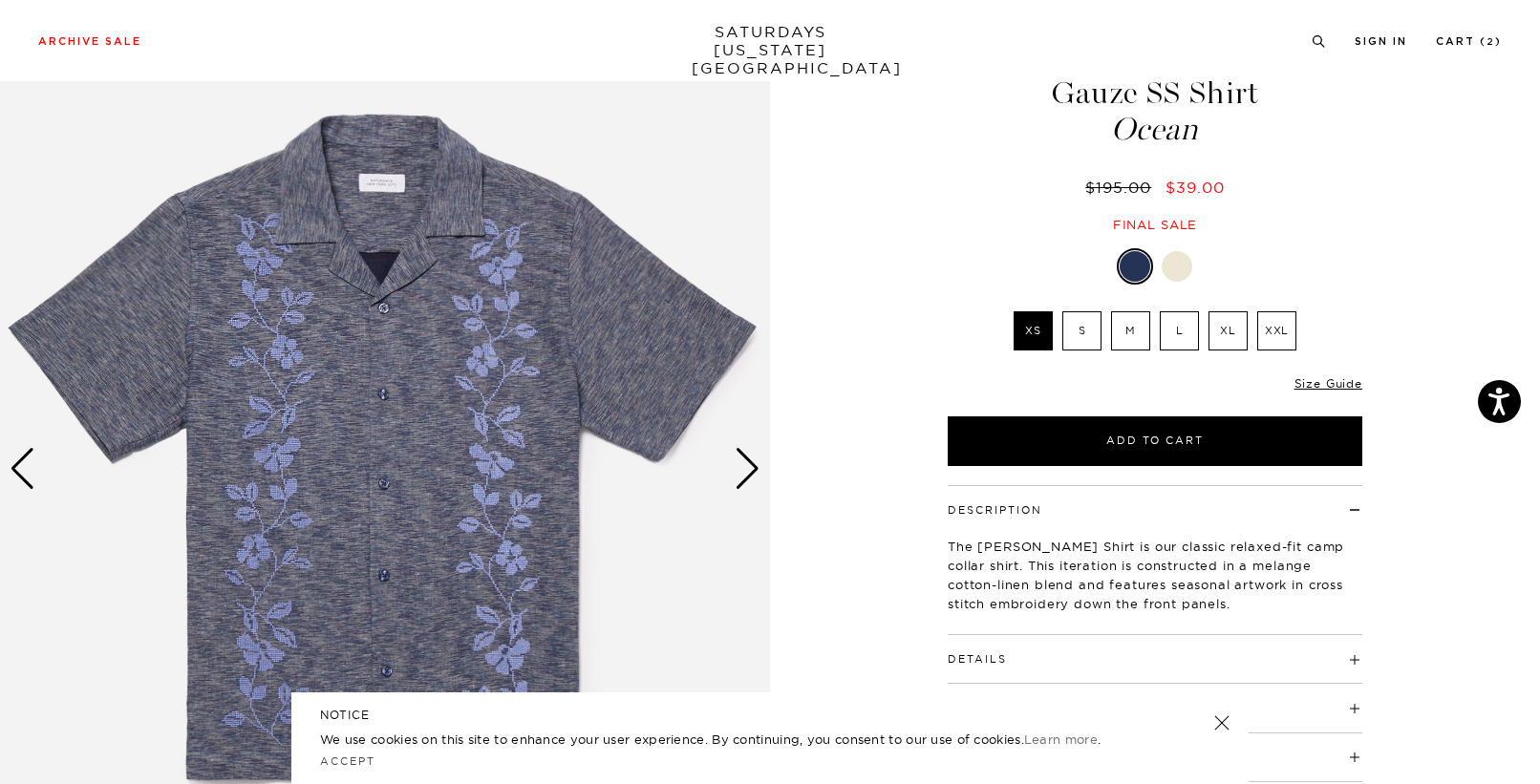
scroll to position [143, 0]
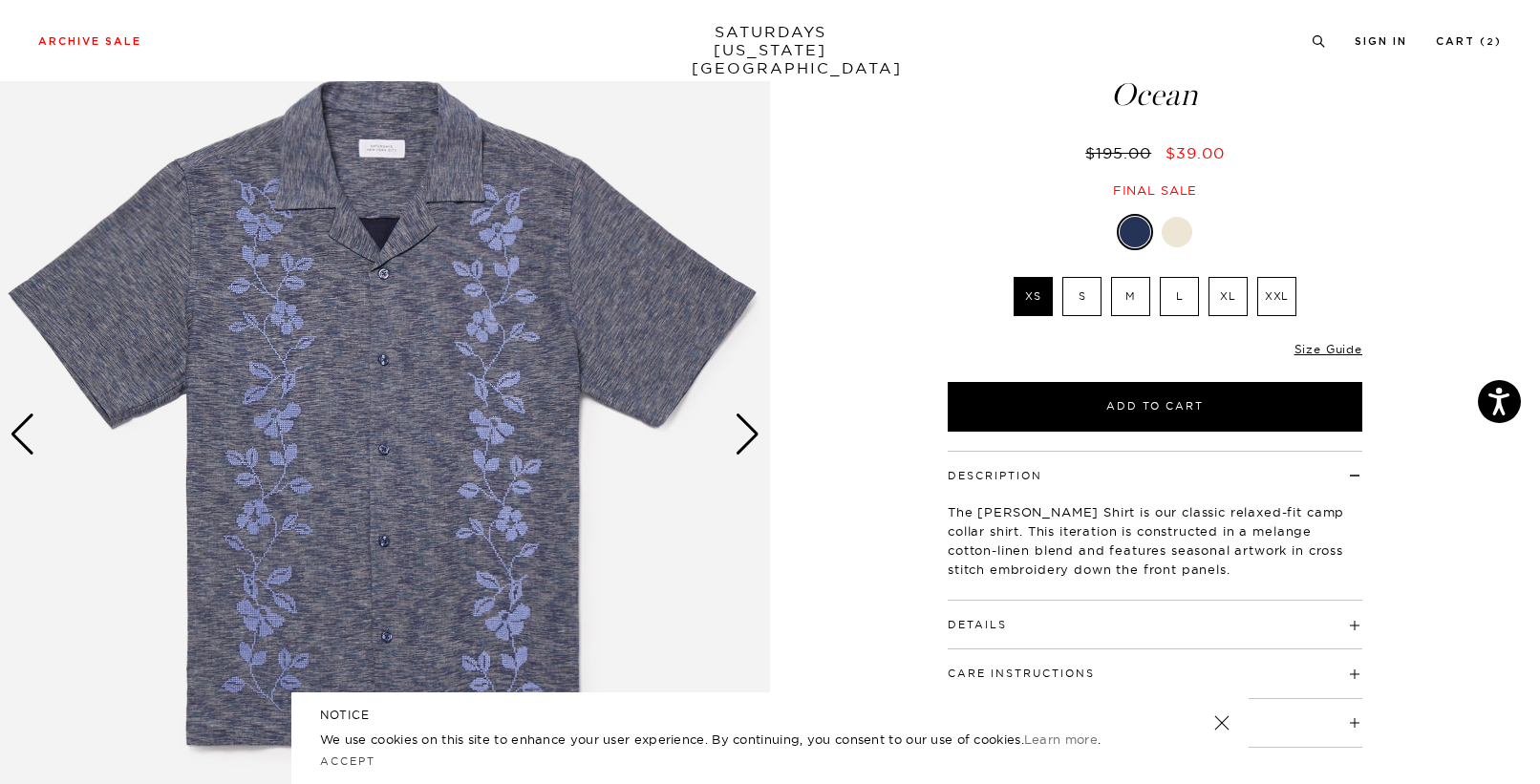
click at [741, 428] on div "Next slide" at bounding box center [747, 434] width 26 height 42
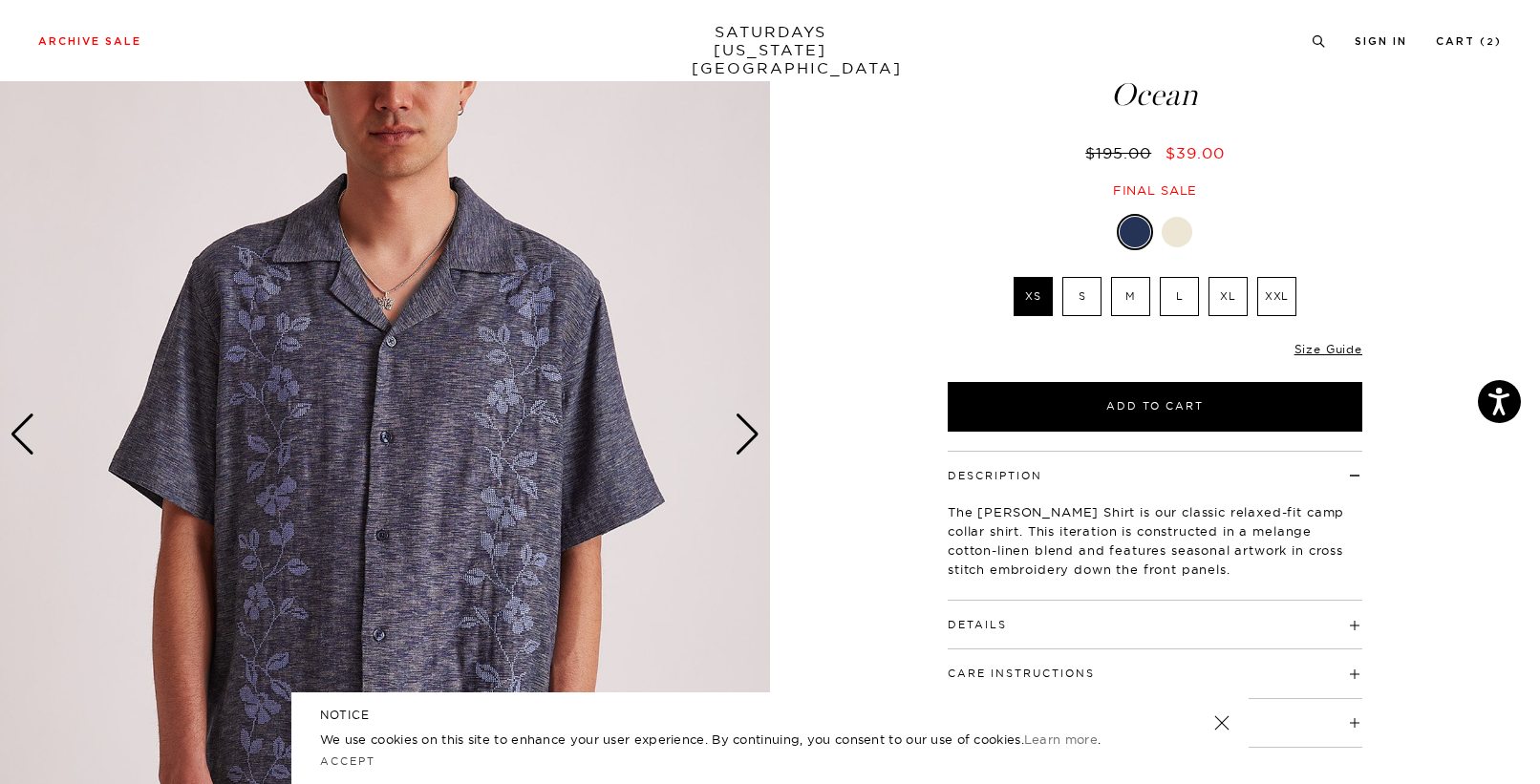
click at [741, 428] on div "Next slide" at bounding box center [747, 434] width 26 height 42
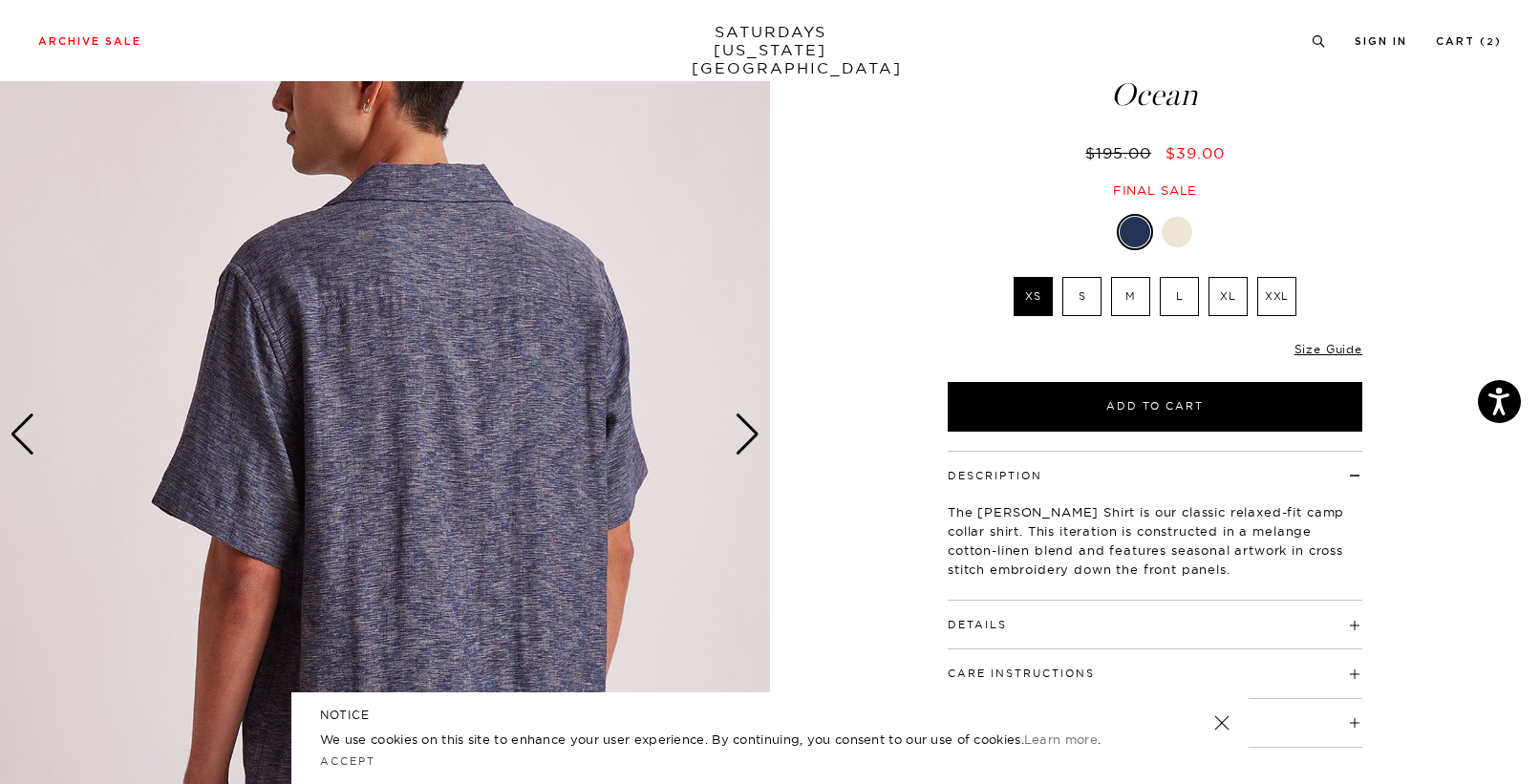
click at [741, 428] on div "Next slide" at bounding box center [747, 434] width 26 height 42
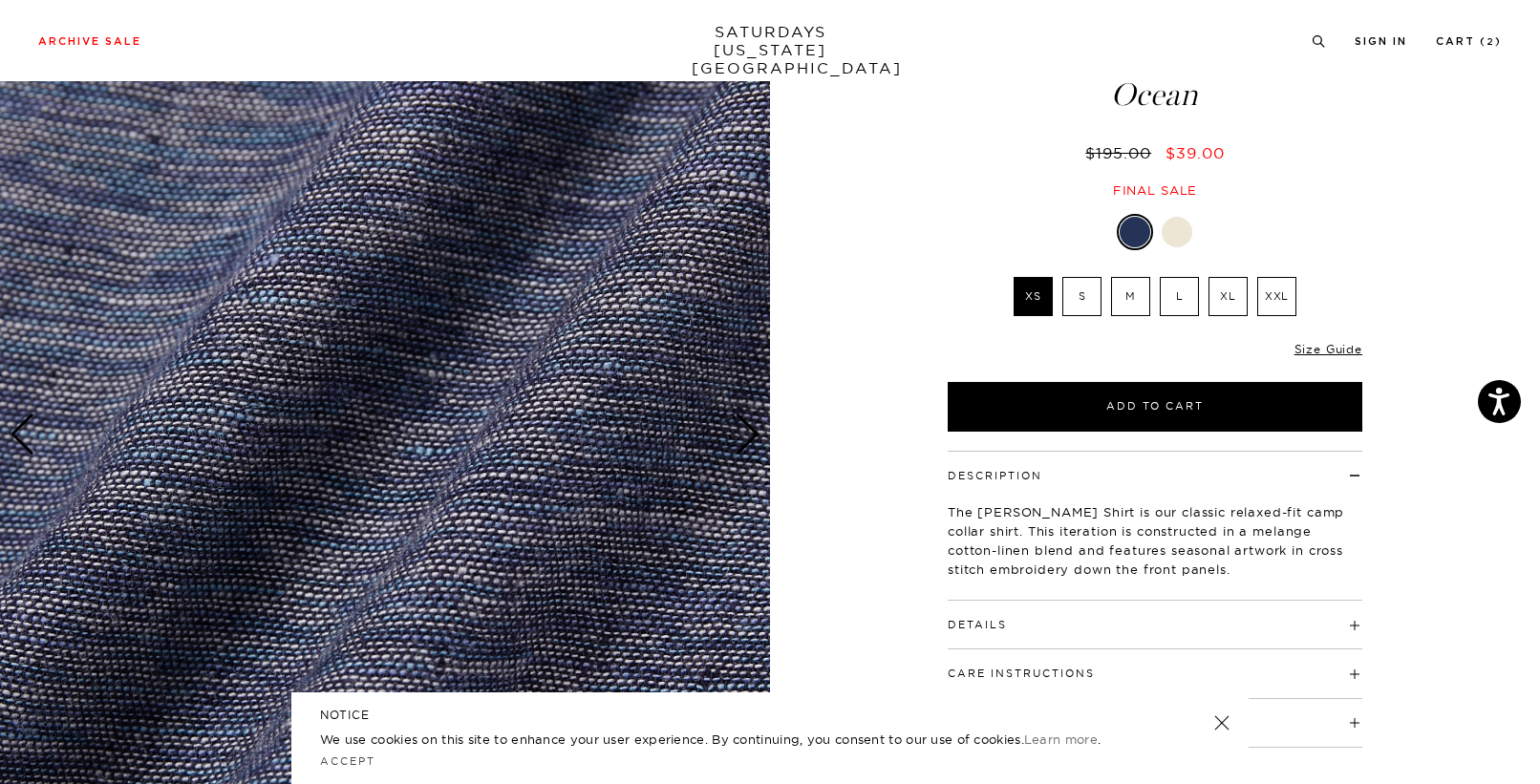
click at [741, 428] on div "Next slide" at bounding box center [747, 434] width 26 height 42
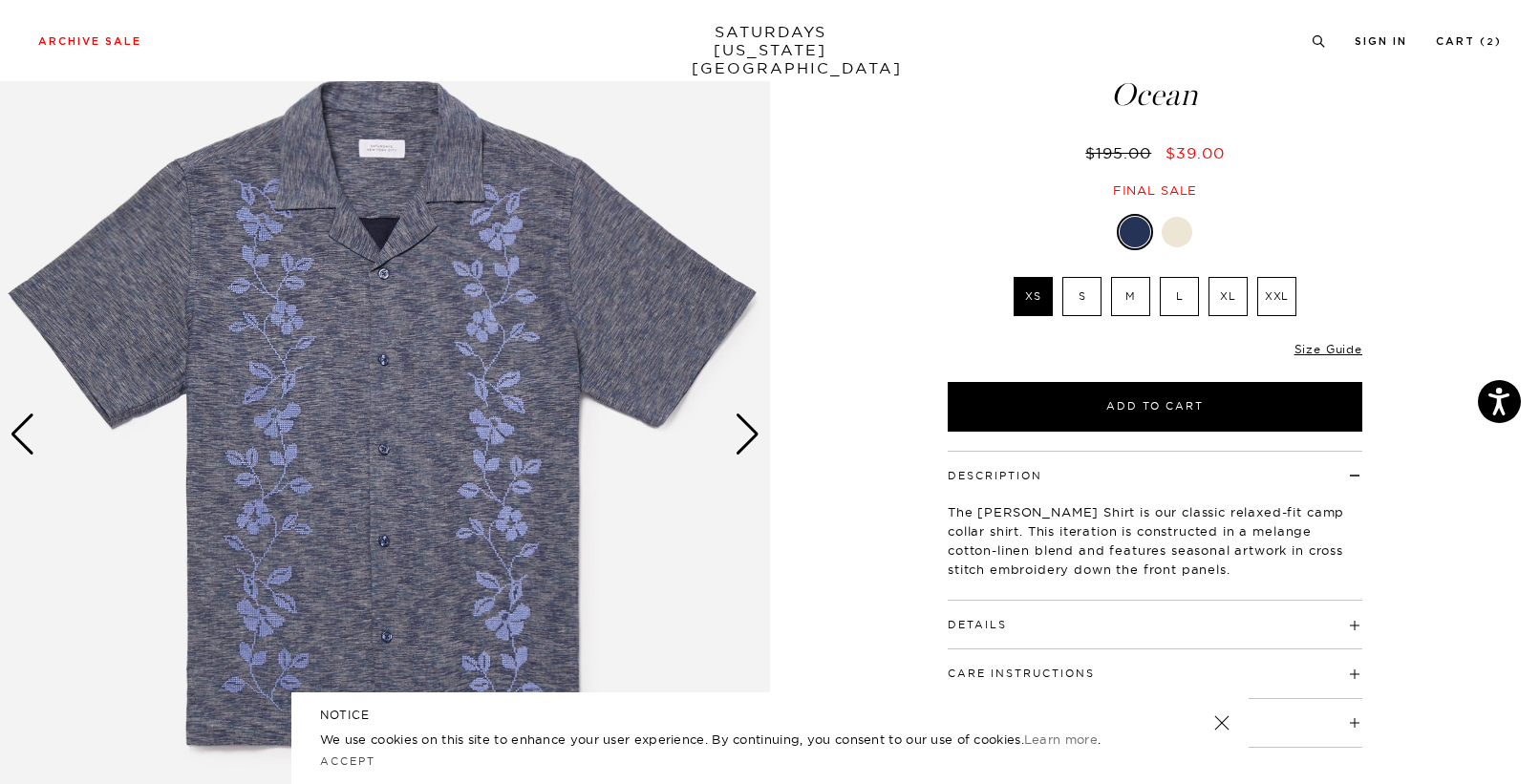
click at [1122, 296] on label "M" at bounding box center [1130, 297] width 39 height 39
click at [0, 0] on input "M" at bounding box center [0, 0] width 0 height 0
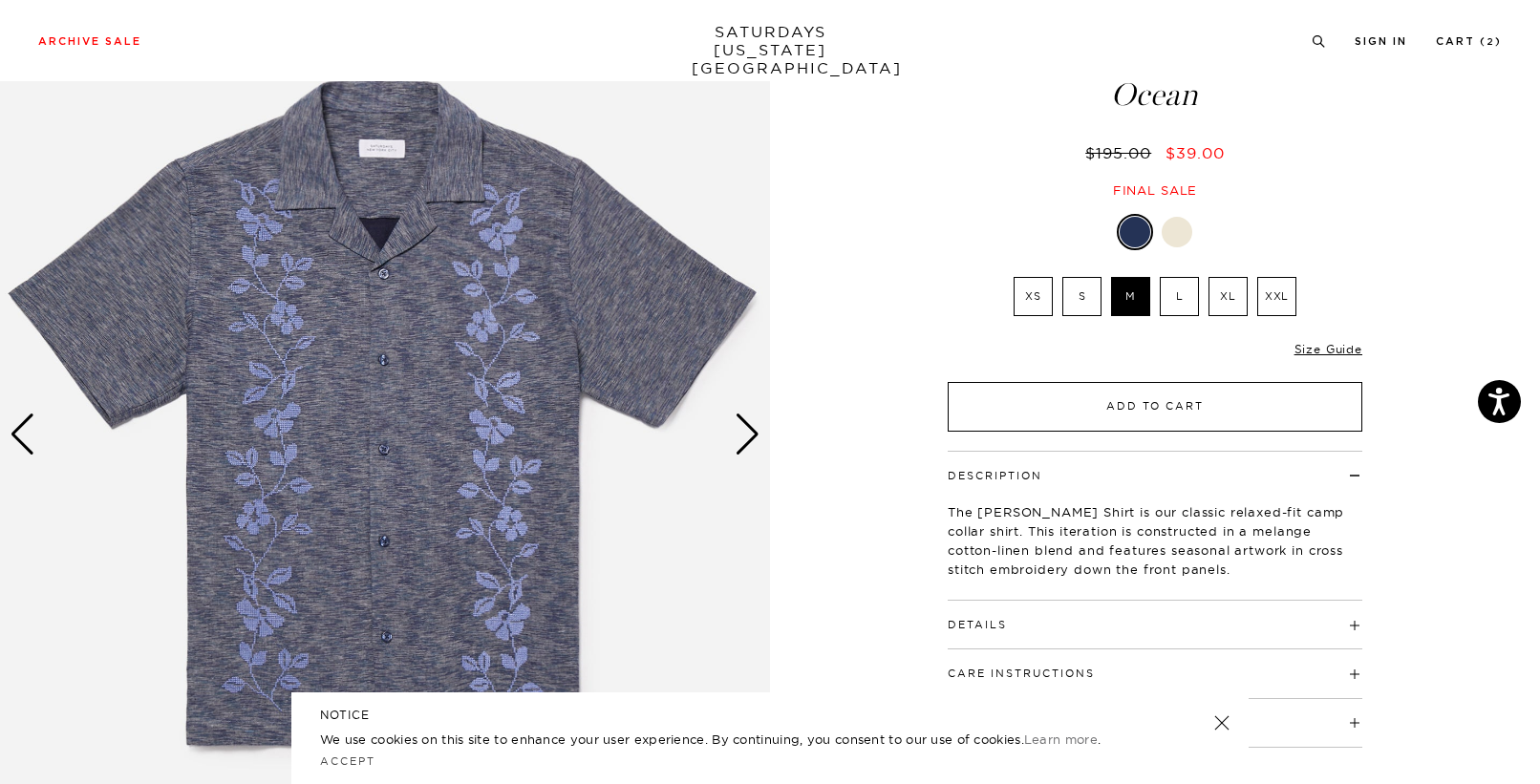
click at [1106, 401] on button "Add to Cart" at bounding box center [1155, 407] width 414 height 50
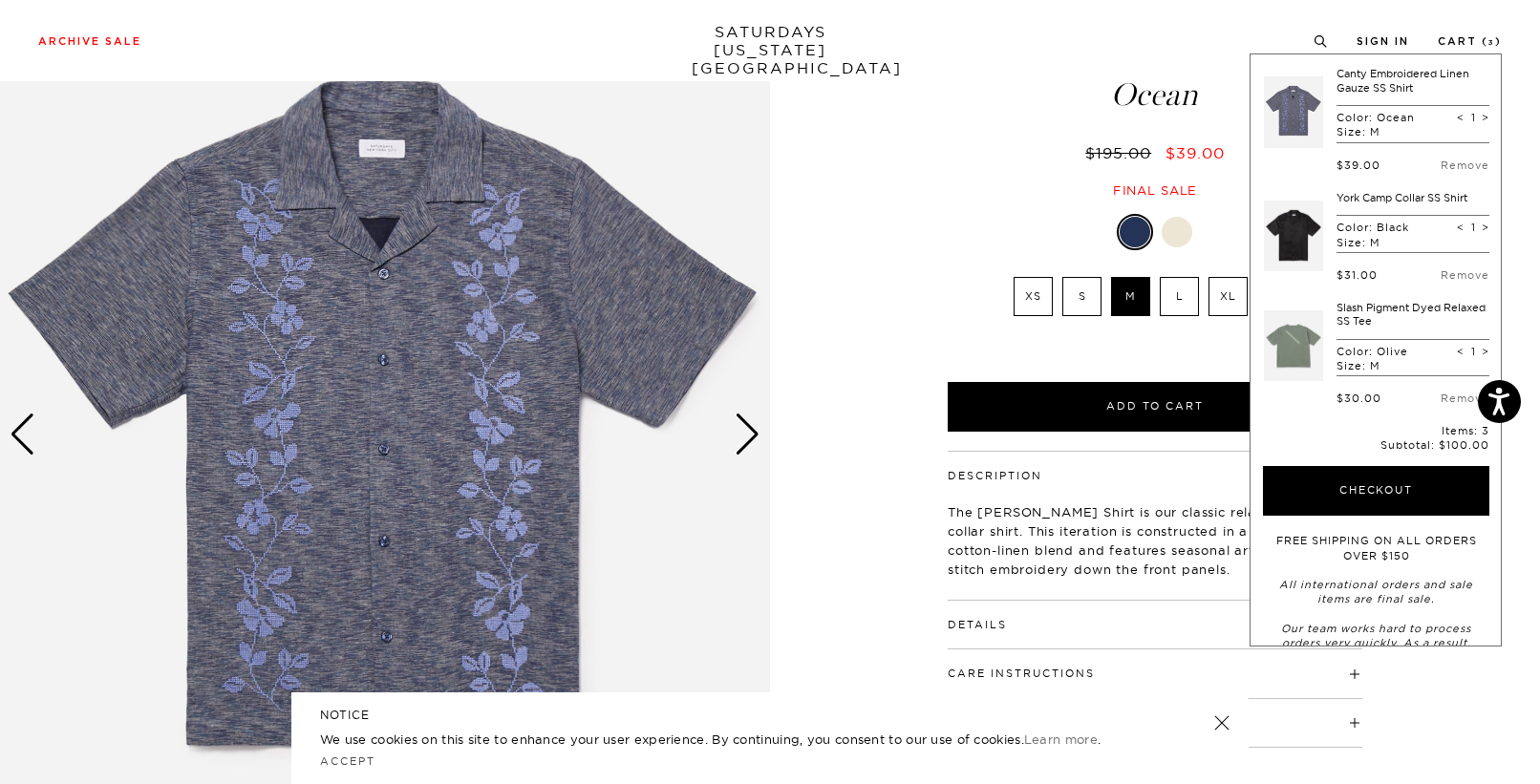
click at [879, 339] on div "1 / 4 Ocean $195.00" at bounding box center [770, 435] width 1540 height 963
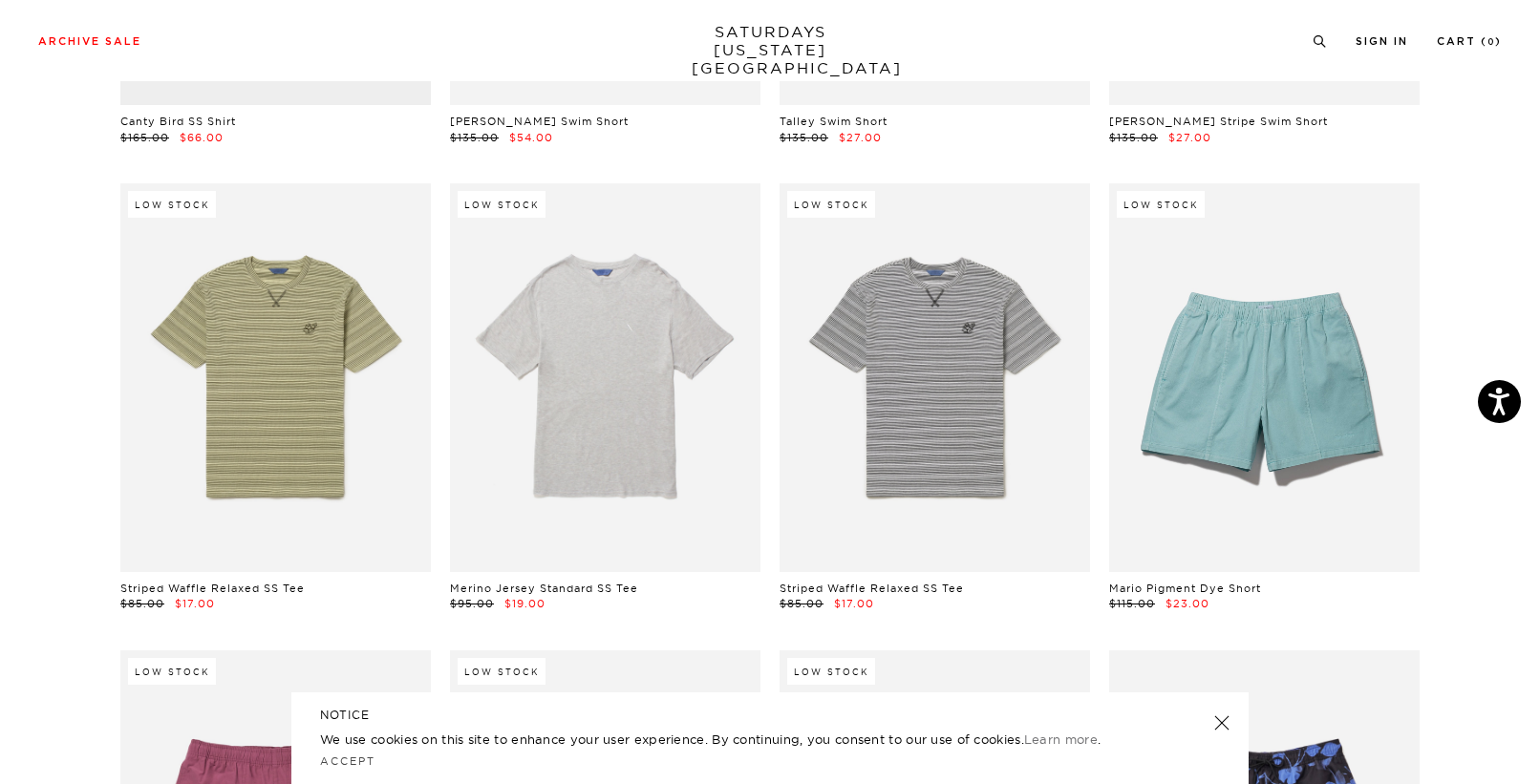
scroll to position [6123, 0]
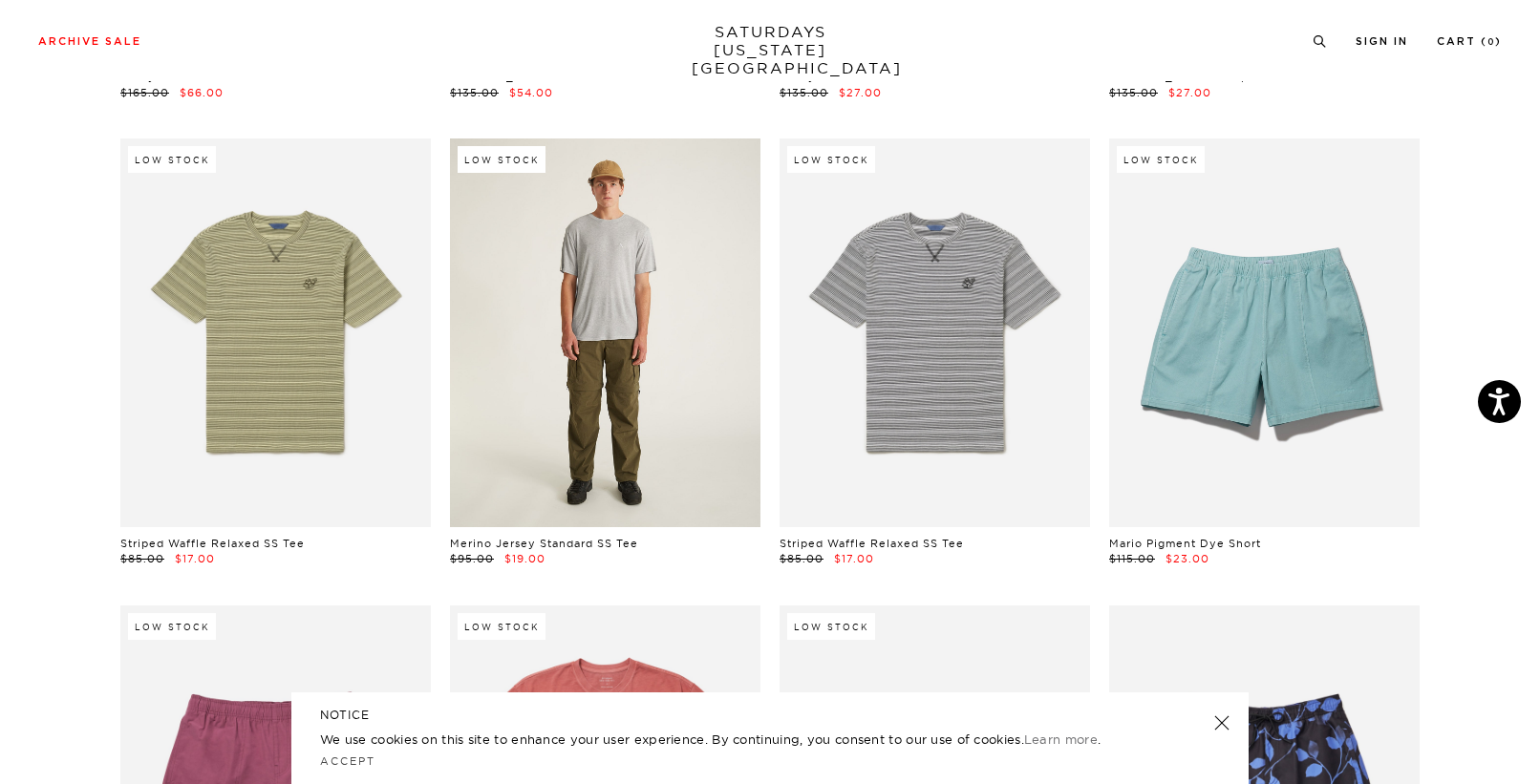
click at [570, 367] on link at bounding box center [605, 332] width 310 height 388
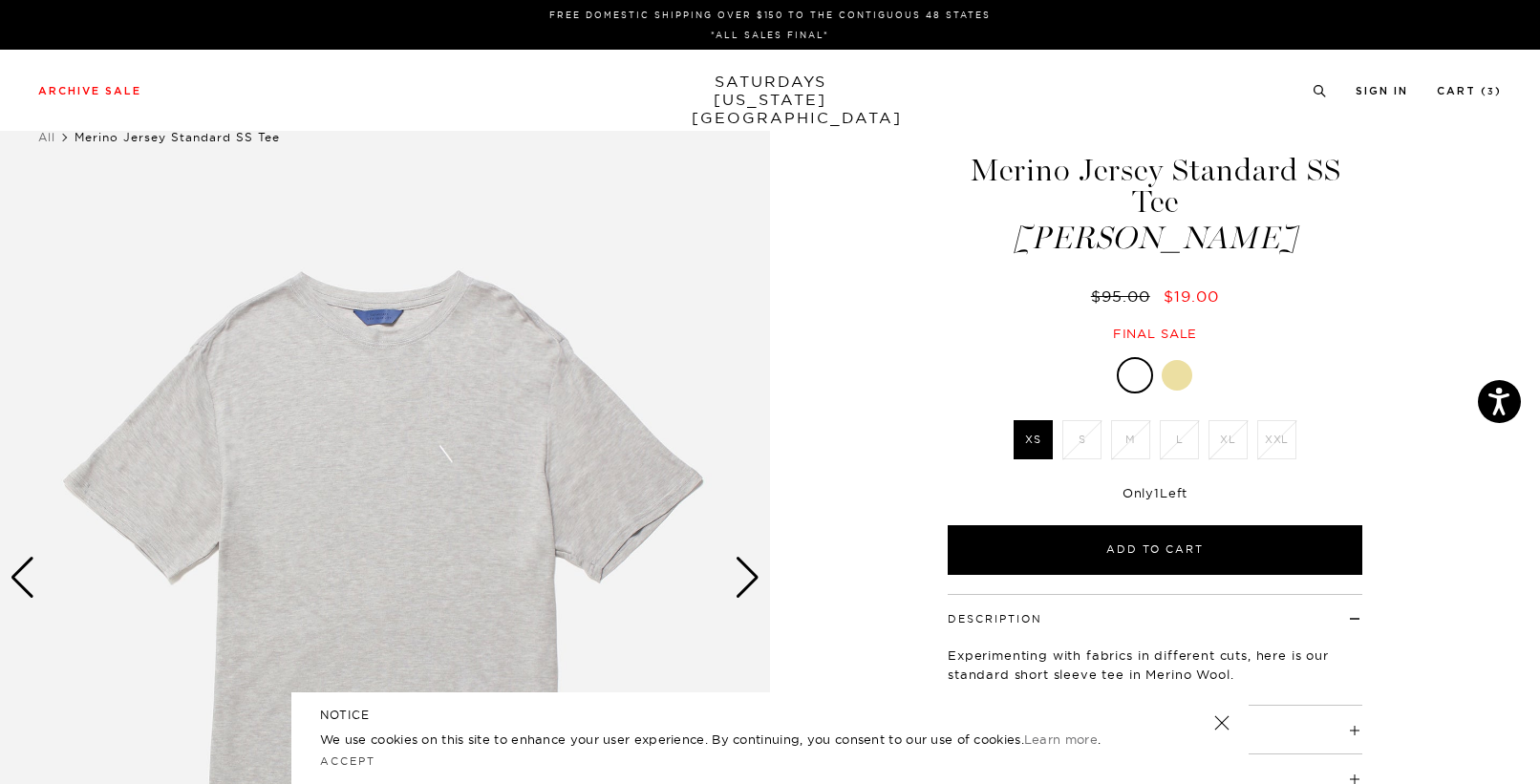
click at [1178, 374] on div at bounding box center [1176, 374] width 30 height 30
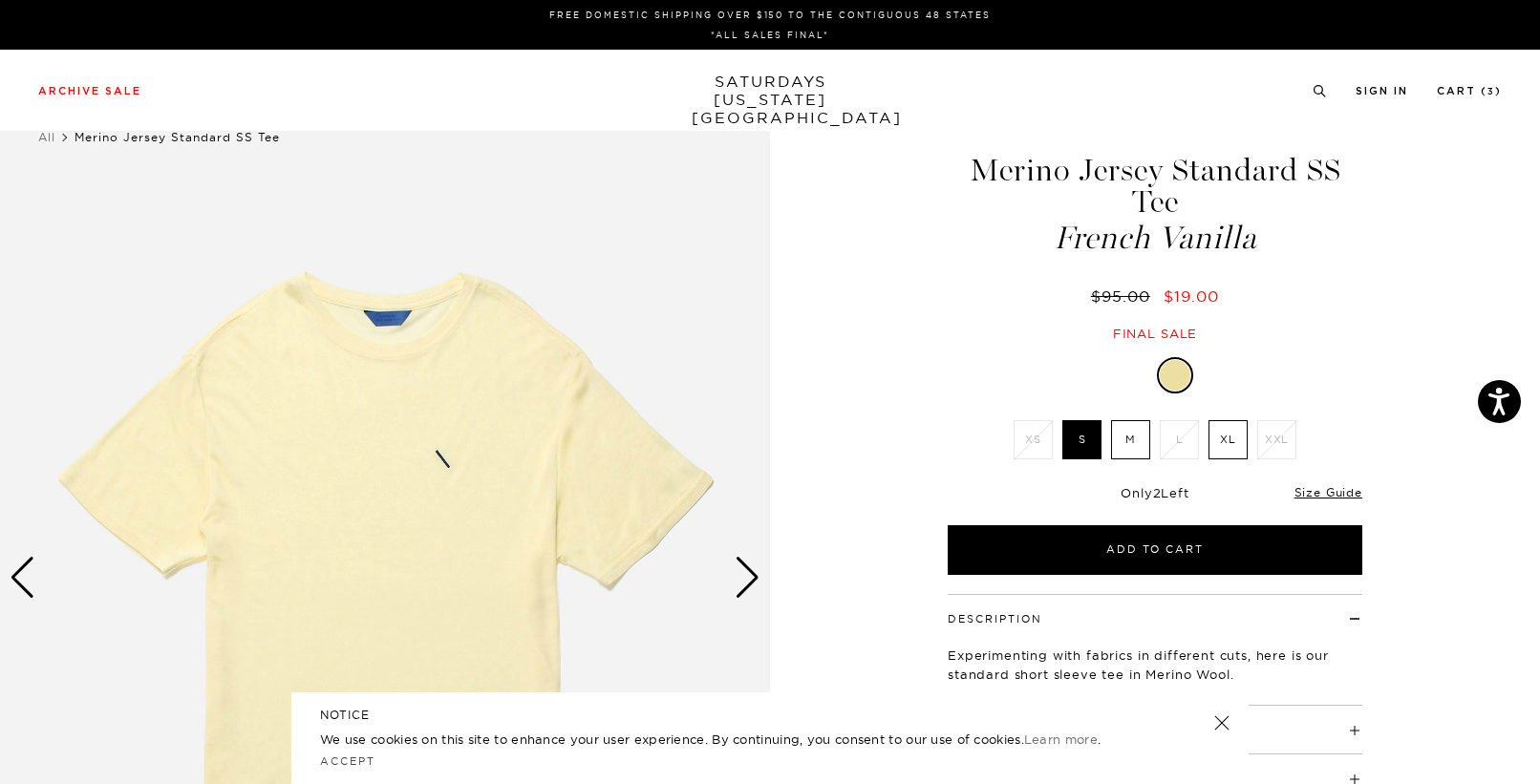
click at [1124, 433] on label "M" at bounding box center [1130, 440] width 39 height 39
click at [0, 0] on input "M" at bounding box center [0, 0] width 0 height 0
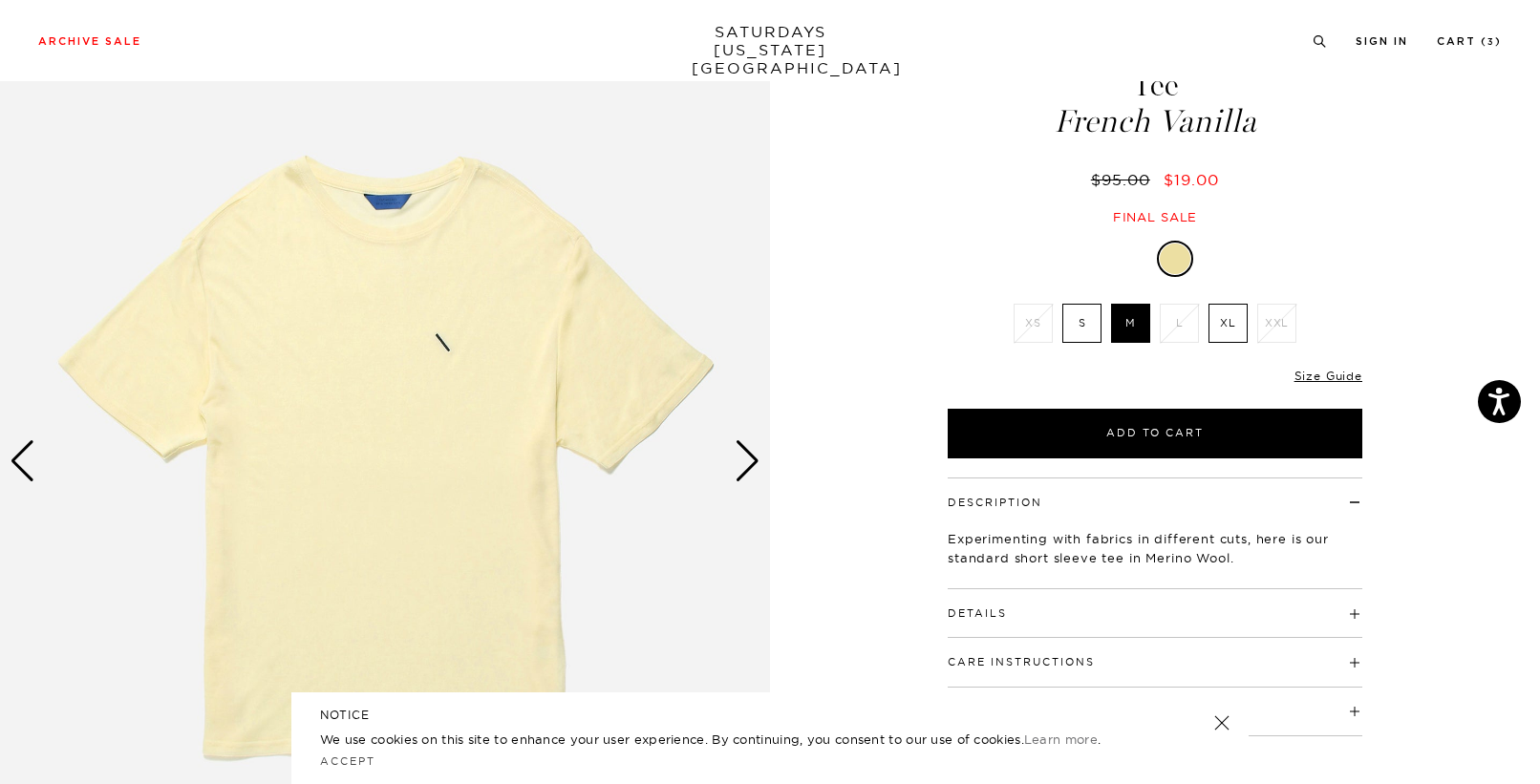
scroll to position [160, 0]
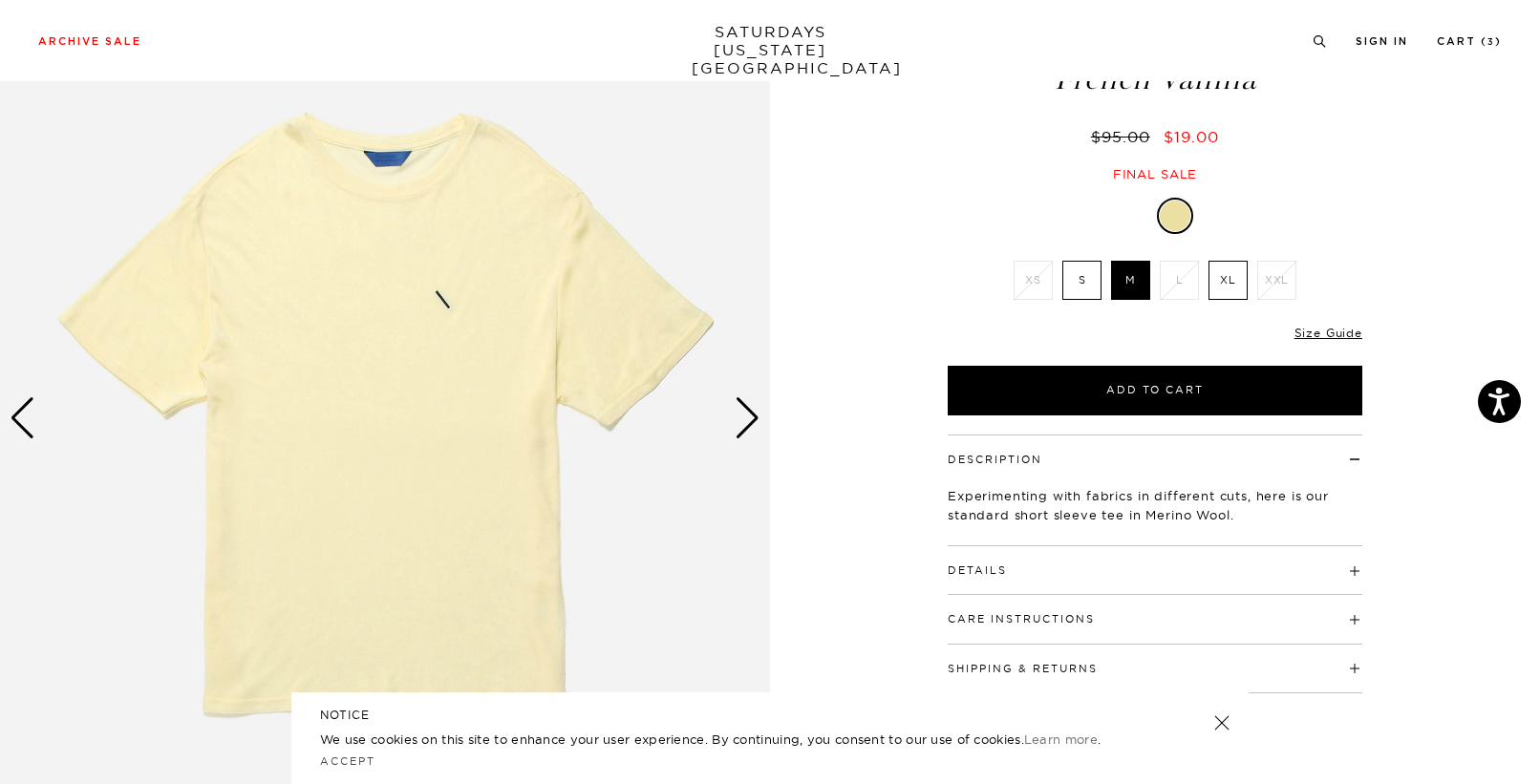
click at [748, 425] on div "Next slide" at bounding box center [747, 418] width 26 height 42
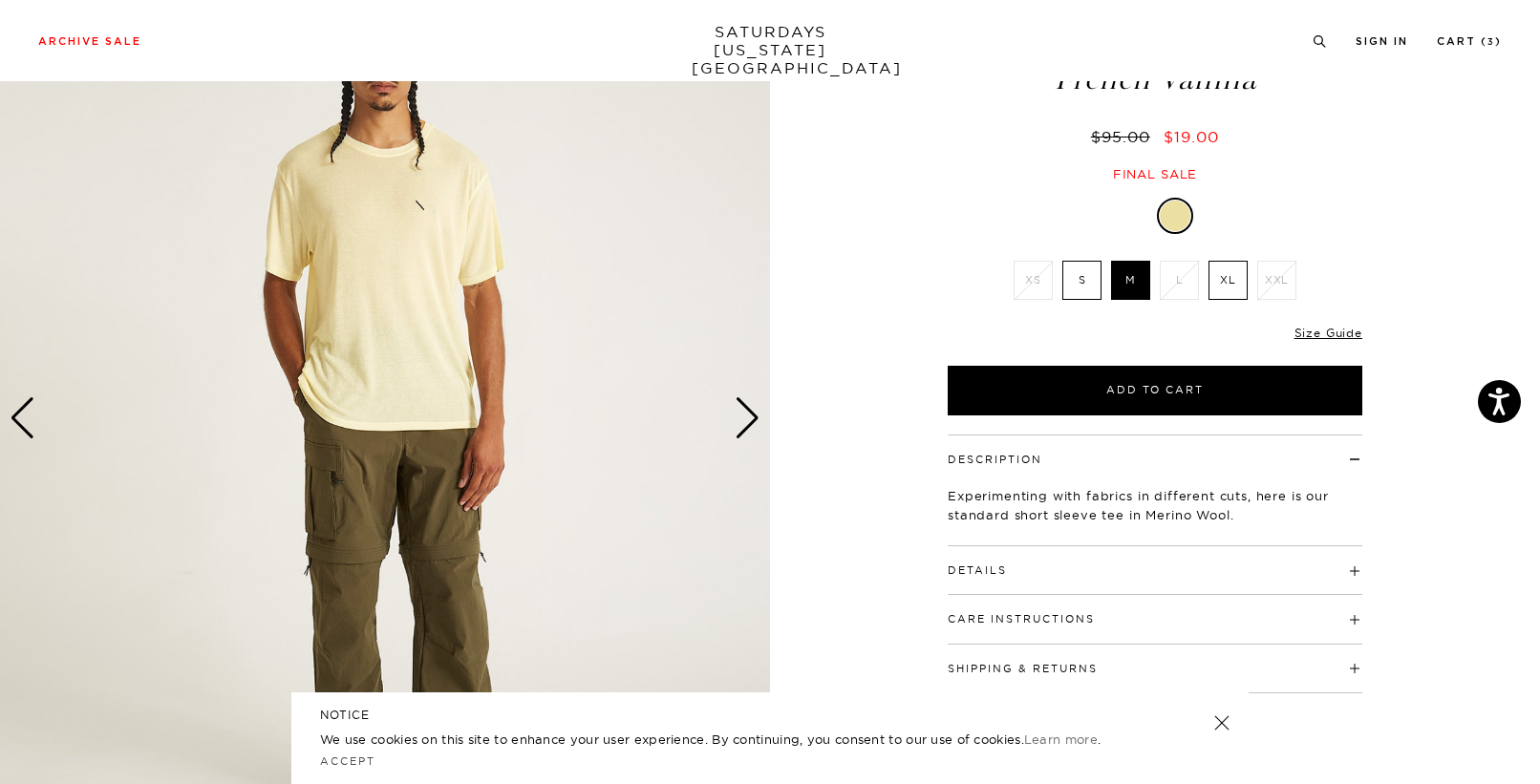
click at [748, 425] on div "Next slide" at bounding box center [747, 418] width 26 height 42
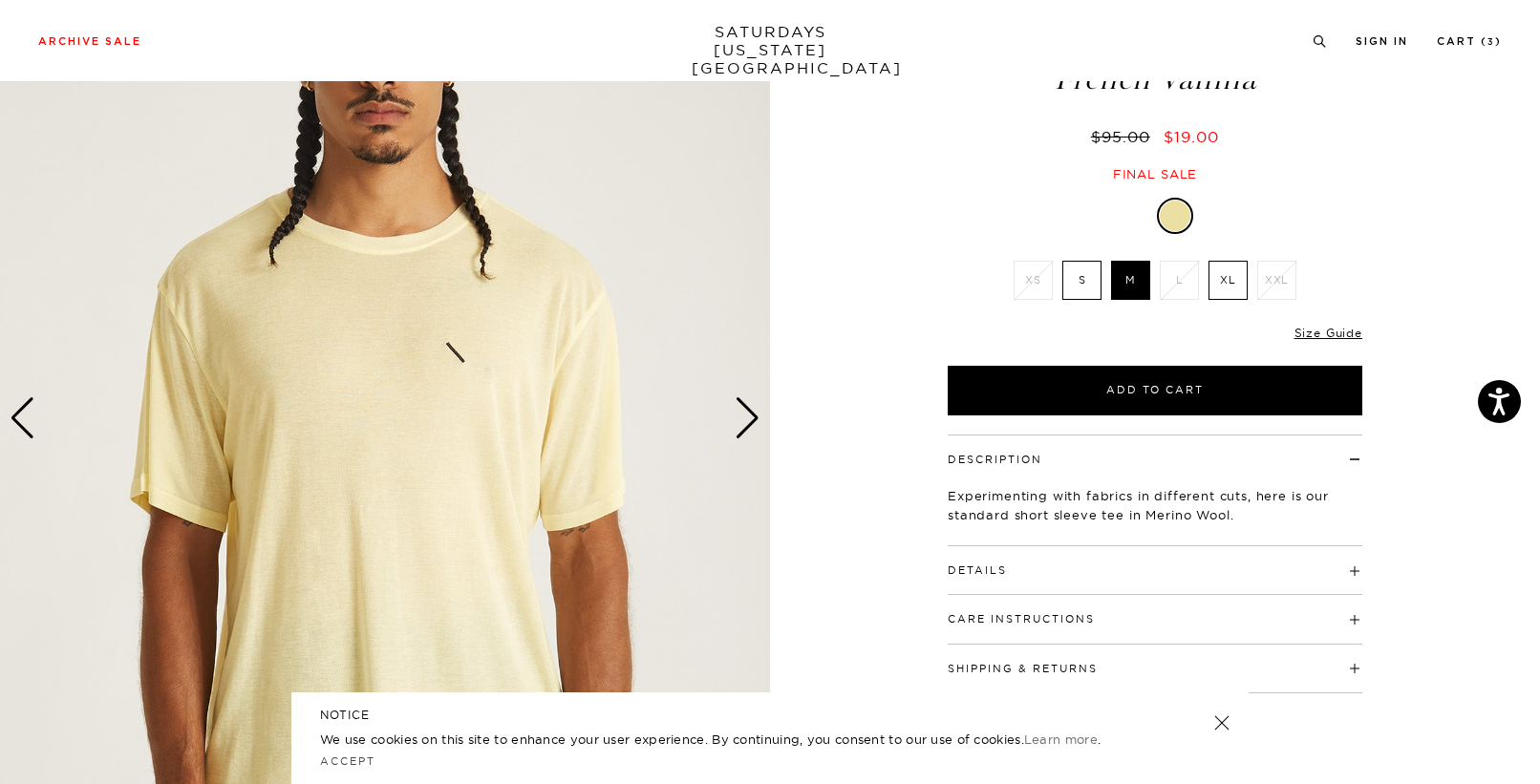
click at [748, 425] on div "Next slide" at bounding box center [747, 418] width 26 height 42
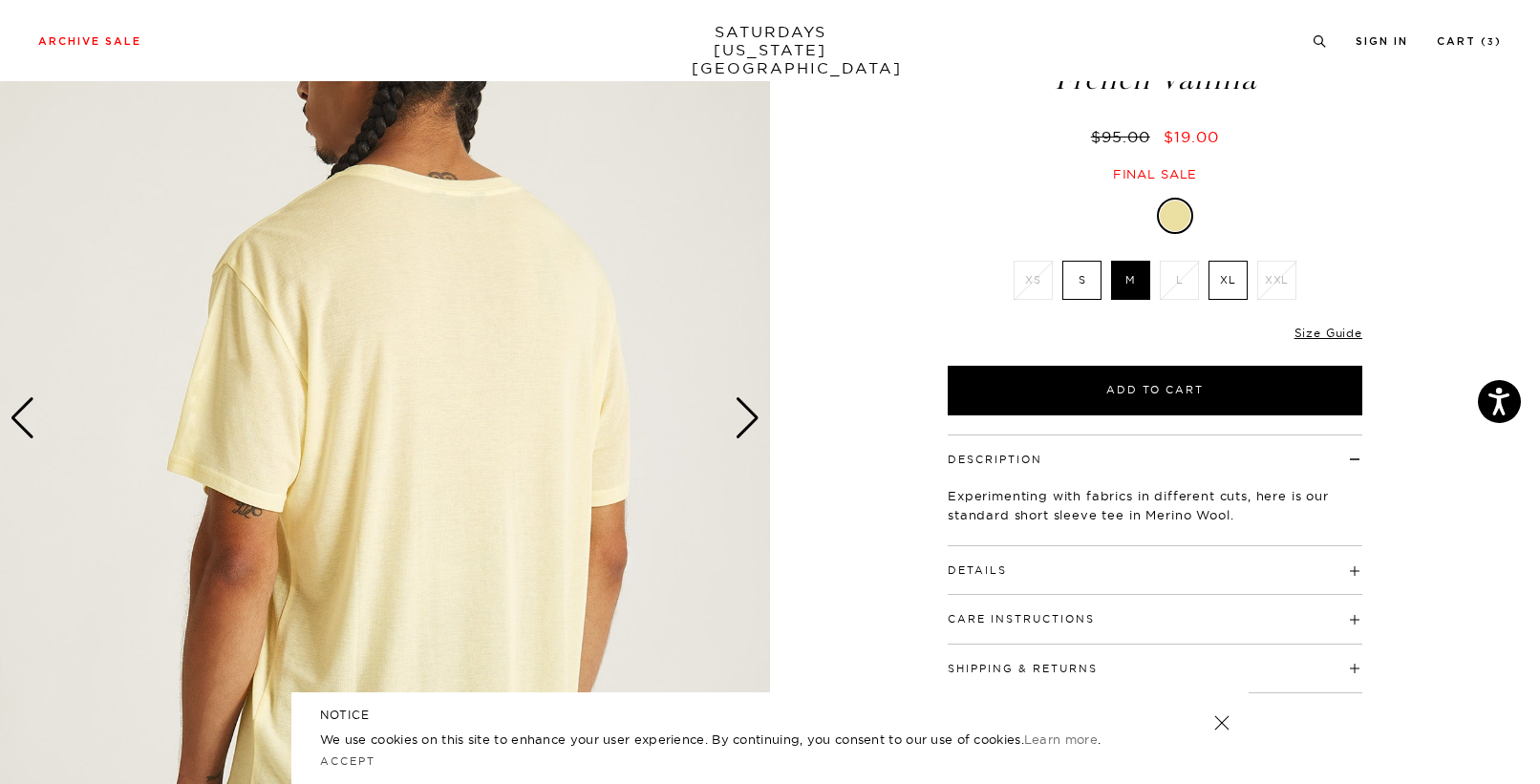
click at [978, 572] on button "Details" at bounding box center [977, 571] width 59 height 11
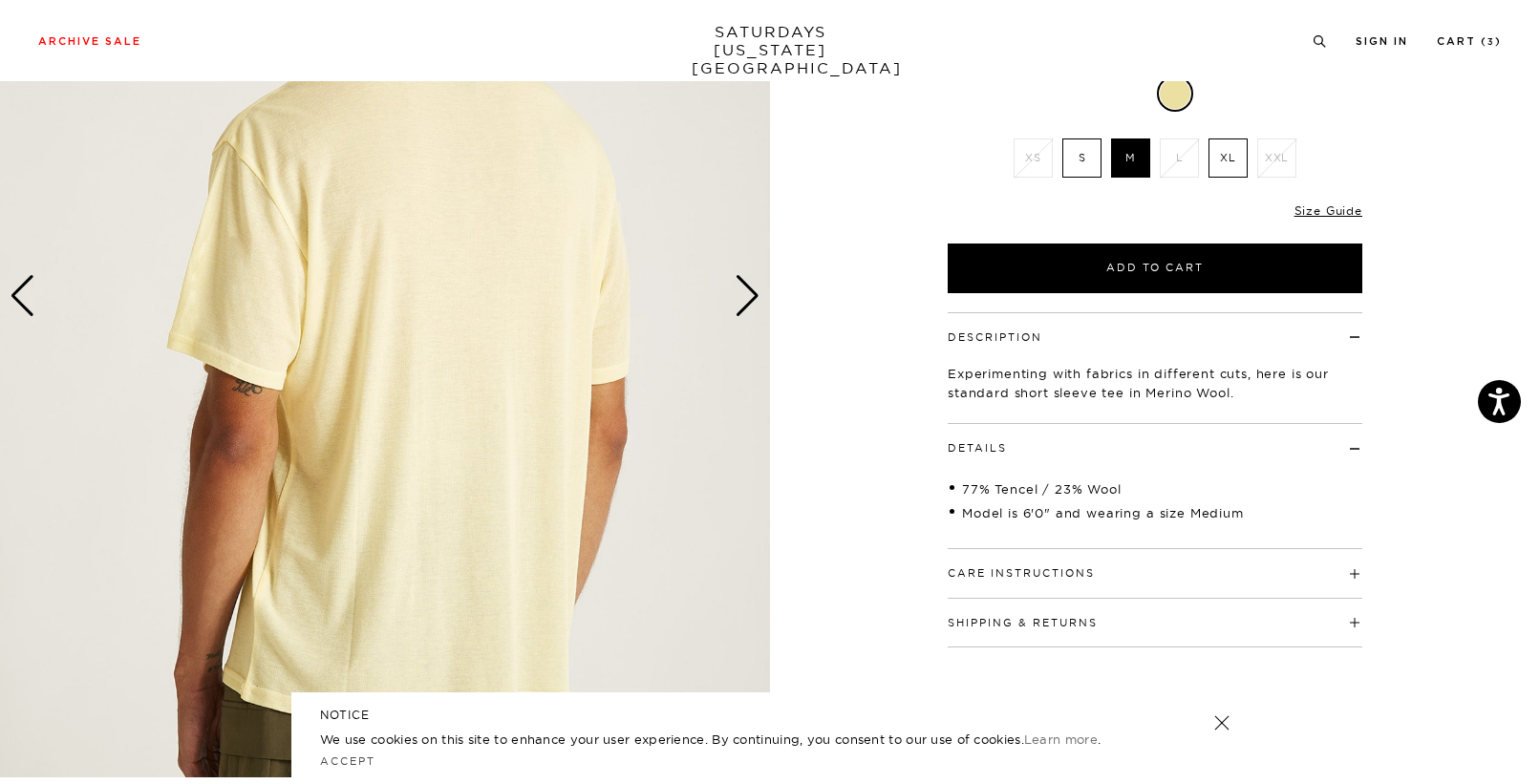
scroll to position [304, 0]
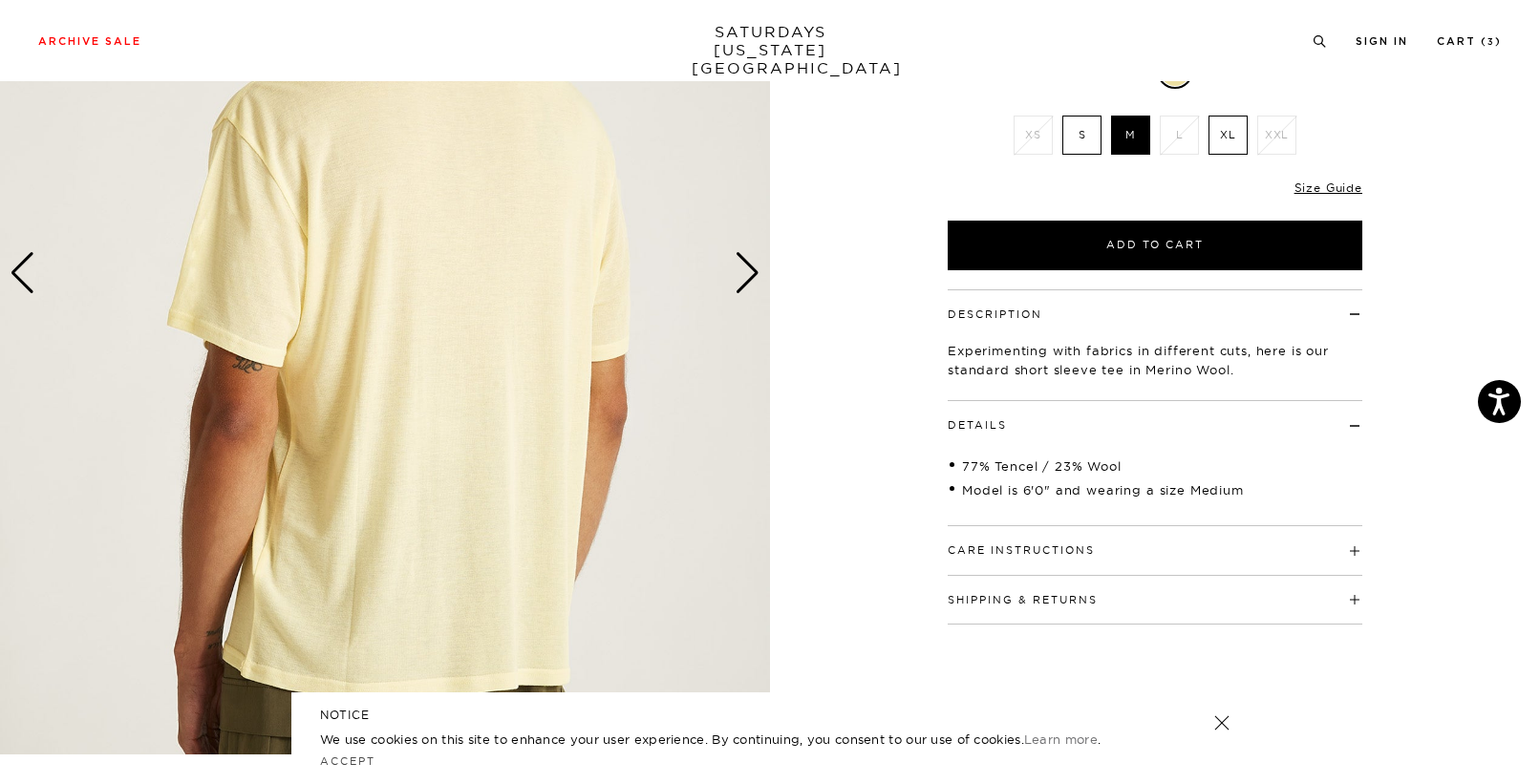
click at [998, 556] on button "Care Instructions" at bounding box center [1021, 551] width 147 height 11
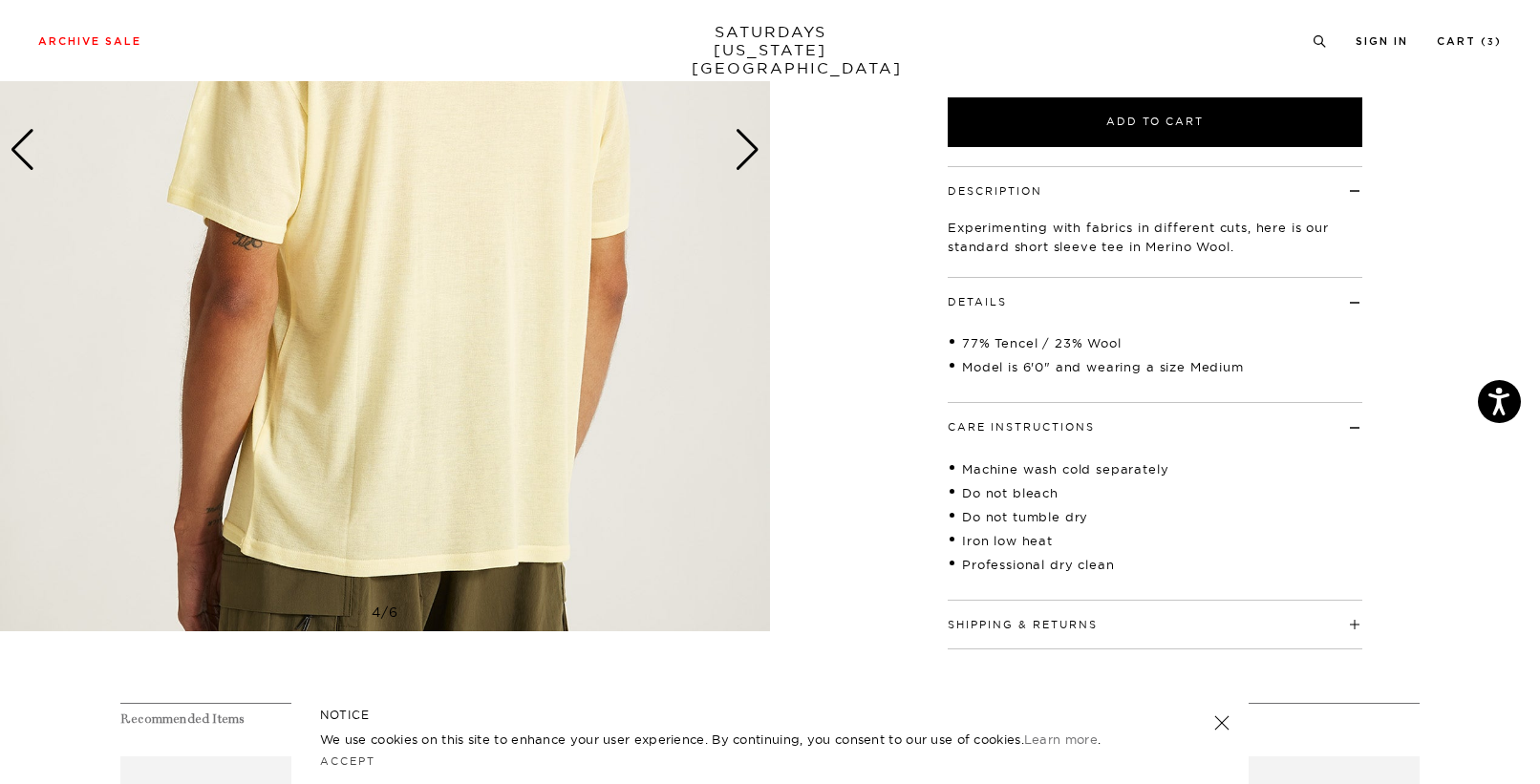
scroll to position [431, 0]
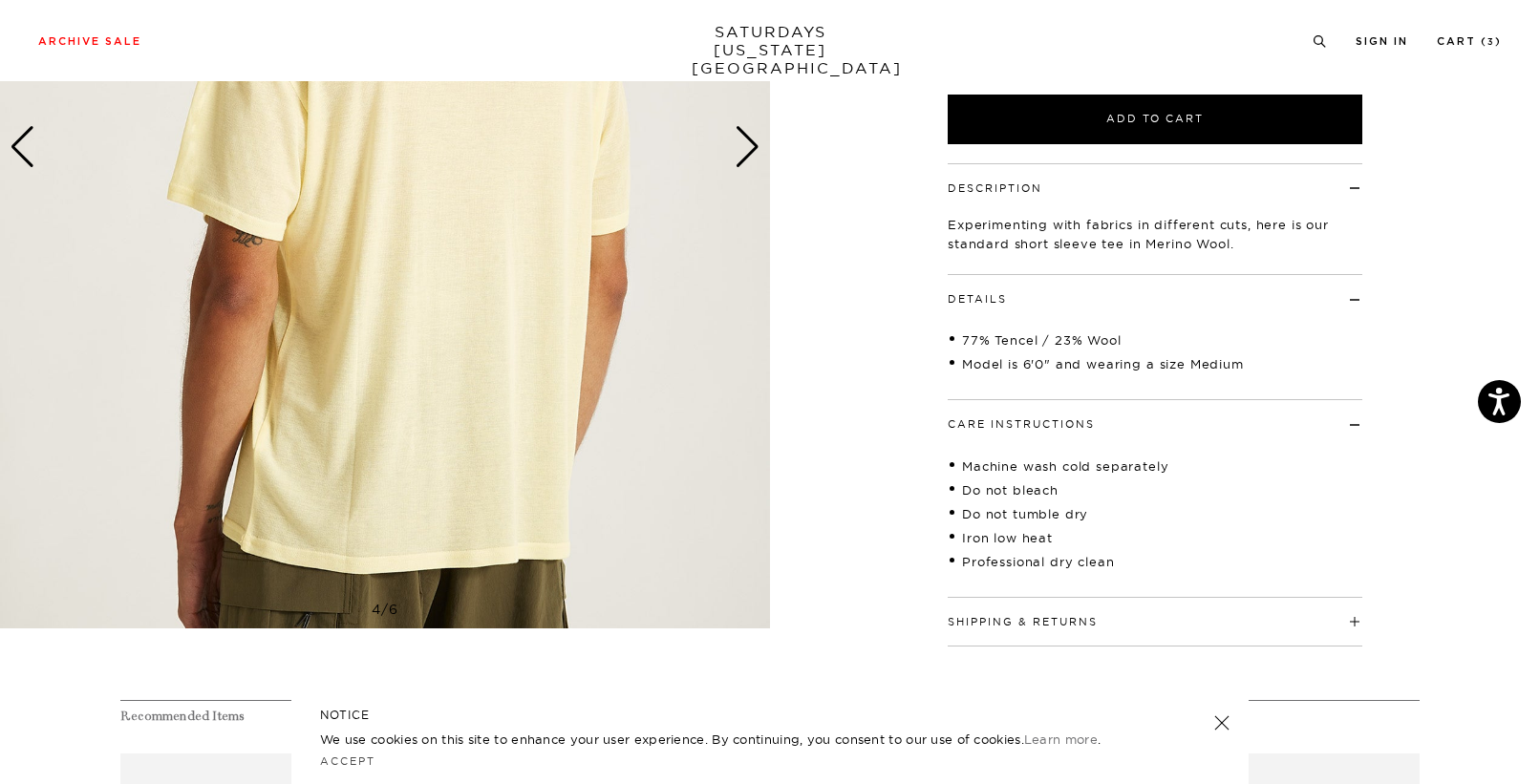
click at [1007, 619] on button "Shipping & Returns" at bounding box center [1022, 623] width 150 height 11
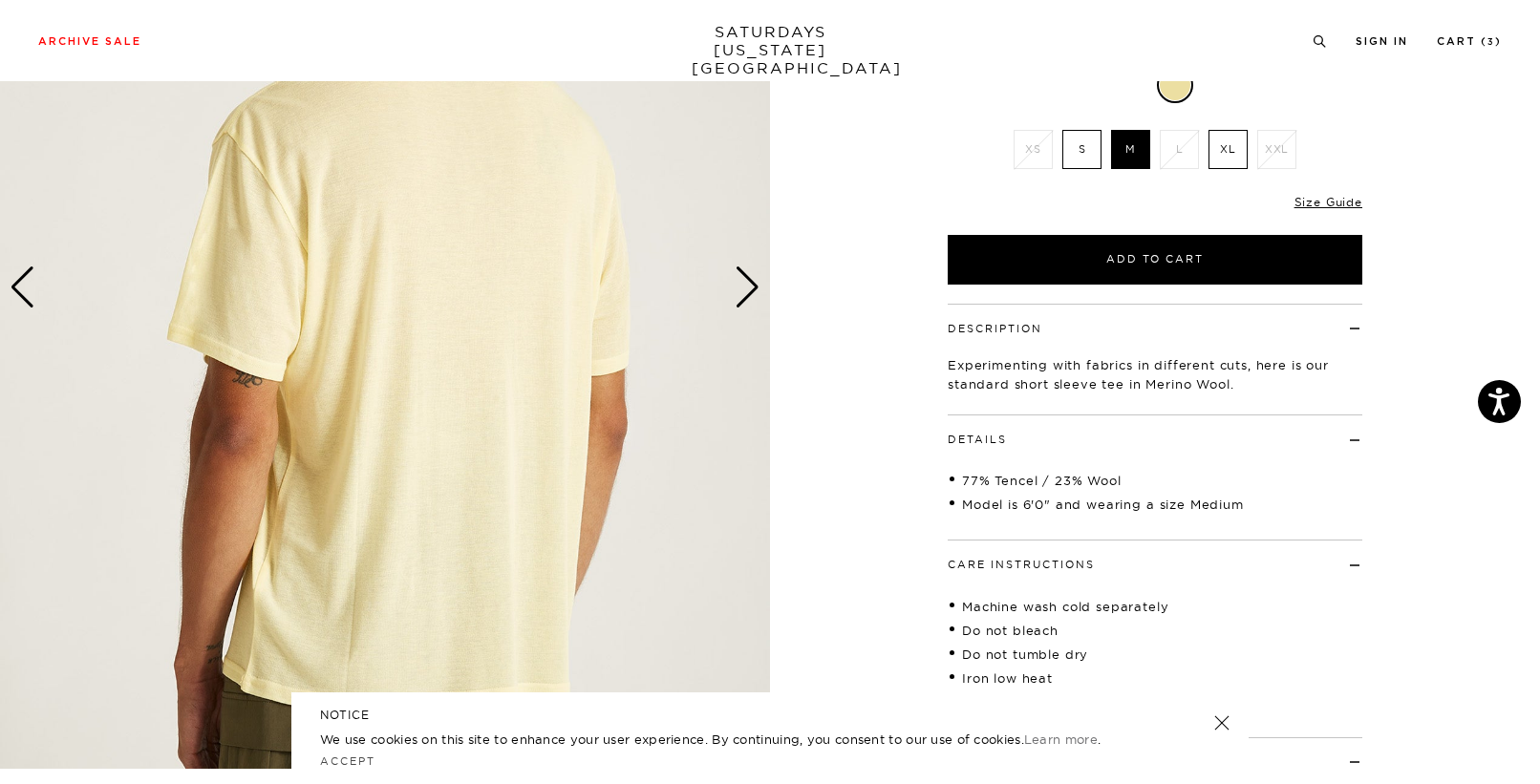
scroll to position [53, 0]
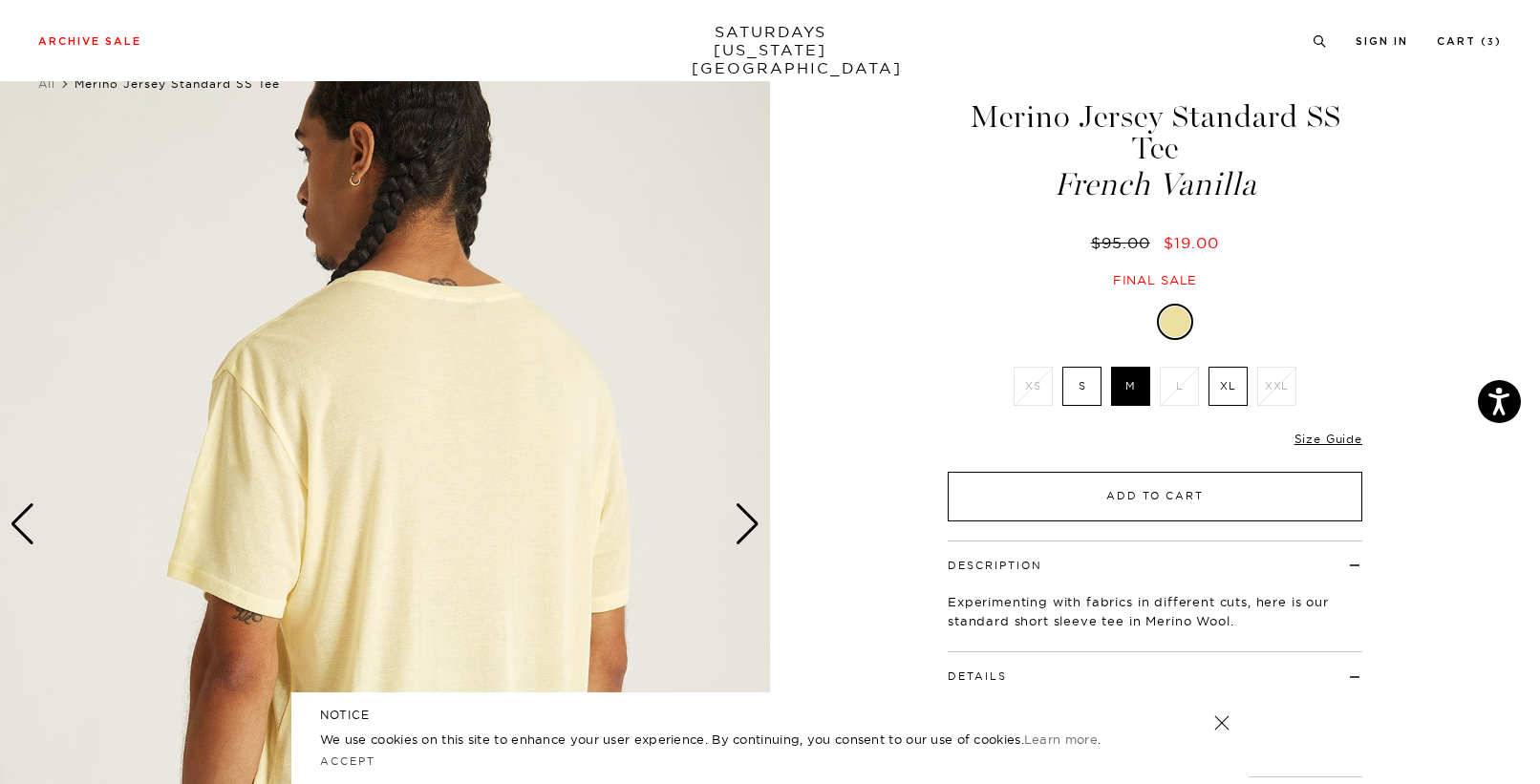
click at [1059, 495] on button "Add to Cart" at bounding box center [1155, 496] width 414 height 50
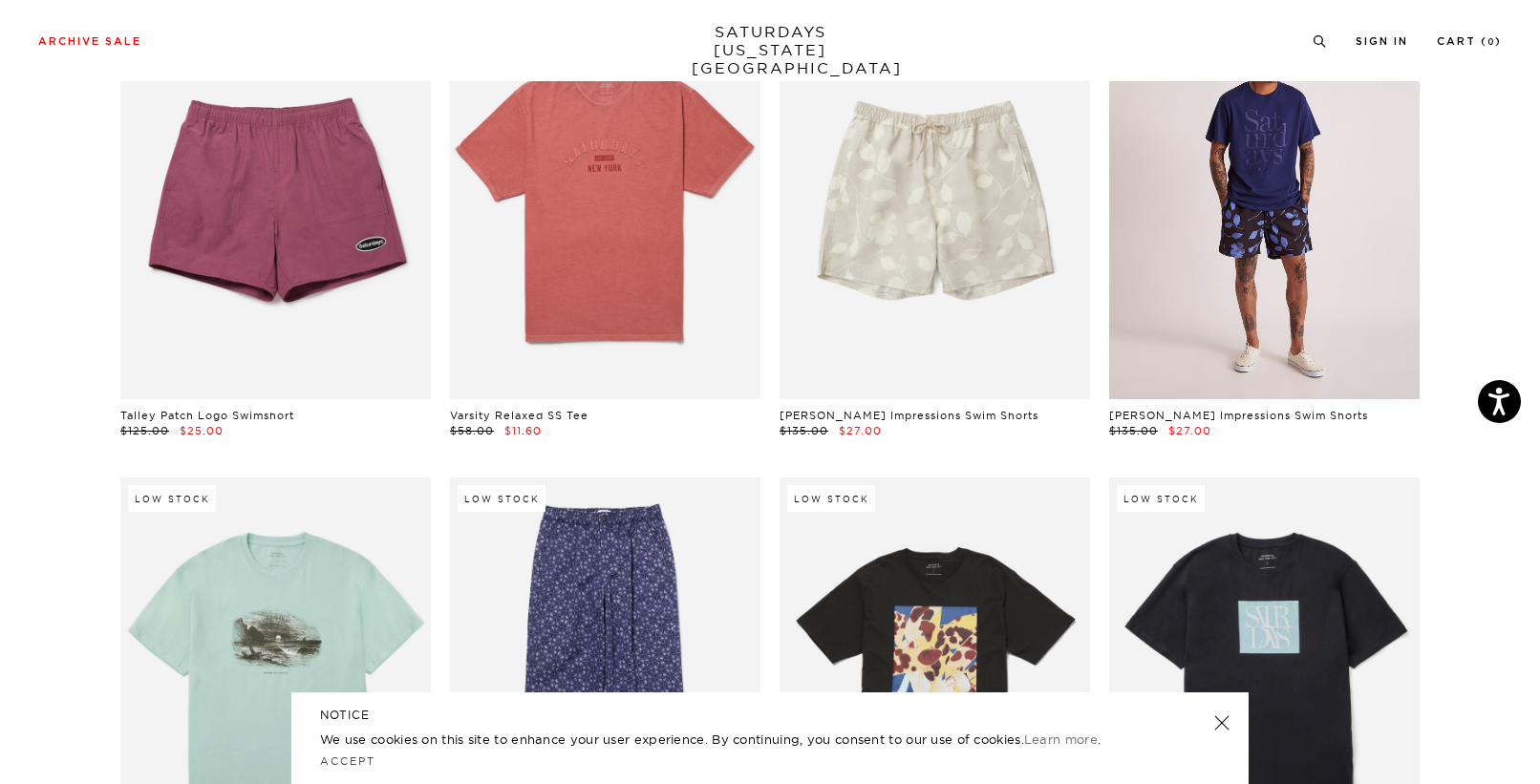
scroll to position [6730, 0]
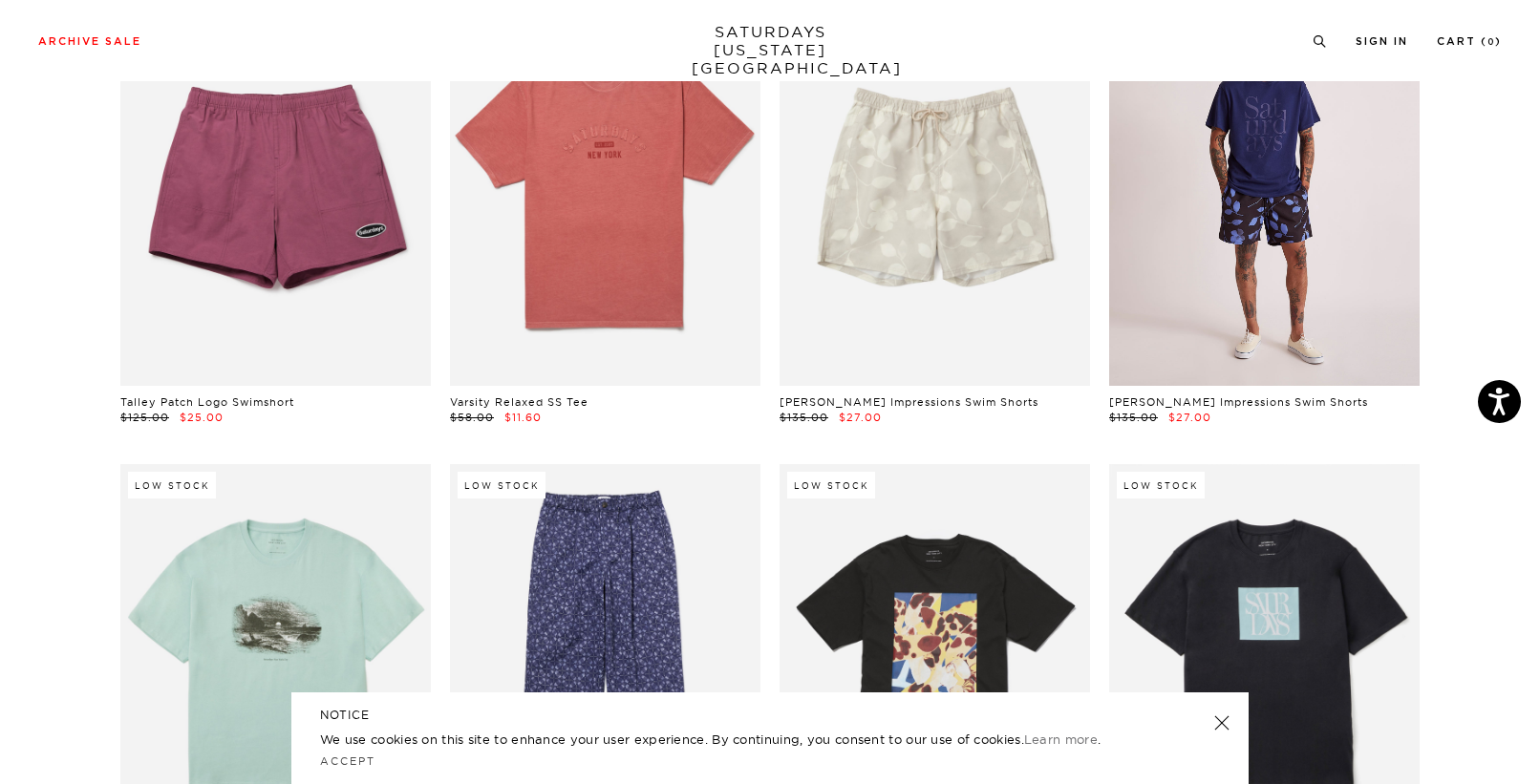
click at [1225, 217] on link at bounding box center [1264, 192] width 310 height 388
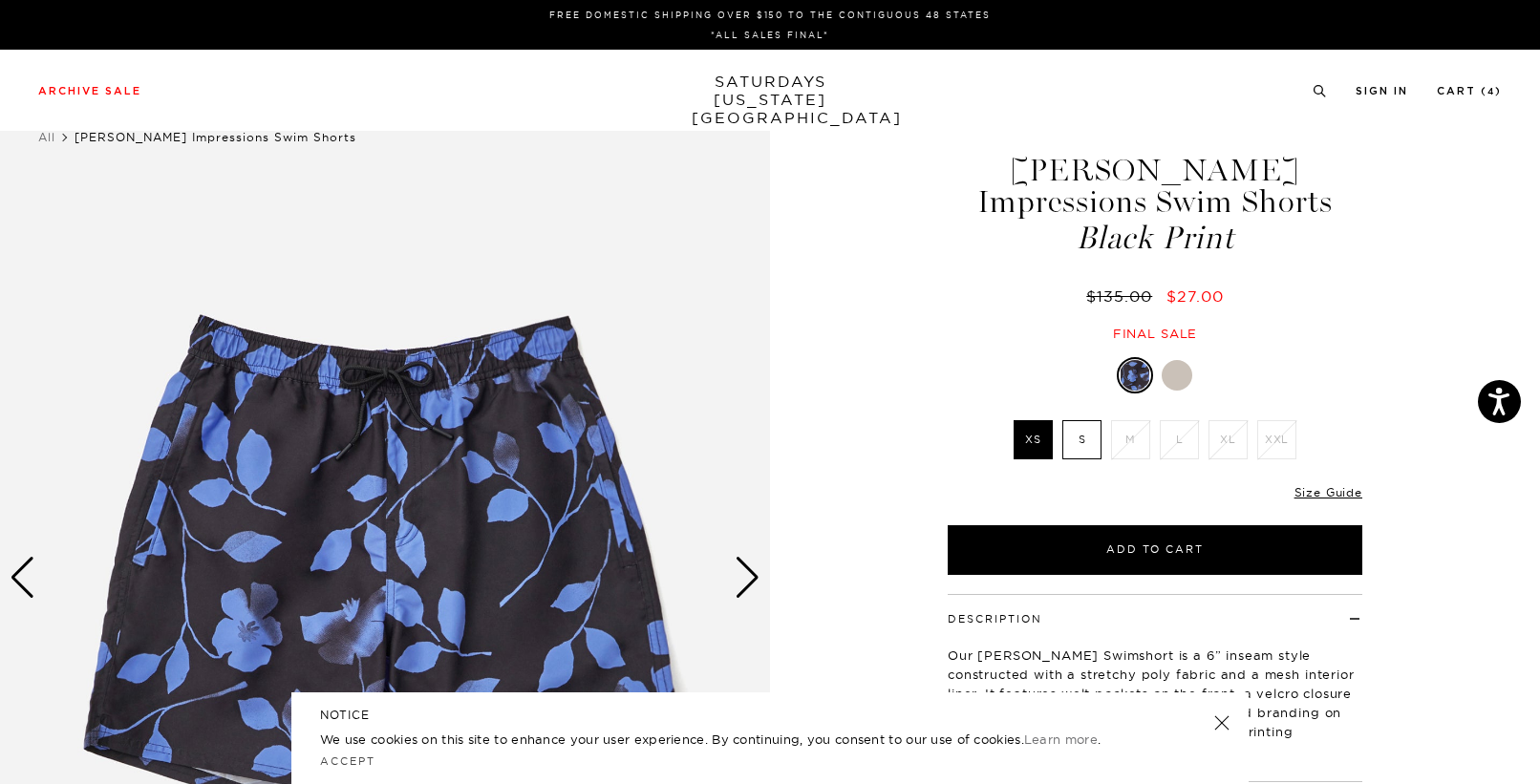
click at [1169, 369] on div at bounding box center [1176, 374] width 30 height 30
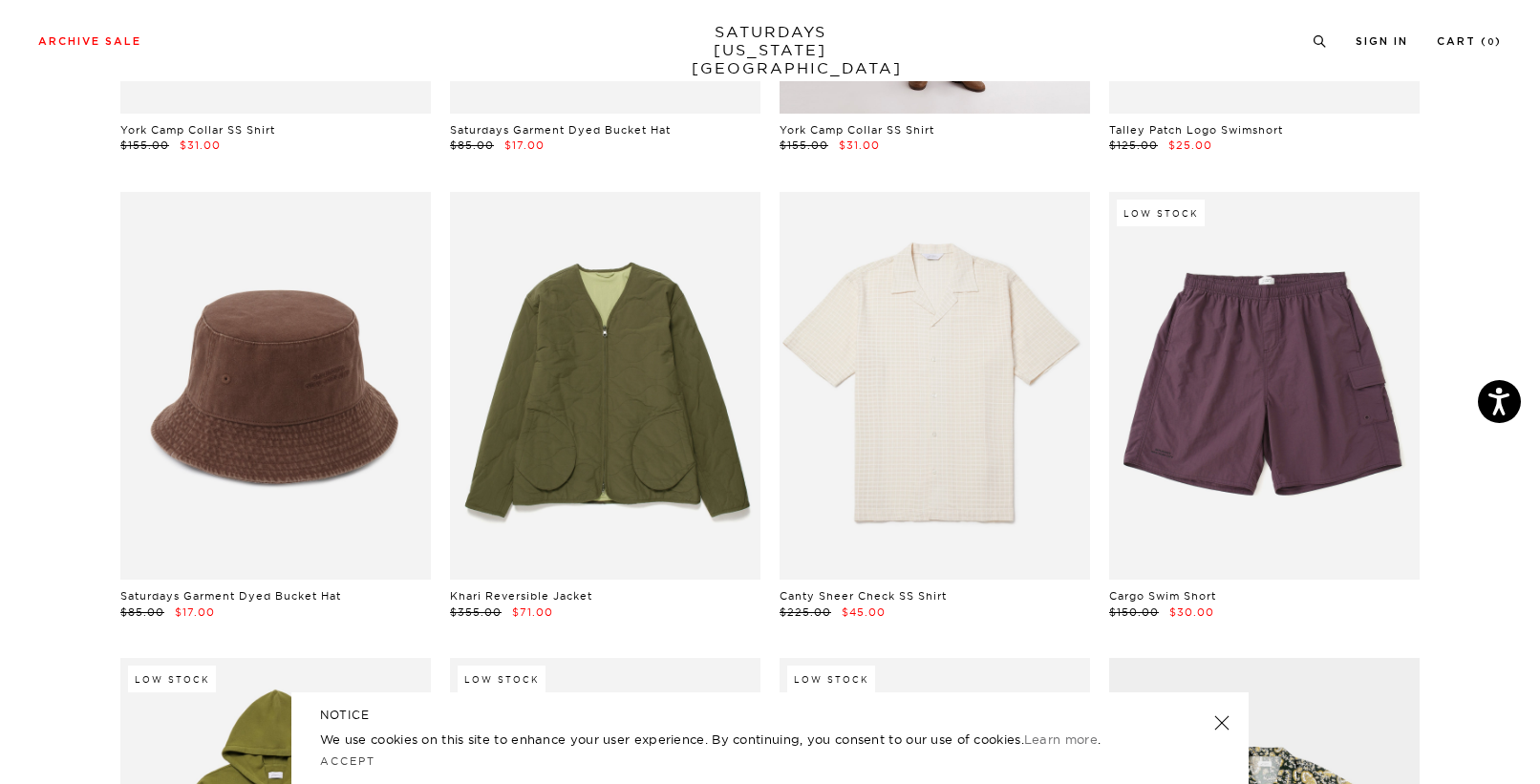
scroll to position [8873, 0]
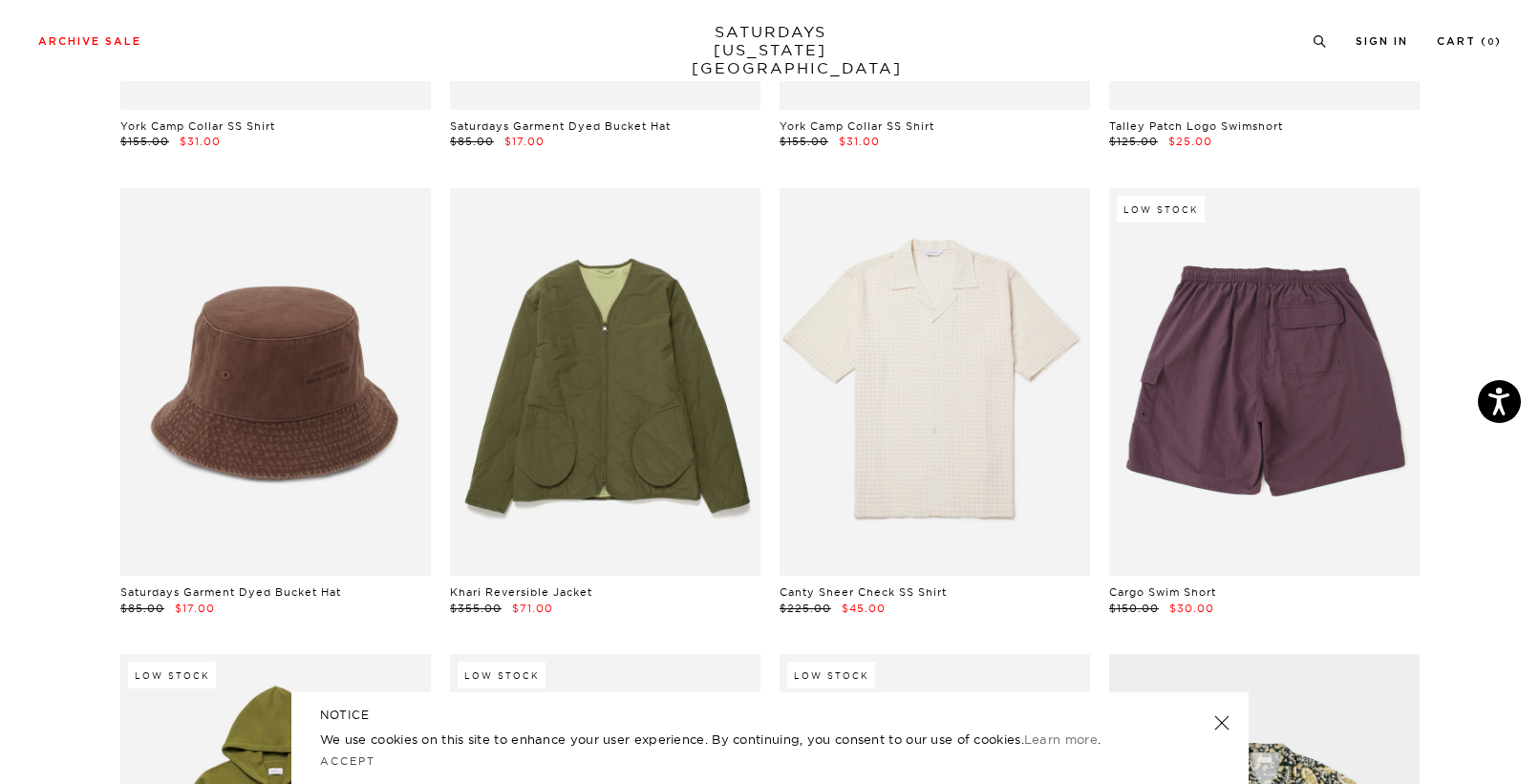
click at [1183, 372] on link at bounding box center [1264, 382] width 310 height 388
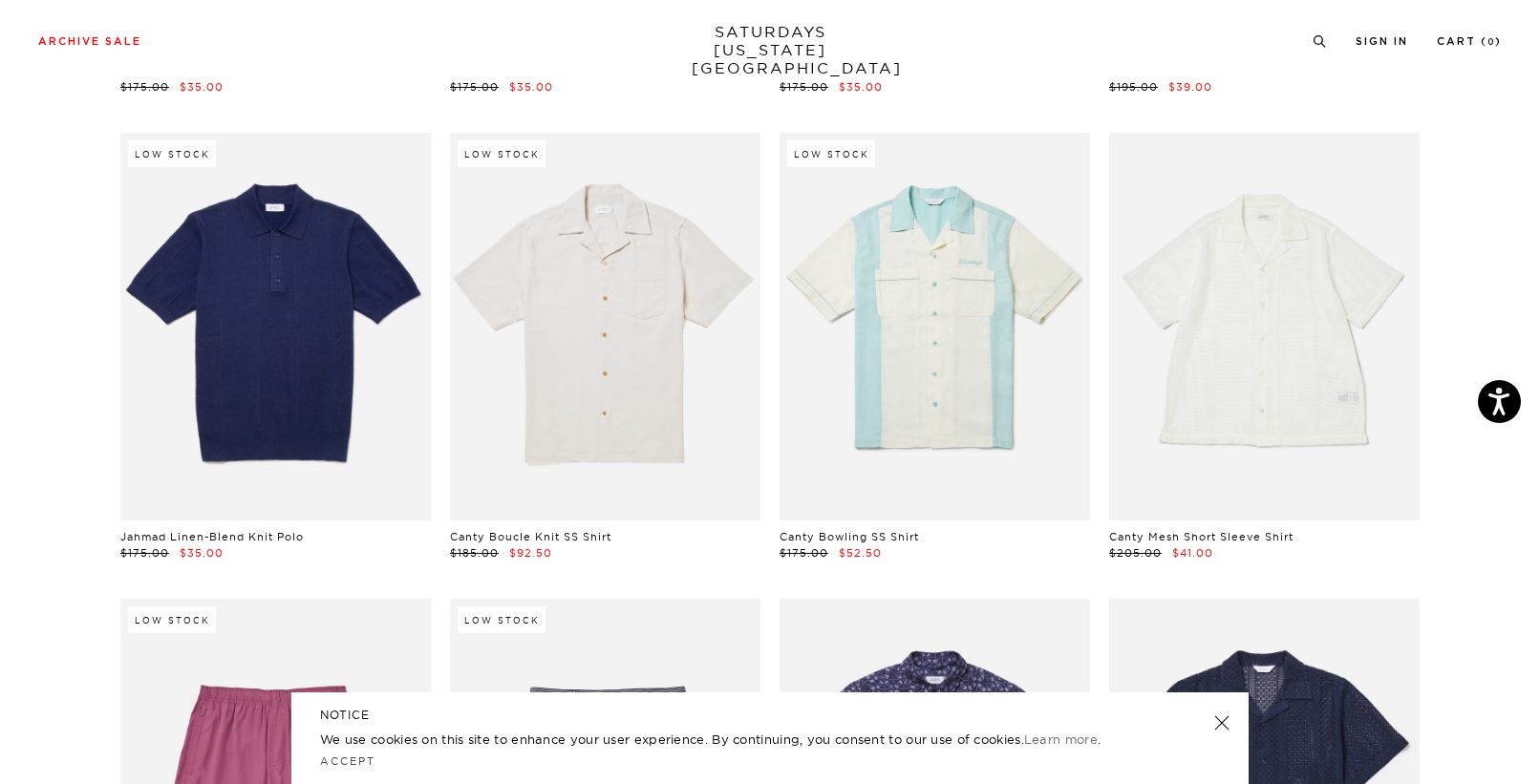
scroll to position [11263, 0]
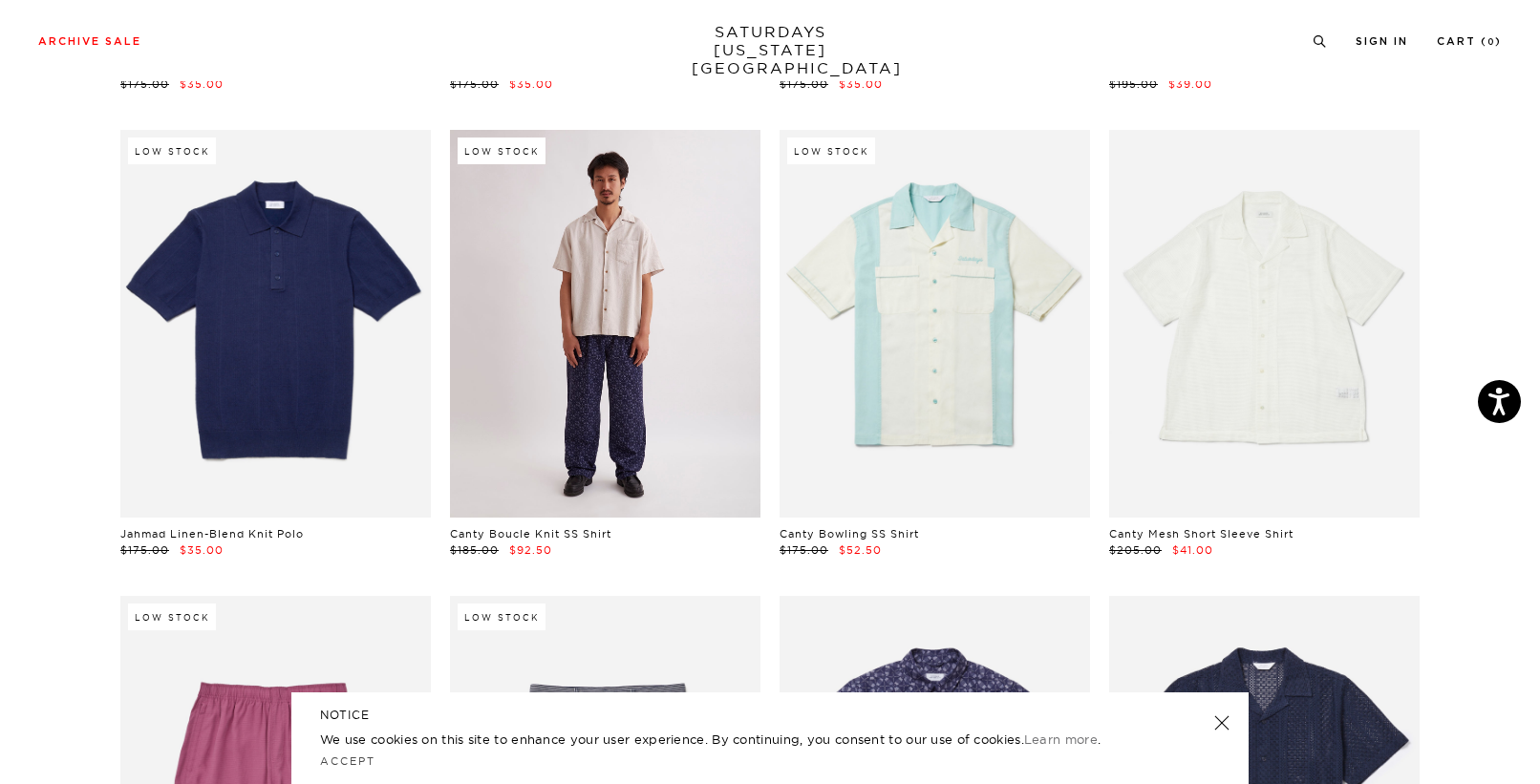
click at [519, 351] on link at bounding box center [605, 324] width 310 height 388
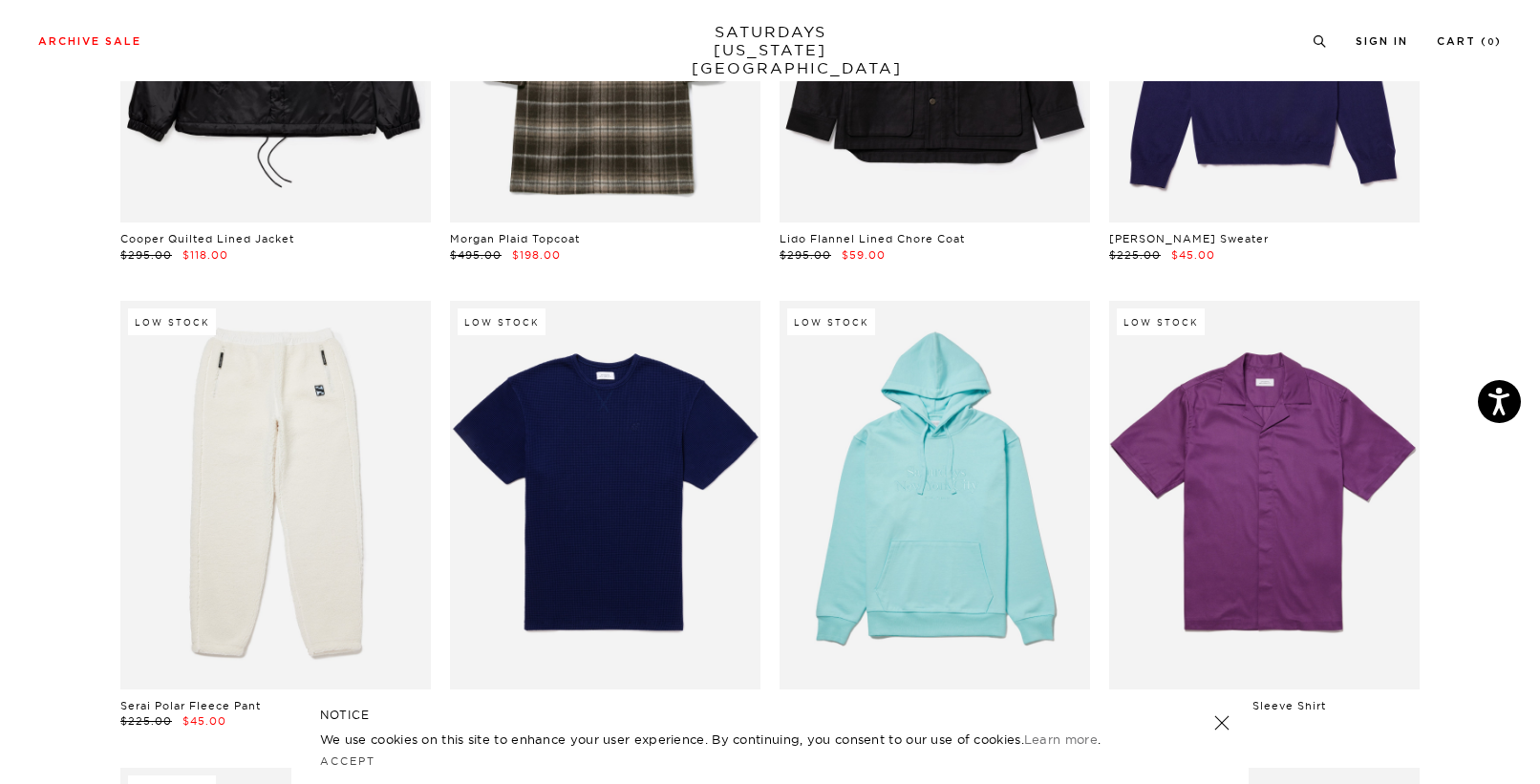
scroll to position [15324, 0]
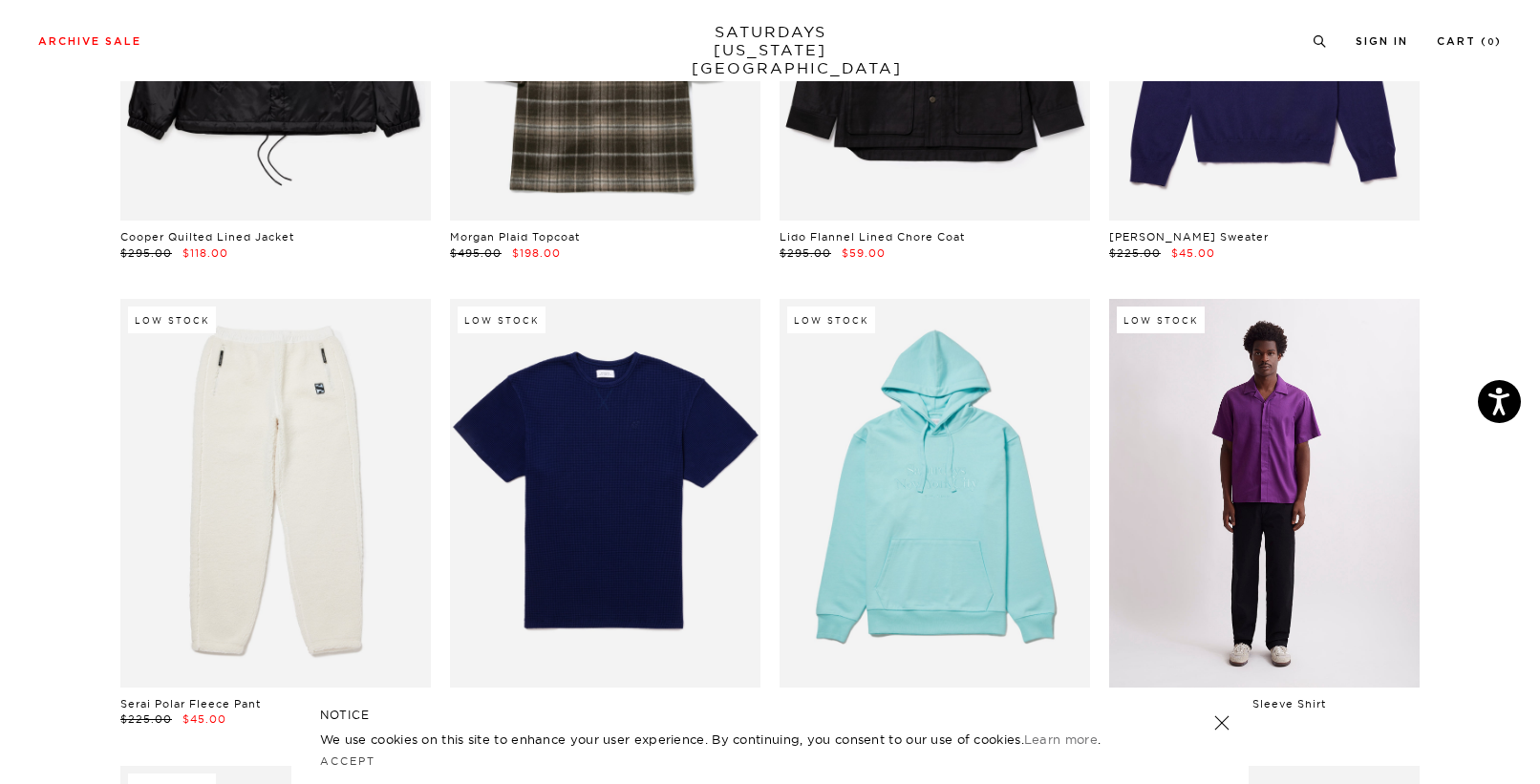
click at [1196, 481] on link at bounding box center [1264, 492] width 310 height 388
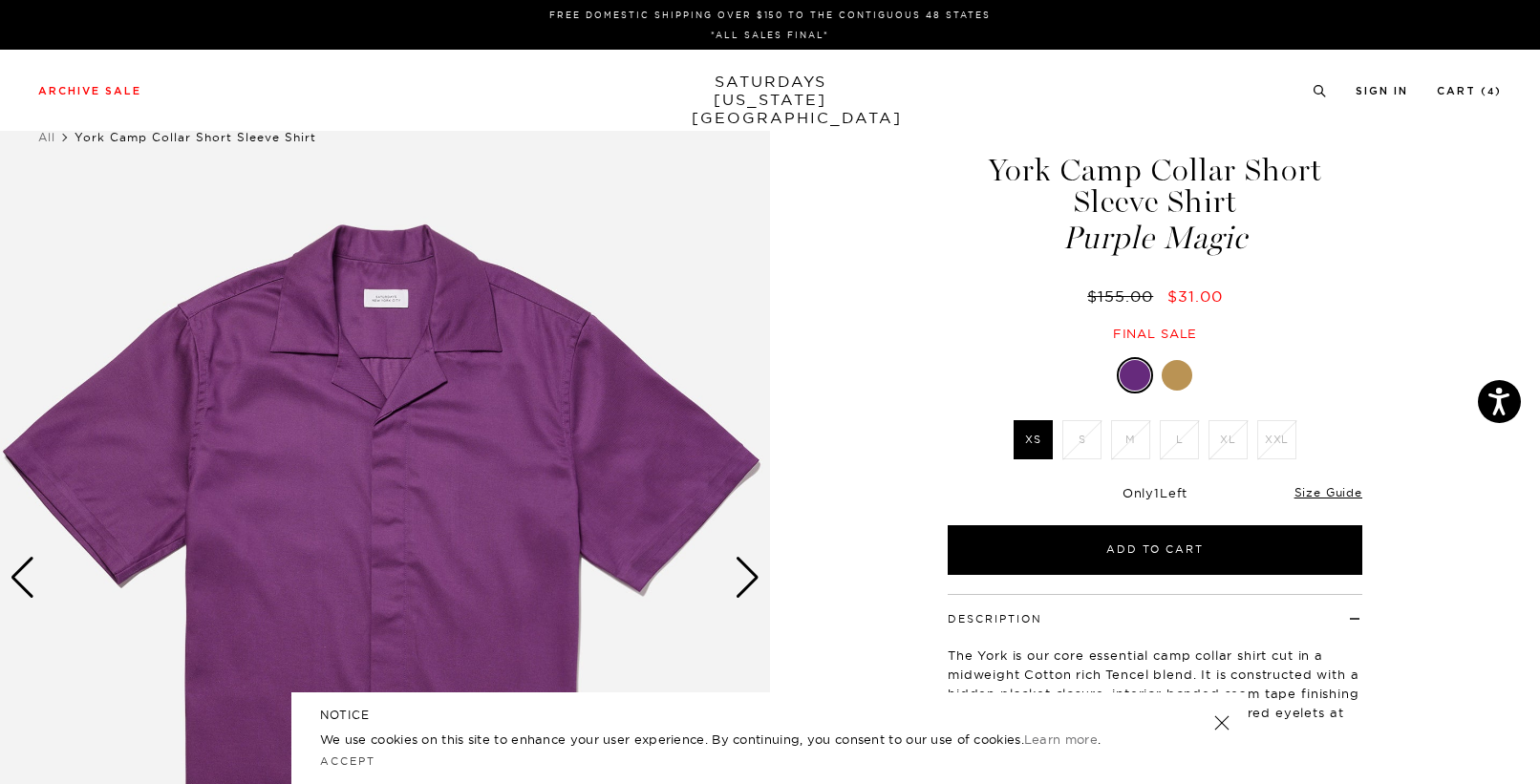
click at [1179, 382] on div at bounding box center [1176, 374] width 30 height 30
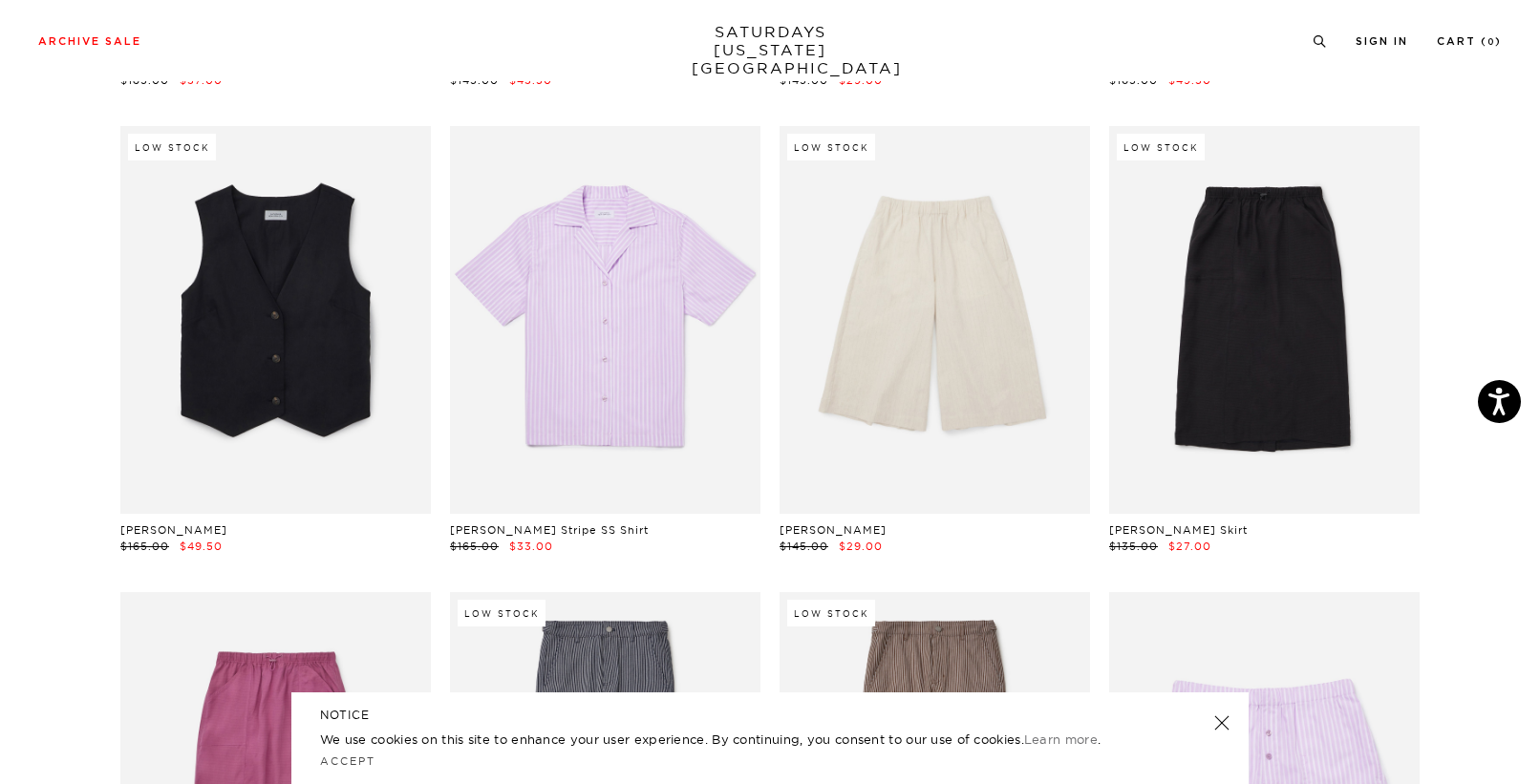
scroll to position [20645, 1]
